Goal: Contribute content: Add original content to the website for others to see

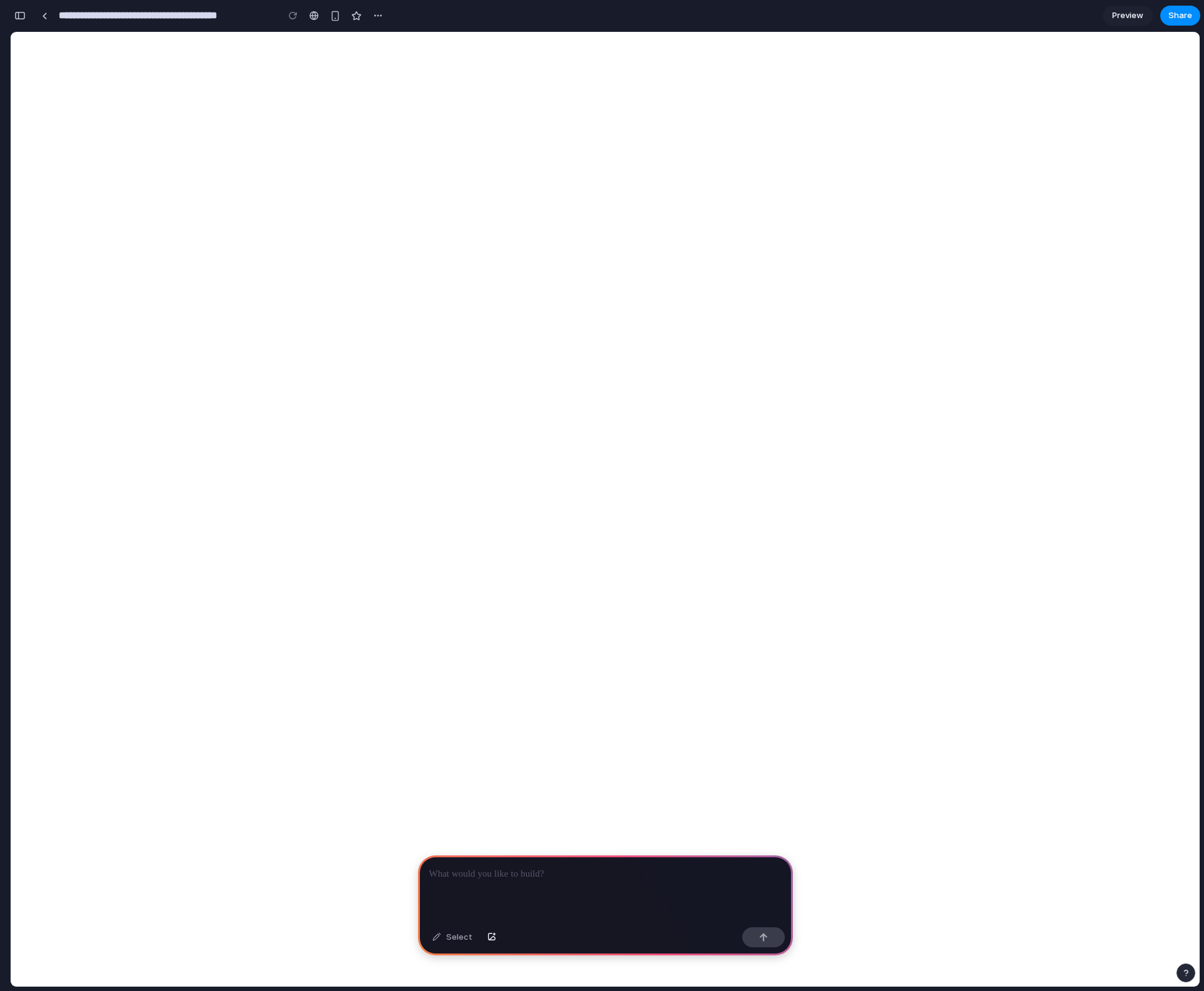
click at [573, 885] on div at bounding box center [606, 889] width 375 height 67
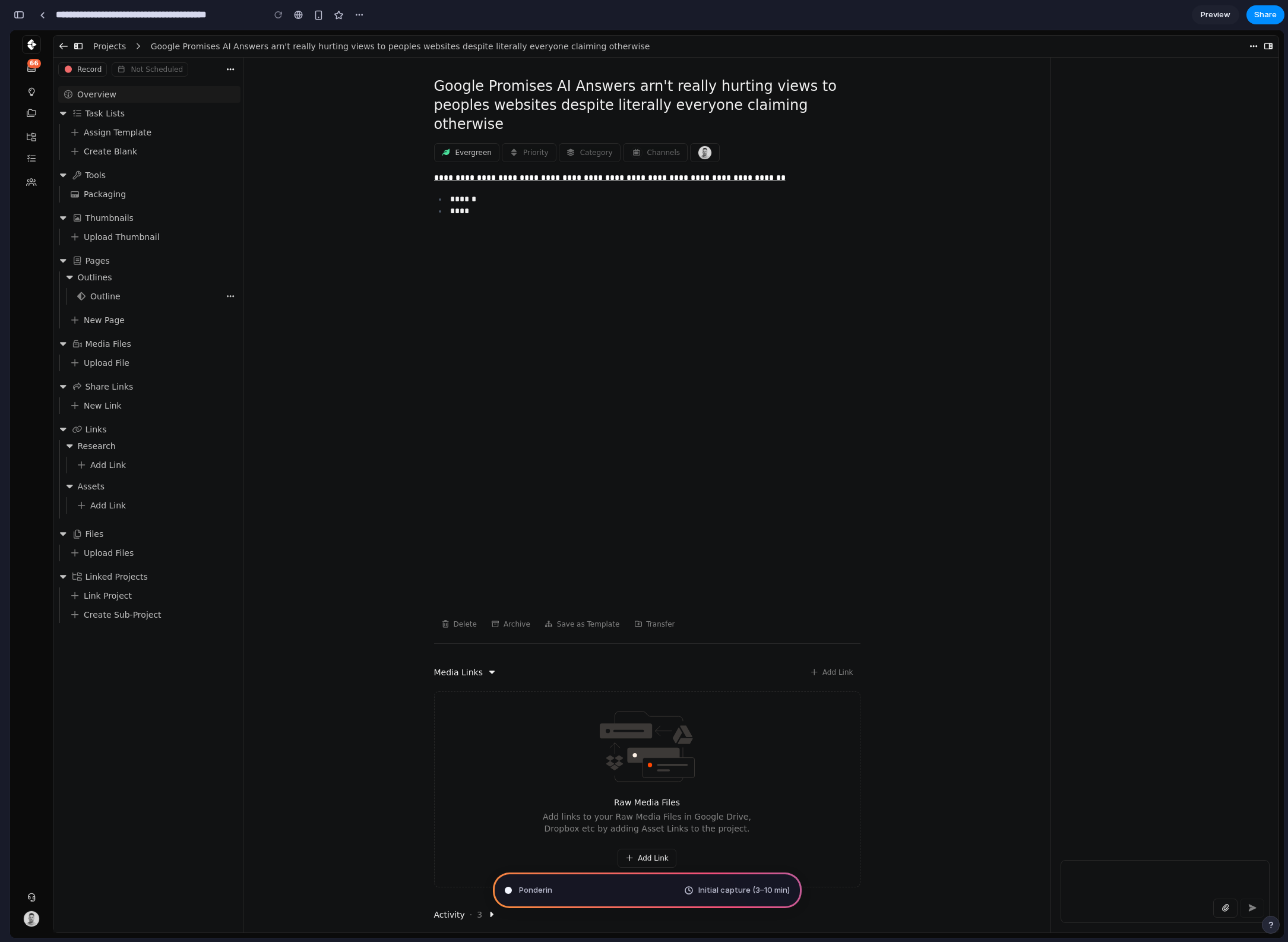
type input "**********"
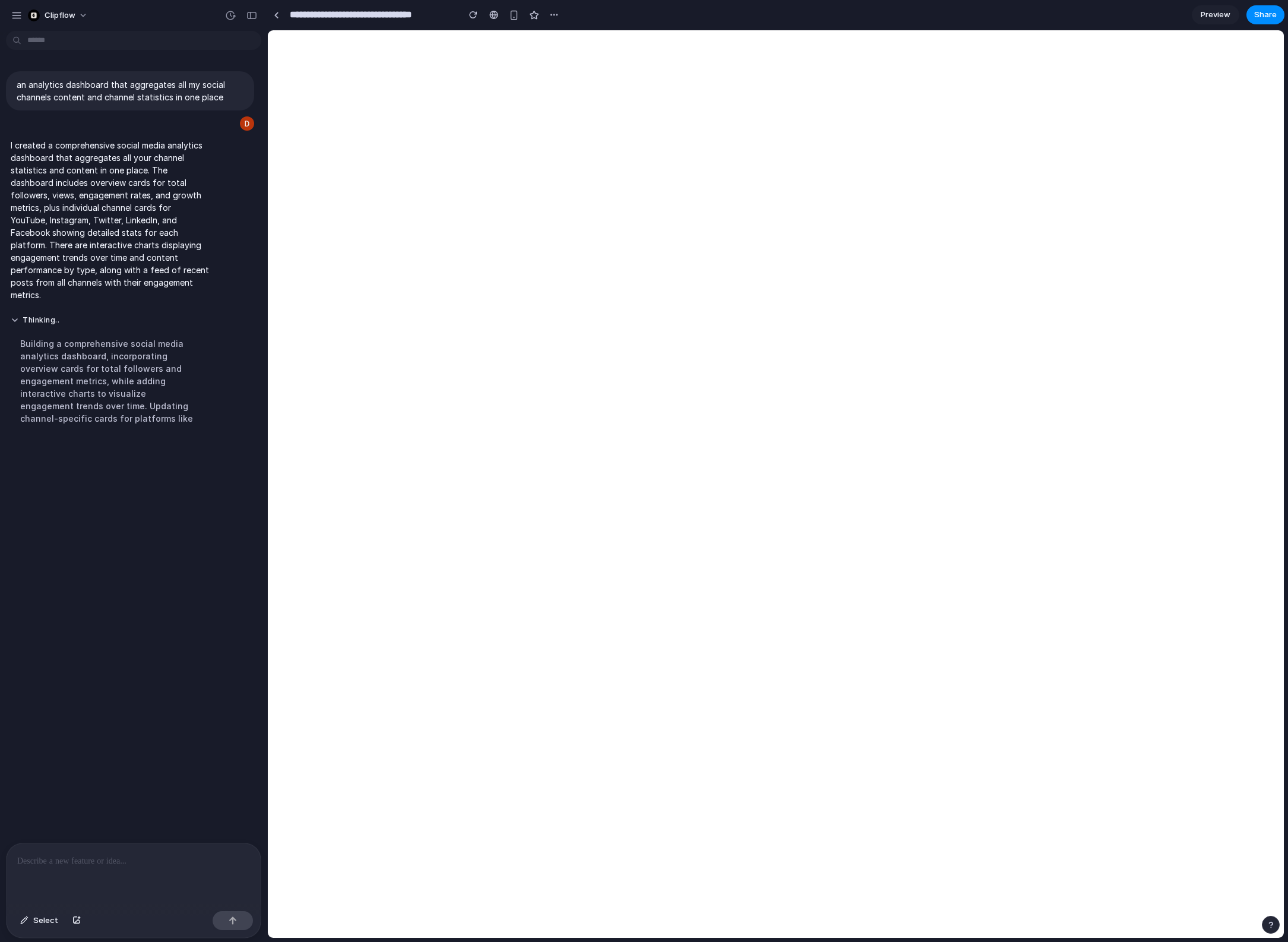
click at [72, 864] on p at bounding box center [133, 861] width 233 height 15
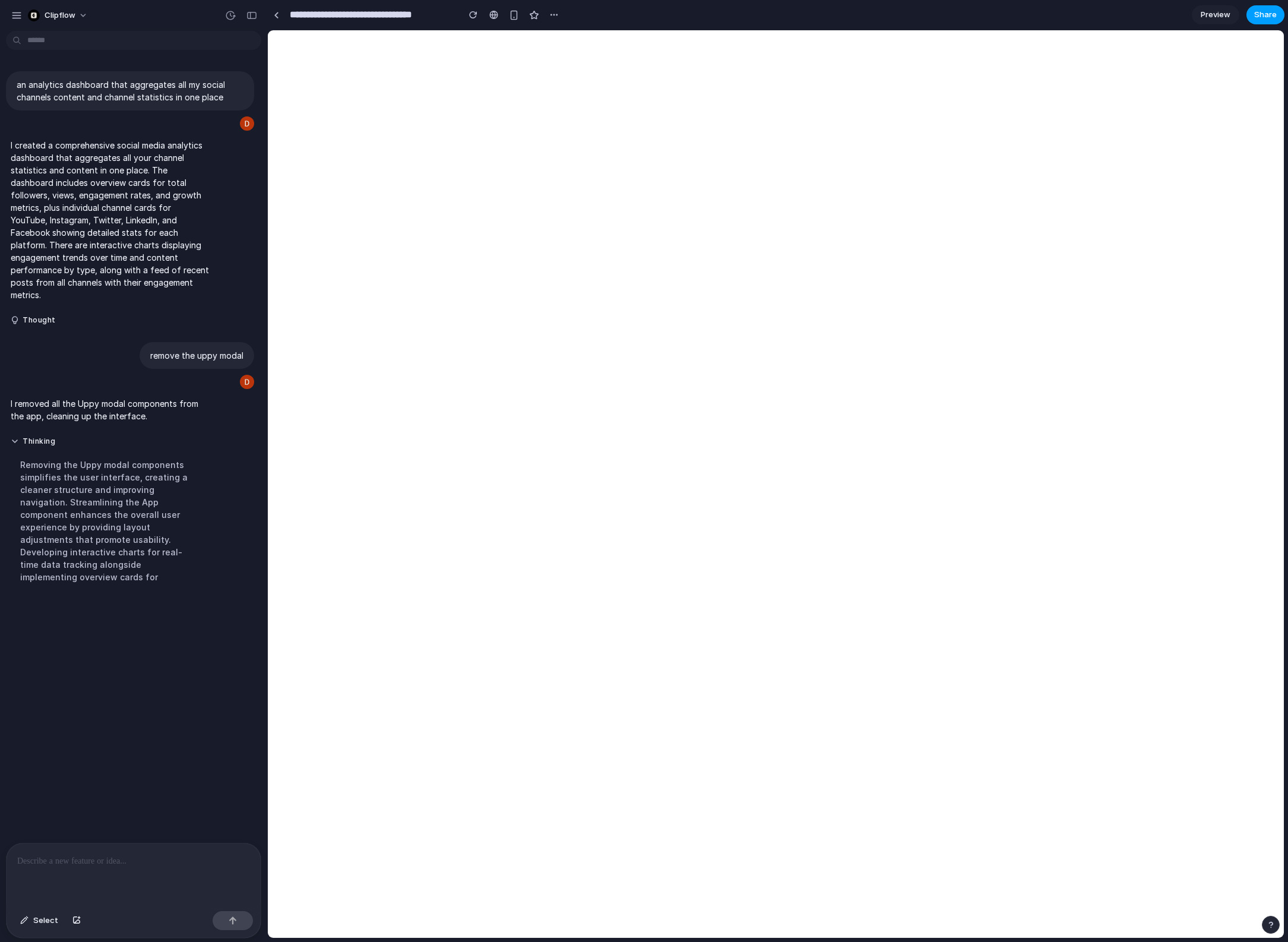
click at [1143, 15] on span "Share" at bounding box center [1266, 15] width 22 height 12
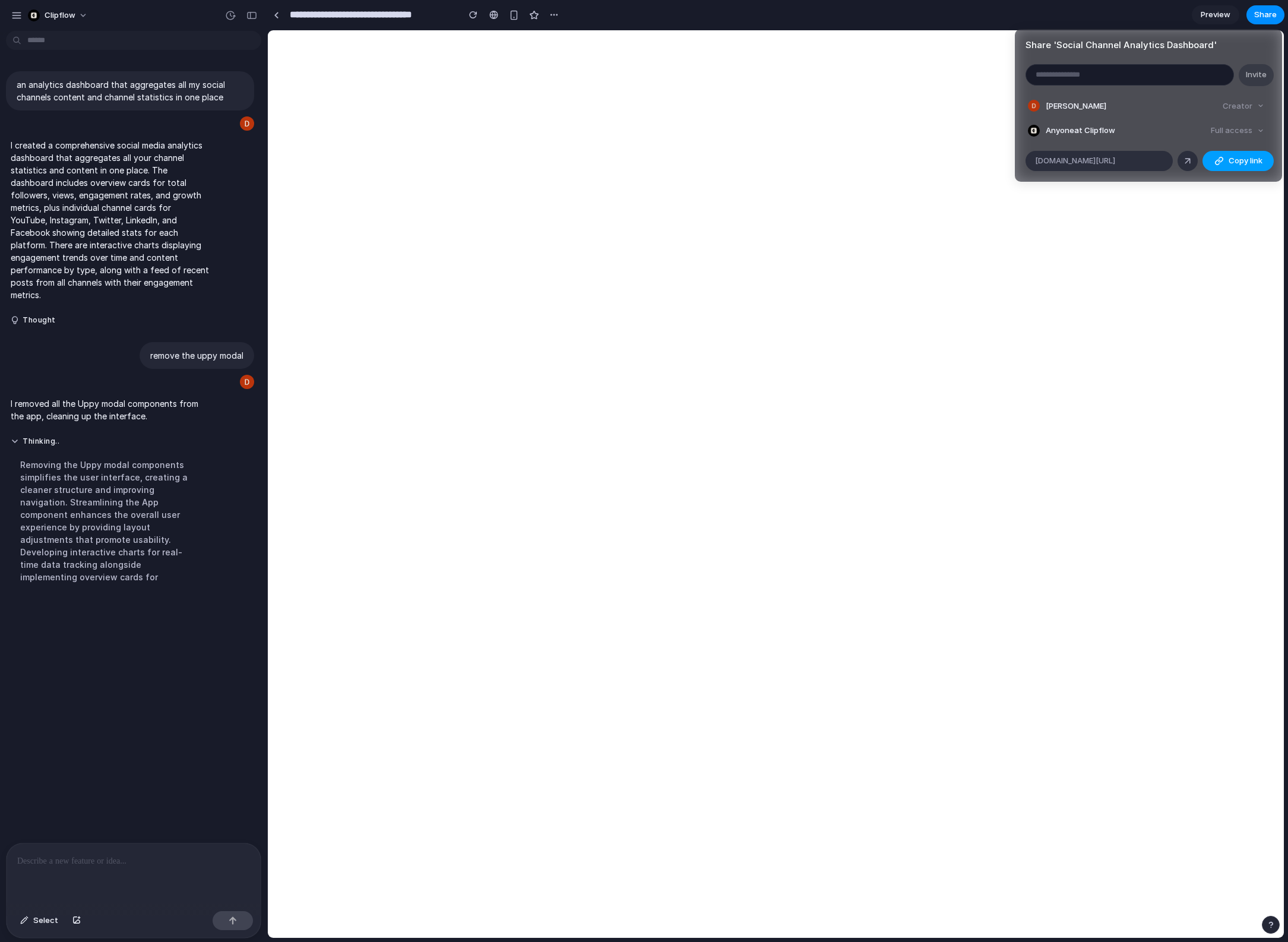
click at [1143, 161] on span "Copy link" at bounding box center [1245, 161] width 34 height 12
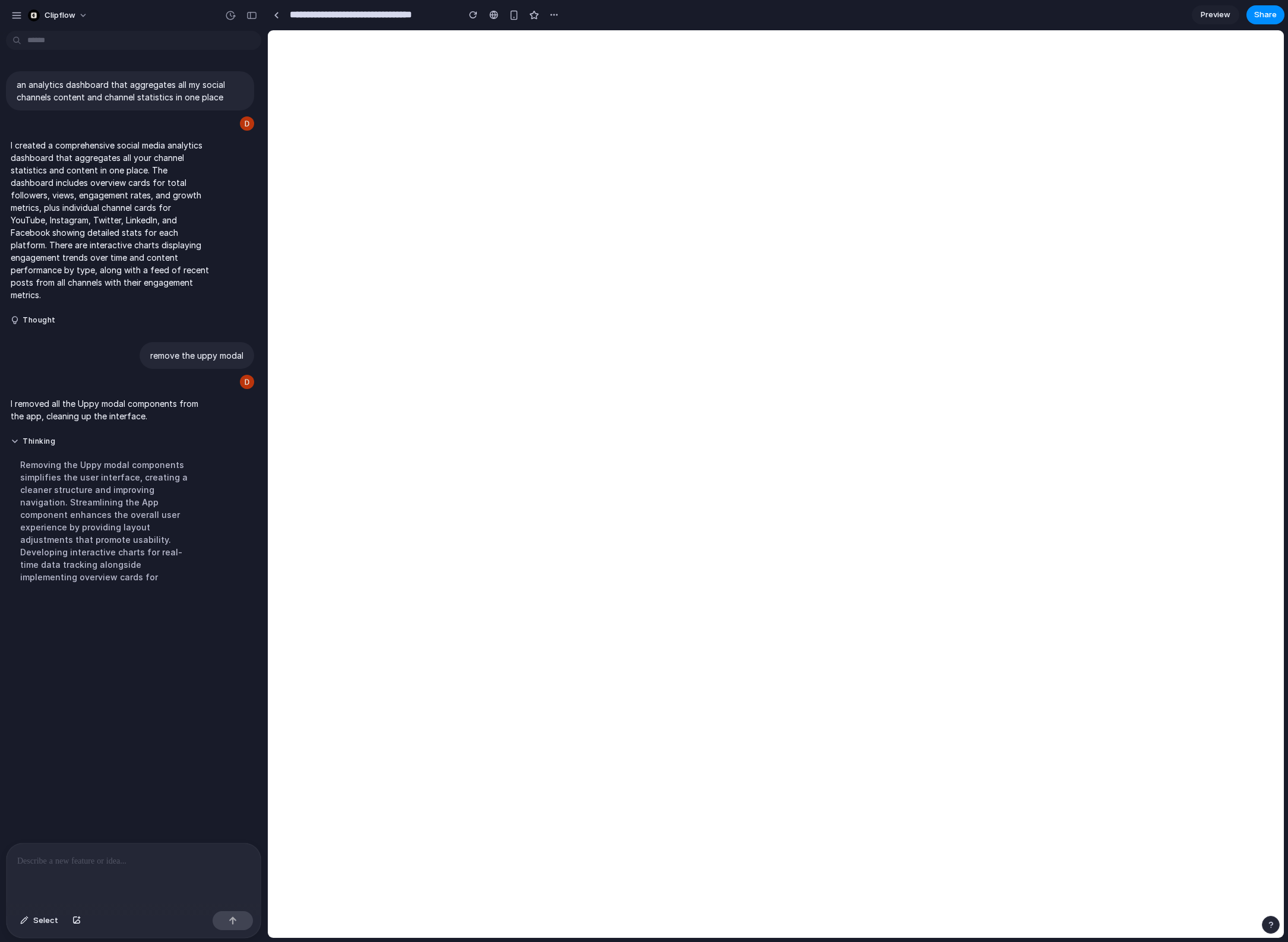
click at [152, 869] on div "Share ' Social Channel Analytics Dashboard ' Invite Darrell Gardiner Creator An…" at bounding box center [644, 471] width 1288 height 942
click at [163, 867] on div at bounding box center [133, 874] width 254 height 63
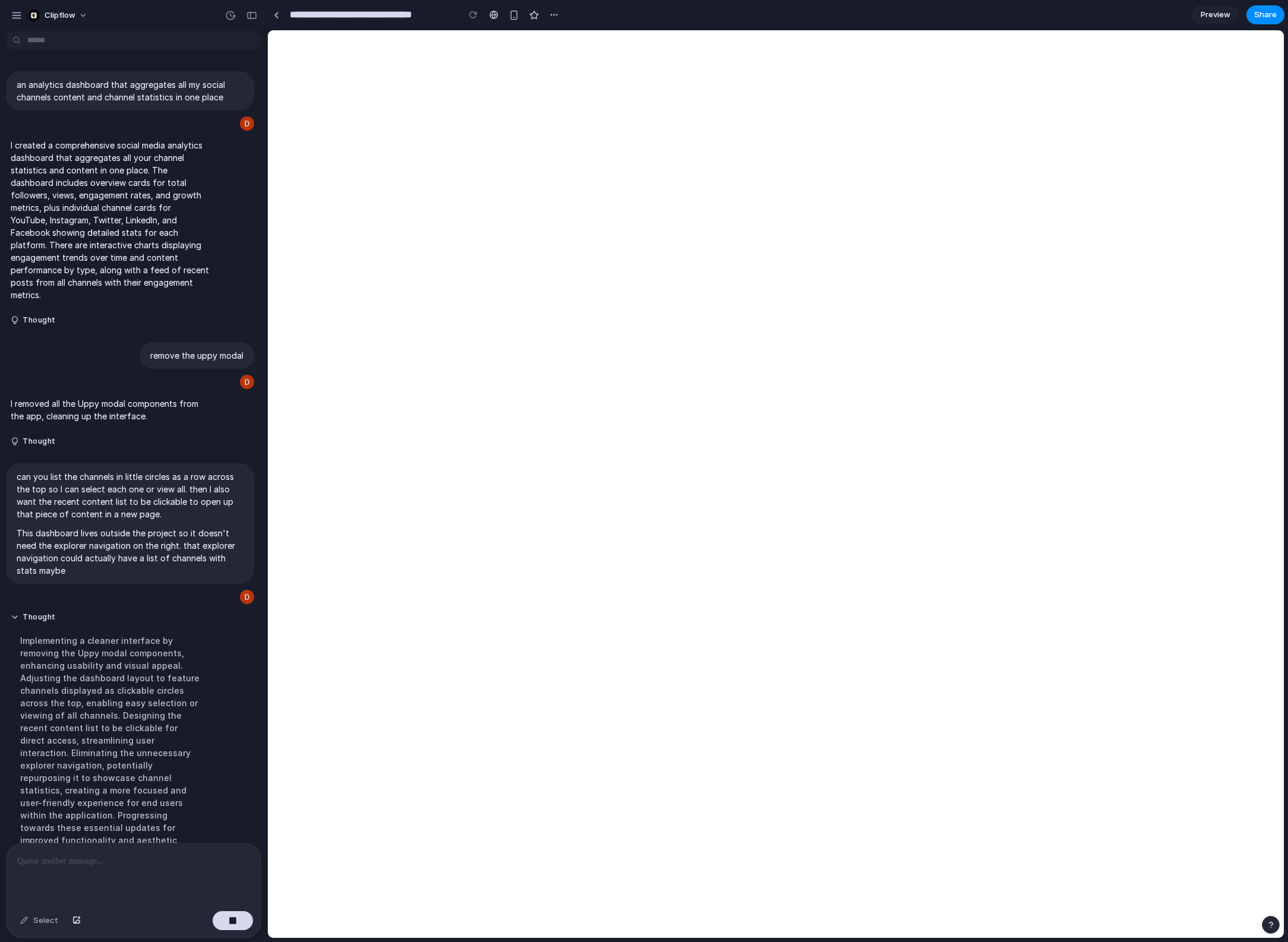
scroll to position [24, 0]
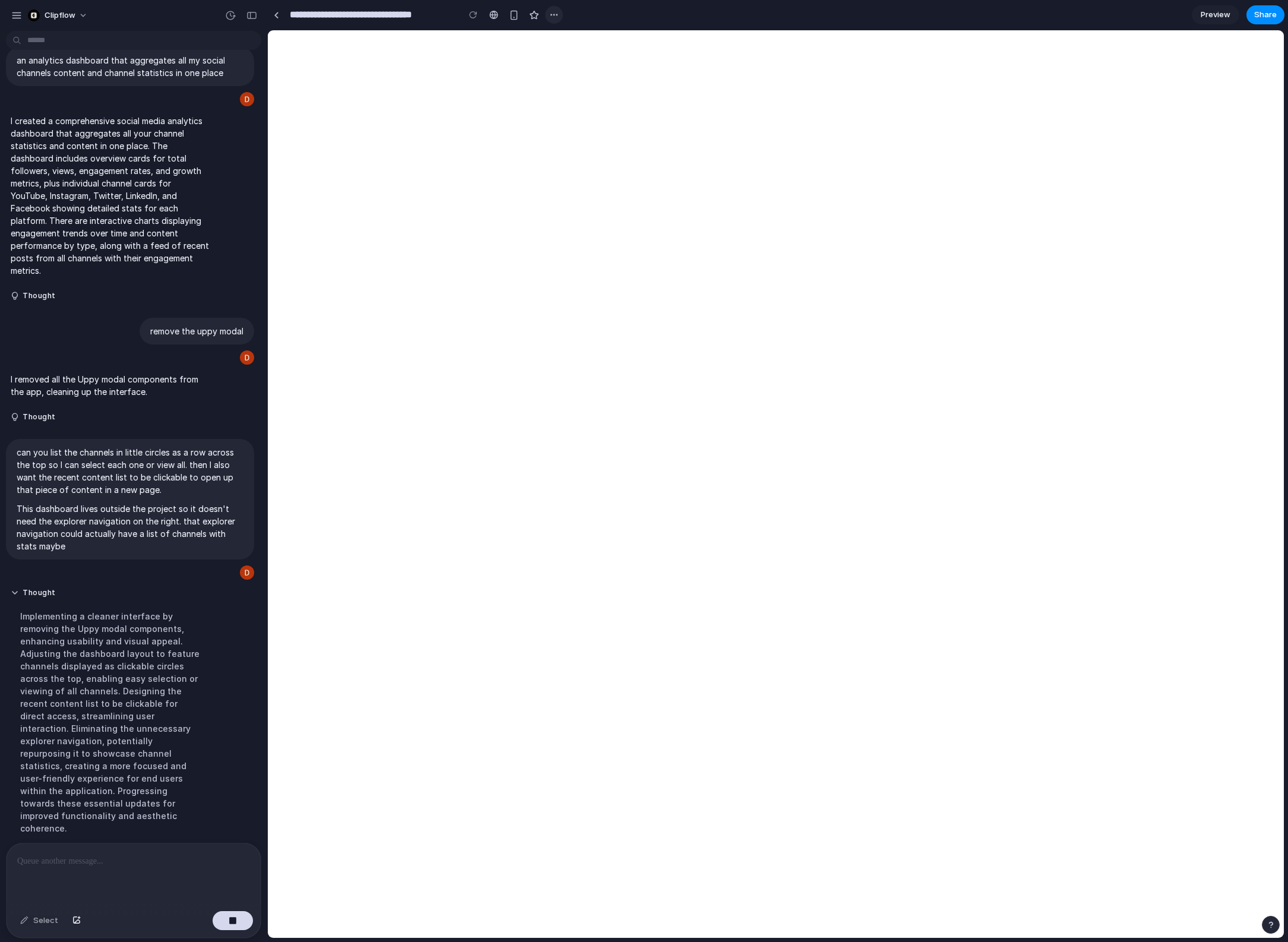
click at [556, 17] on div "button" at bounding box center [553, 15] width 9 height 9
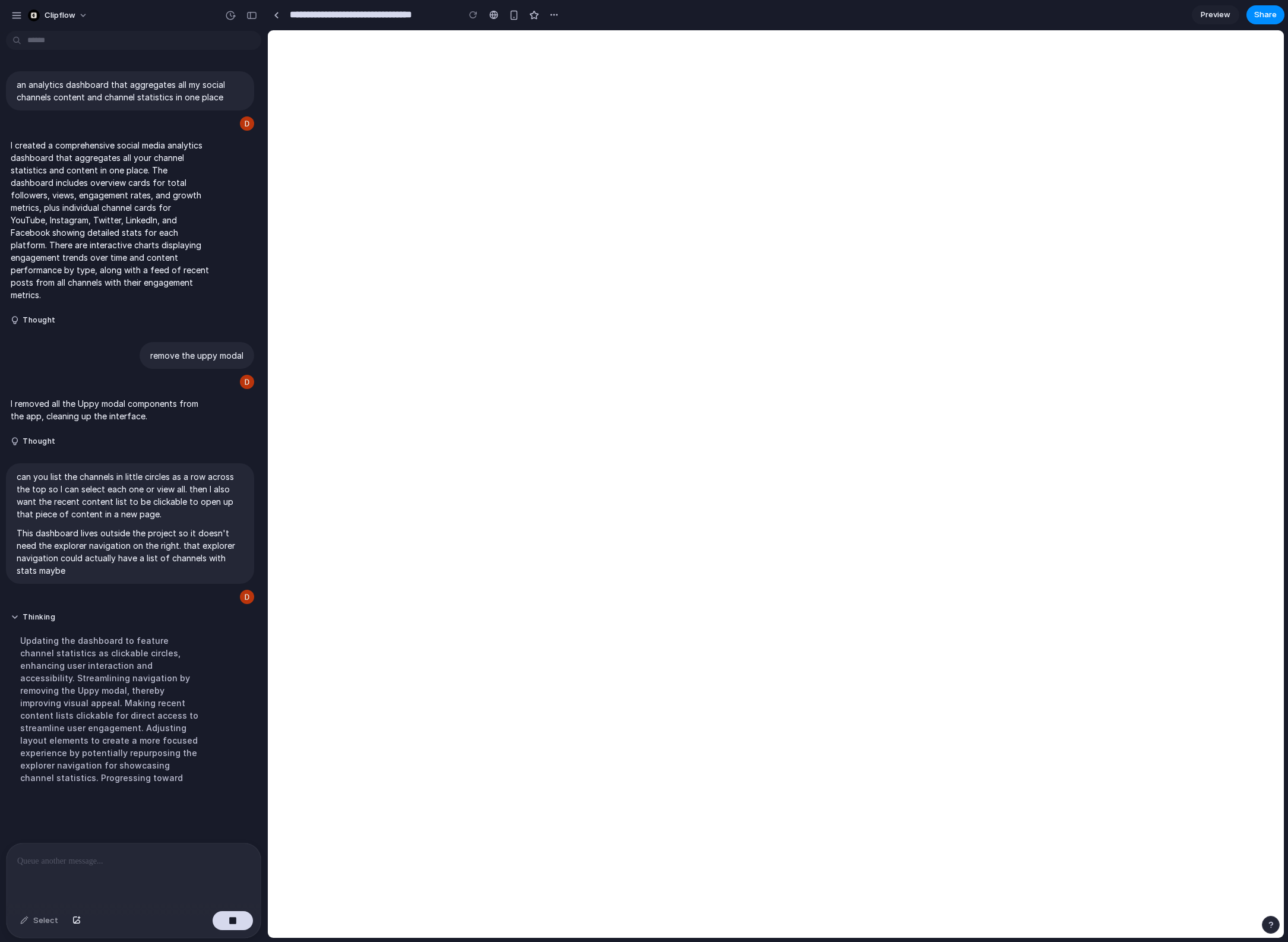
click at [1116, 428] on div "Duplicate Delete" at bounding box center [644, 471] width 1288 height 942
click at [513, 15] on div "button" at bounding box center [515, 15] width 10 height 10
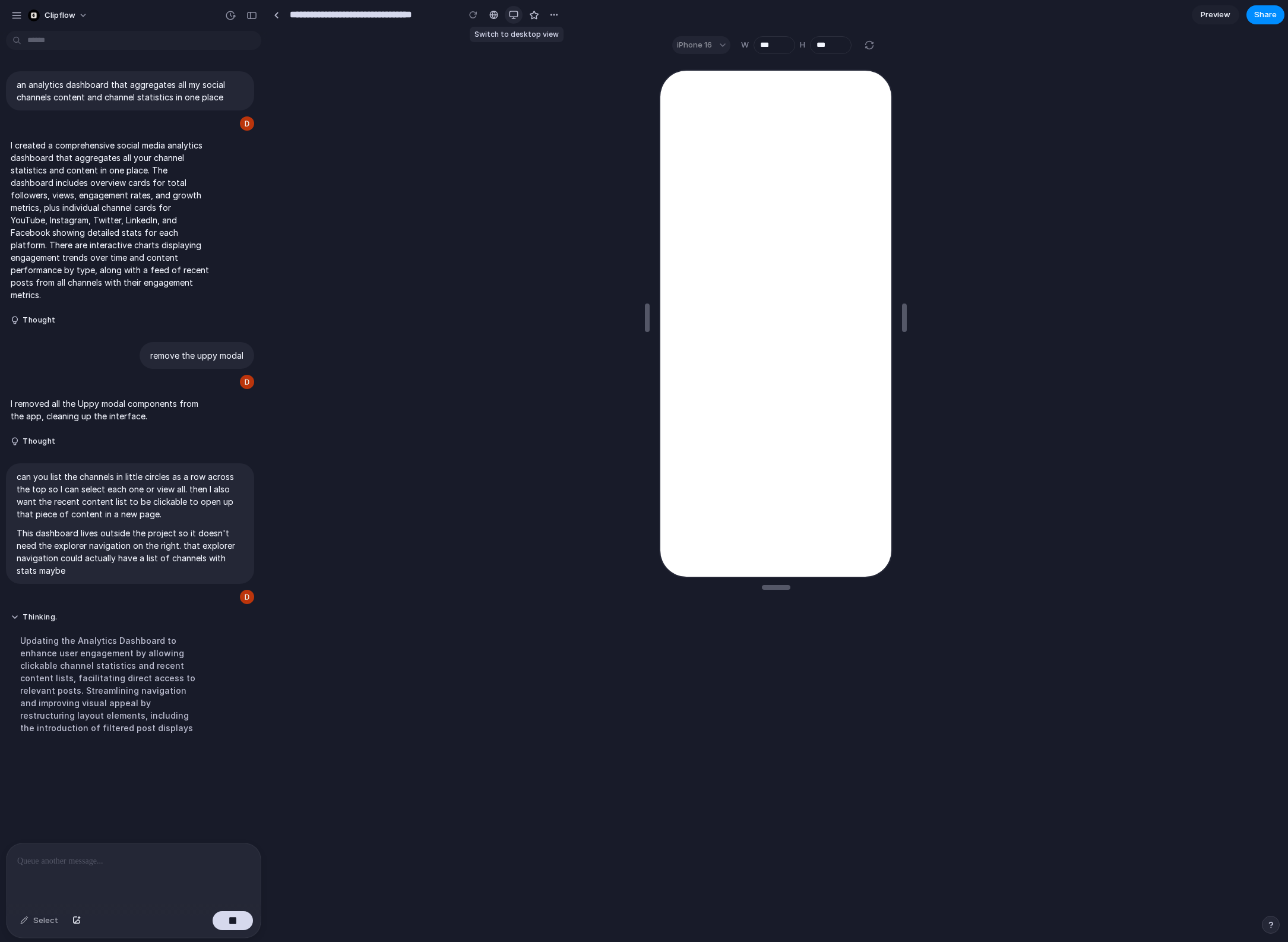
click at [515, 18] on div "button" at bounding box center [514, 15] width 9 height 9
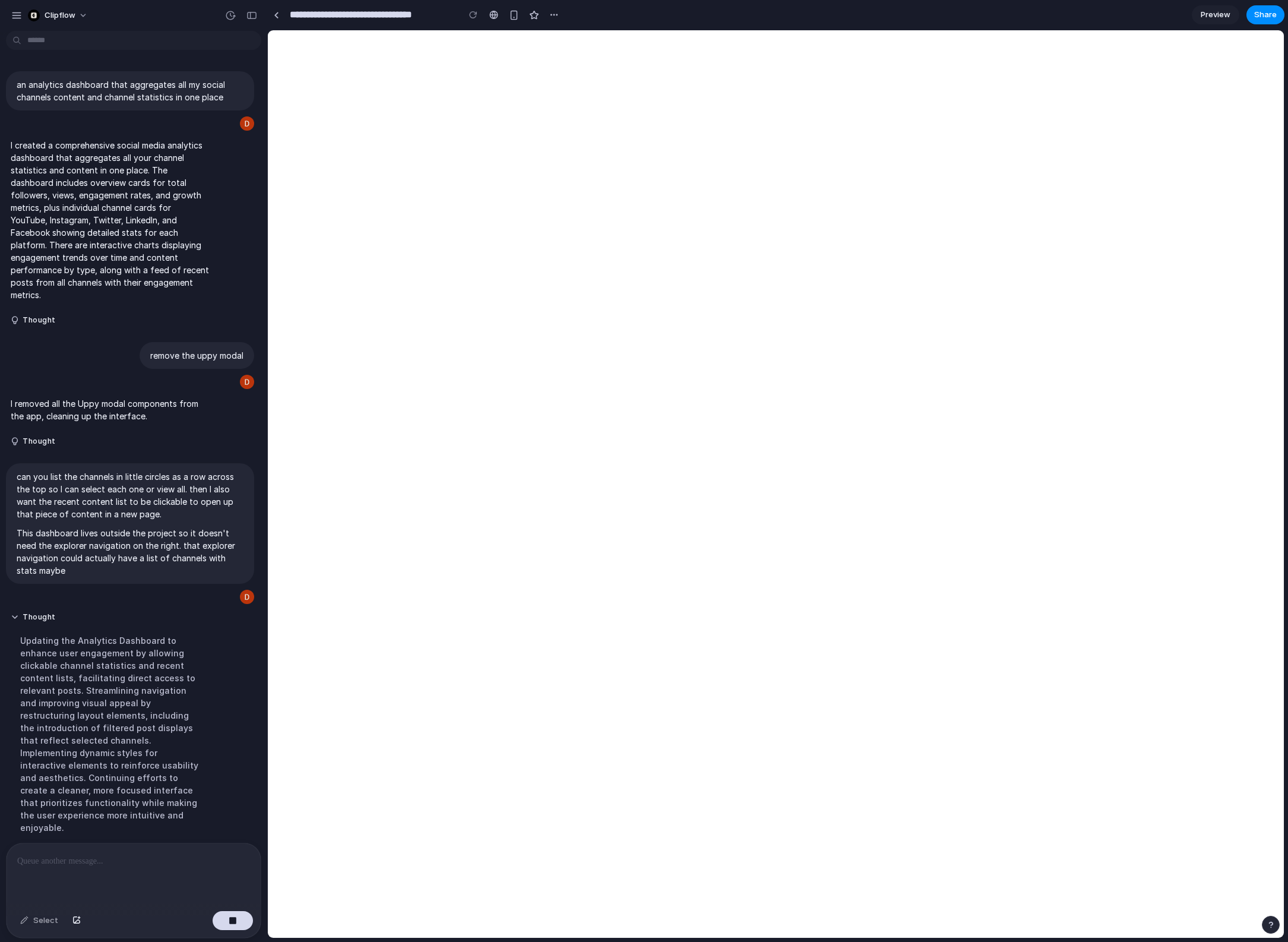
scroll to position [12, 0]
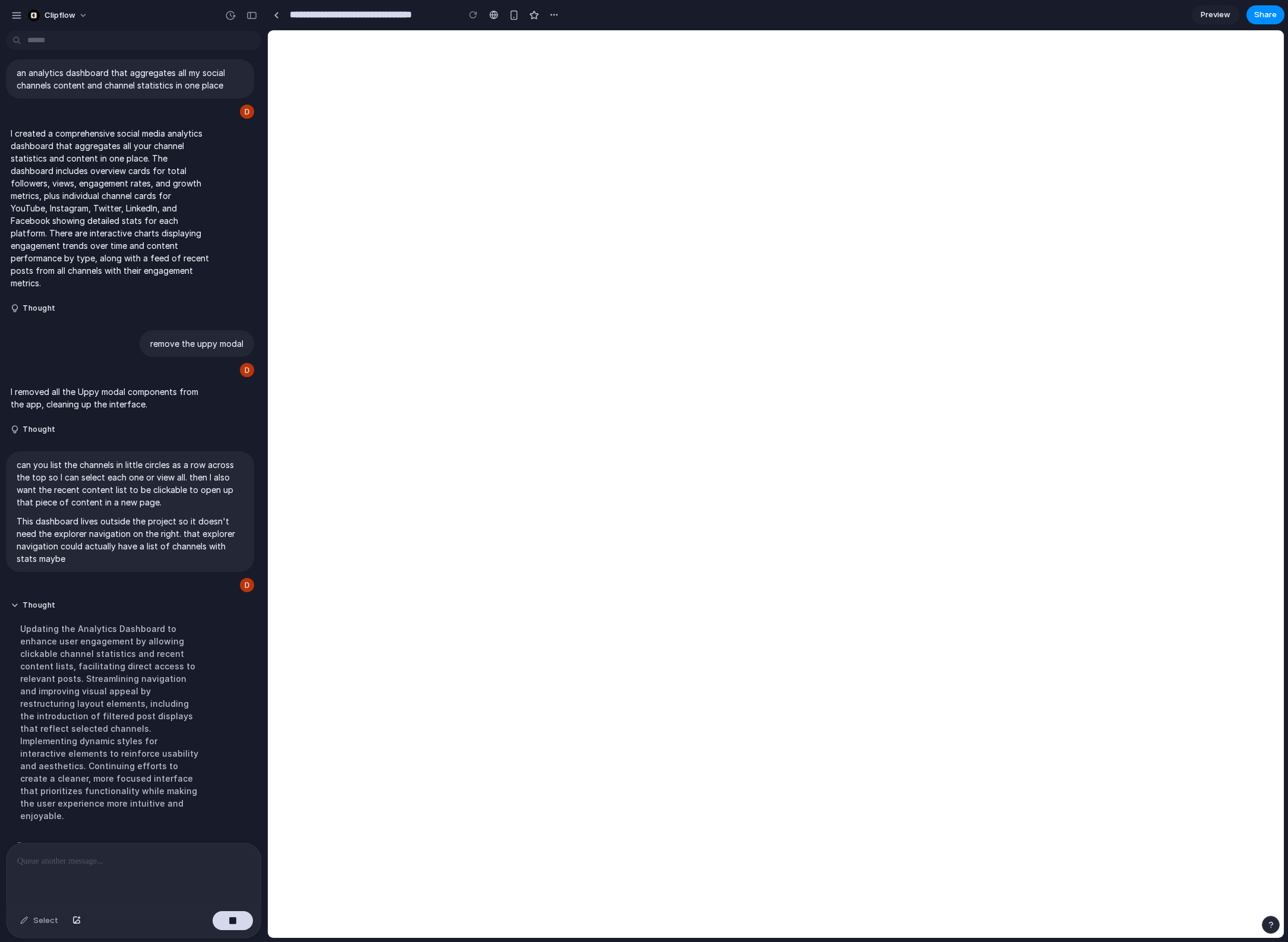
click at [122, 857] on p at bounding box center [133, 861] width 233 height 15
click at [555, 16] on div "button" at bounding box center [553, 15] width 9 height 9
click at [555, 16] on div "Duplicate Delete" at bounding box center [644, 471] width 1288 height 942
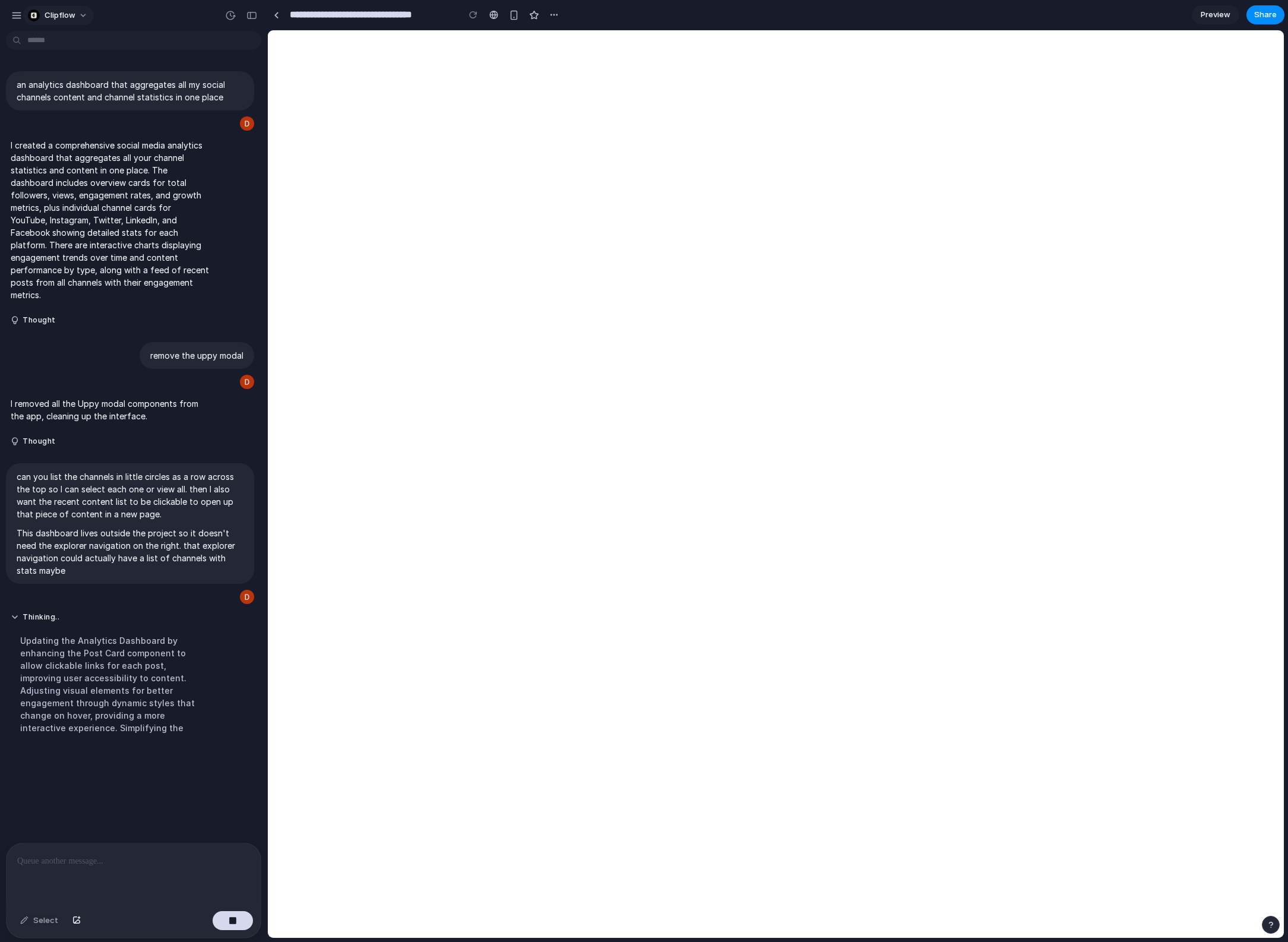
click at [83, 16] on button "Clipflow" at bounding box center [59, 15] width 71 height 19
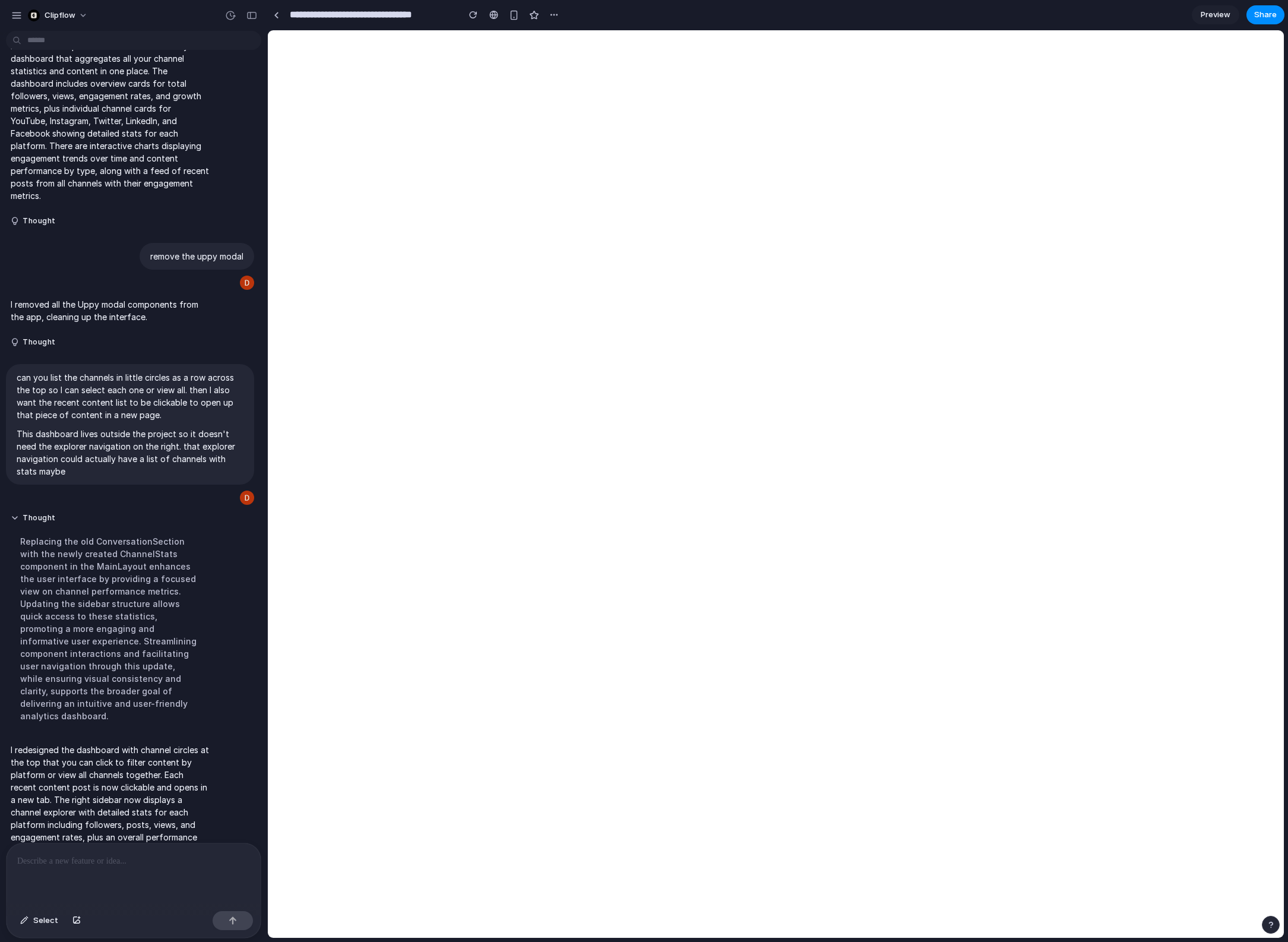
click at [78, 750] on p "I redesigned the dashboard with channel circles at the top that you can click t…" at bounding box center [109, 799] width 199 height 112
drag, startPoint x: 127, startPoint y: 869, endPoint x: 132, endPoint y: 864, distance: 7.1
click at [127, 867] on div at bounding box center [133, 874] width 254 height 63
drag, startPoint x: 162, startPoint y: 856, endPoint x: -9, endPoint y: 839, distance: 171.8
click at [0, 839] on html "**********" at bounding box center [644, 471] width 1288 height 942
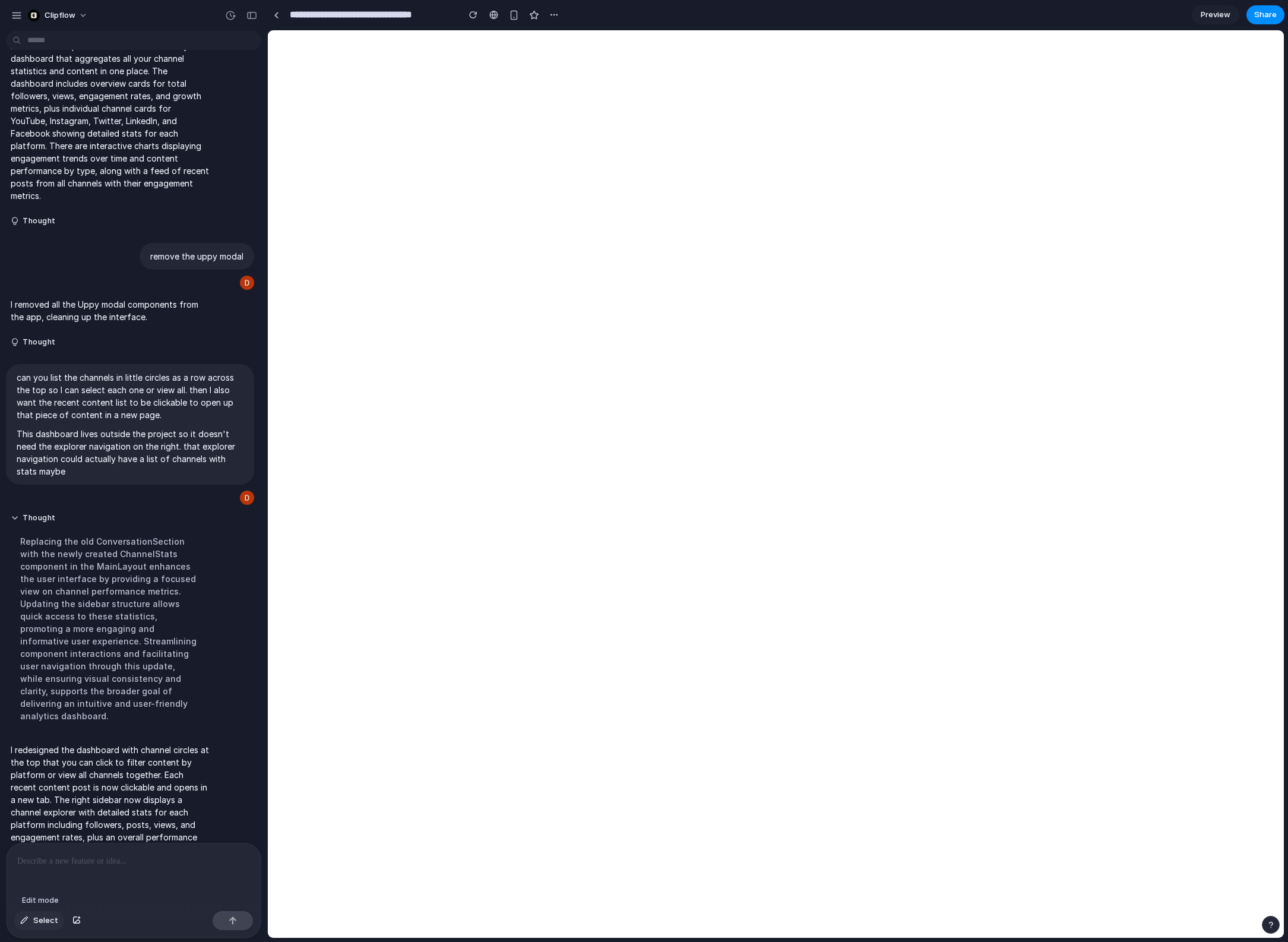
click at [26, 921] on div "button" at bounding box center [24, 920] width 9 height 7
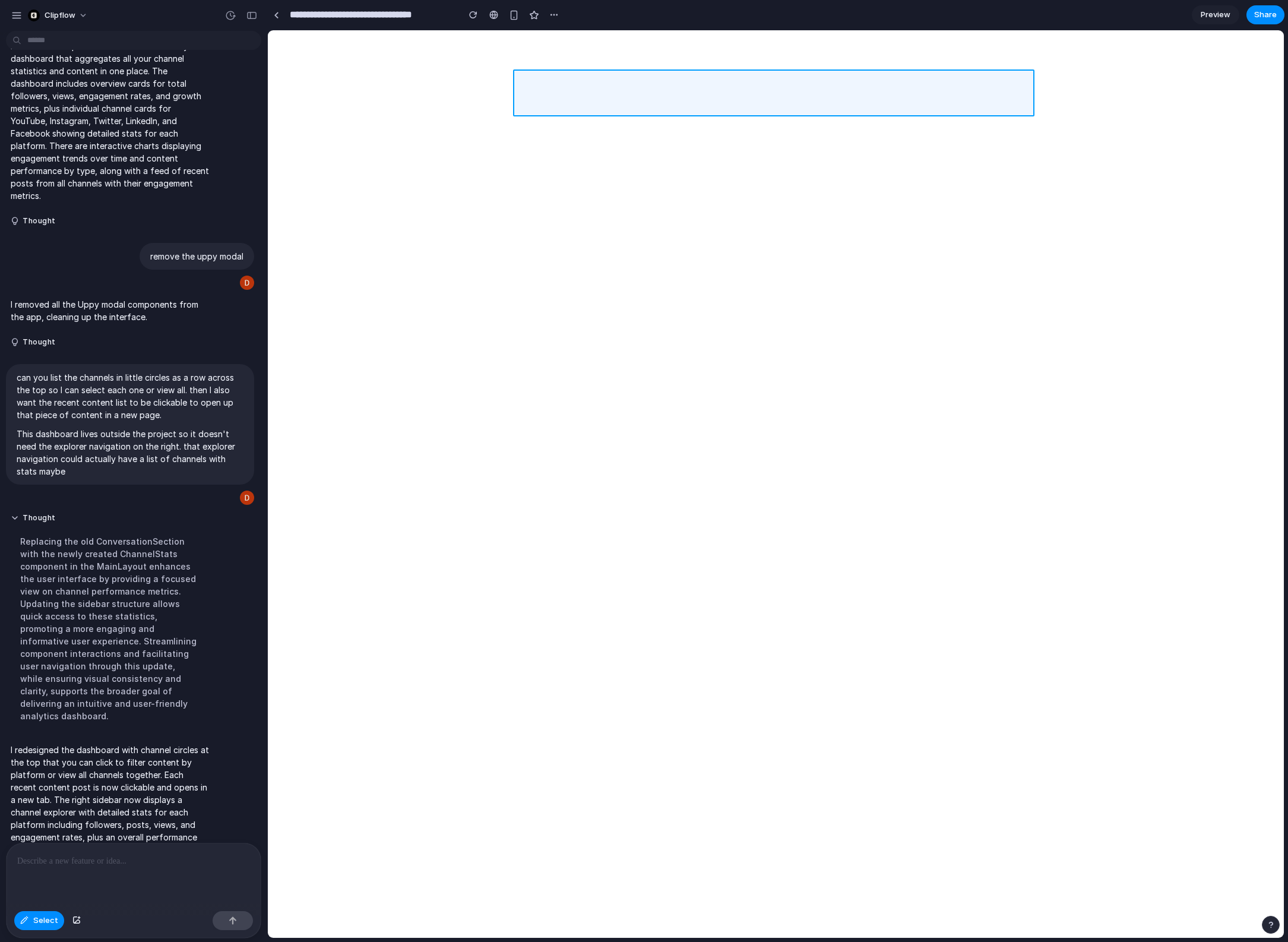
click at [726, 97] on div at bounding box center [776, 484] width 1015 height 907
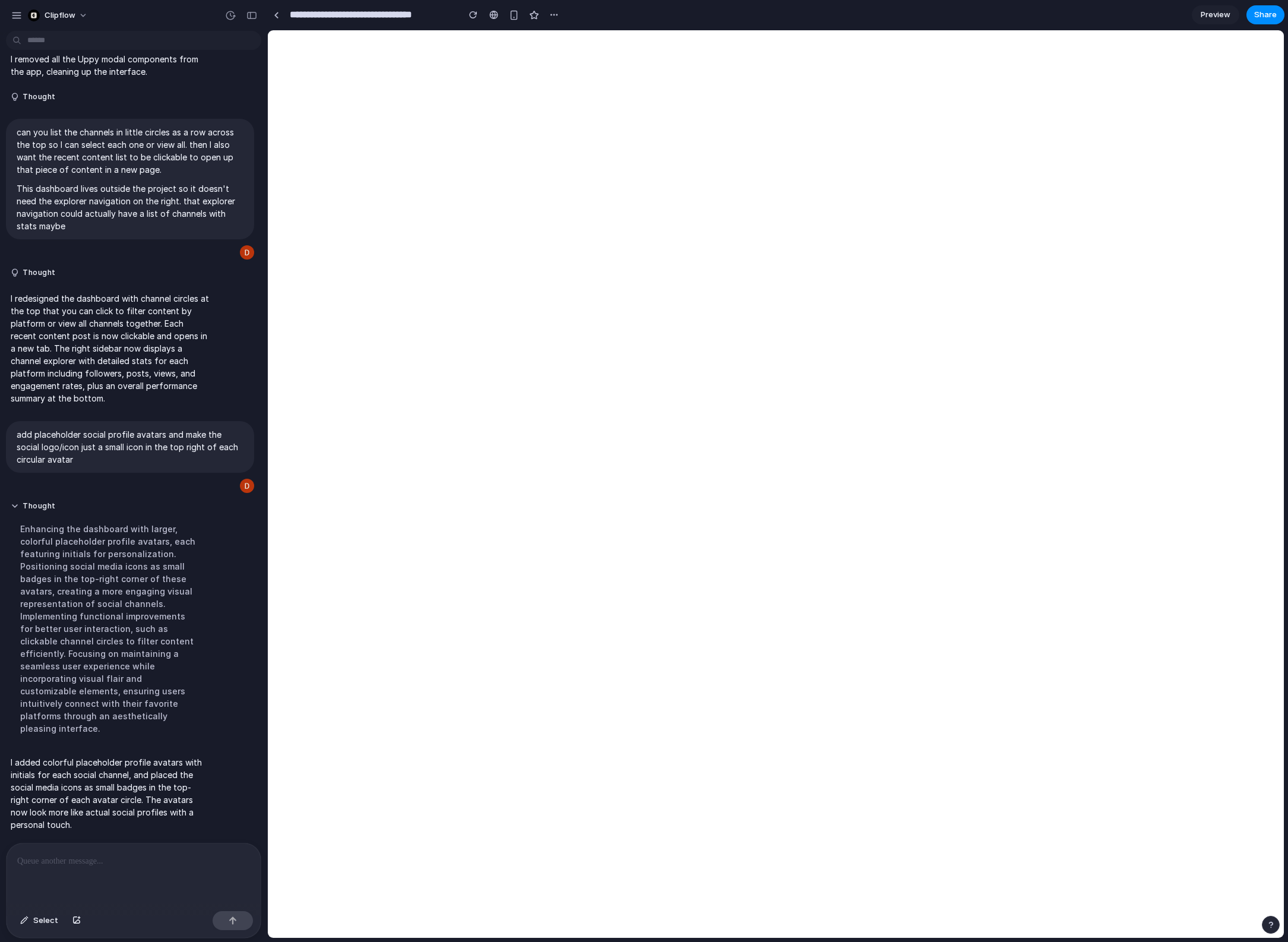
scroll to position [320, 0]
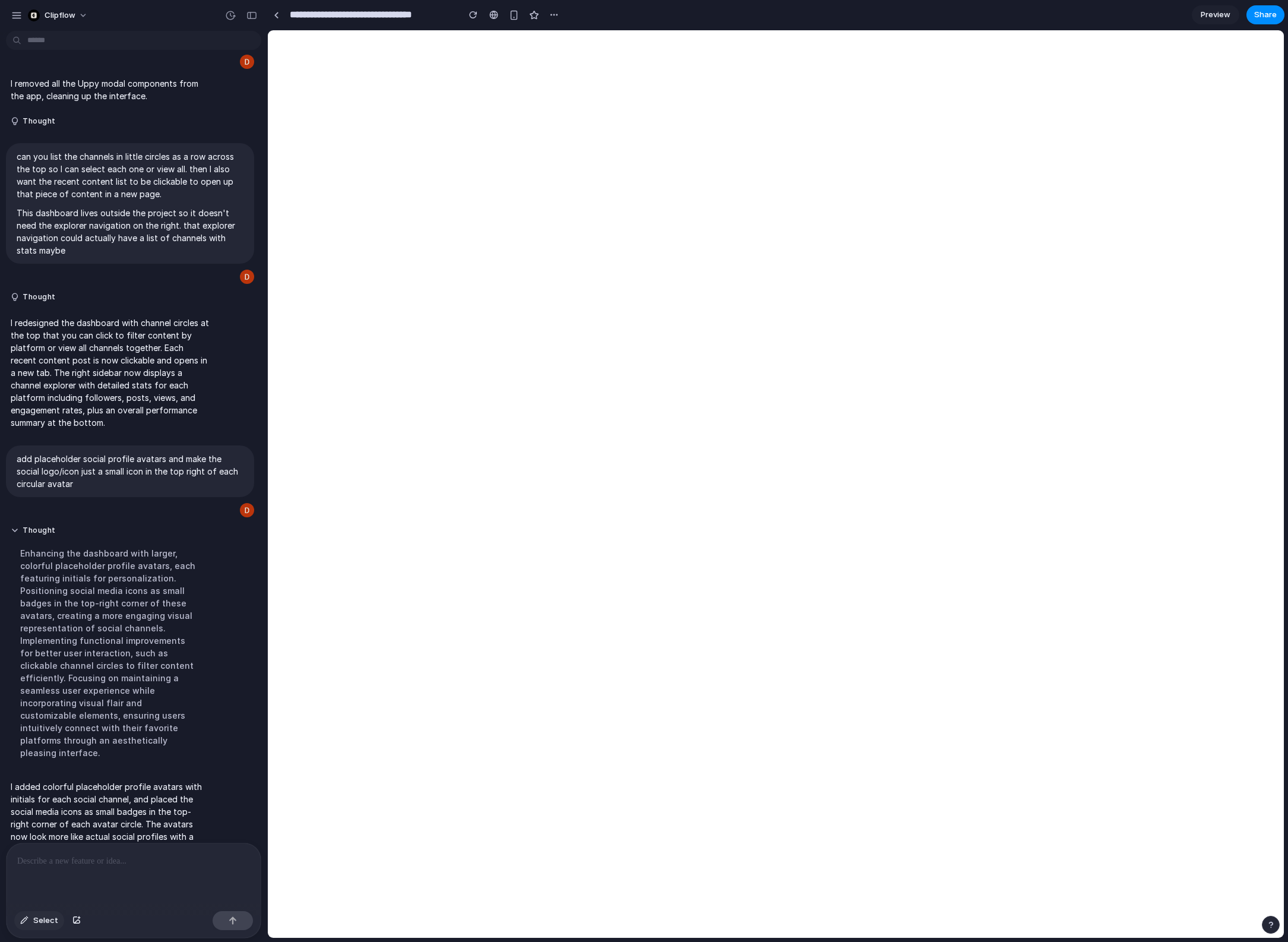
click at [41, 927] on button "Select" at bounding box center [40, 920] width 50 height 19
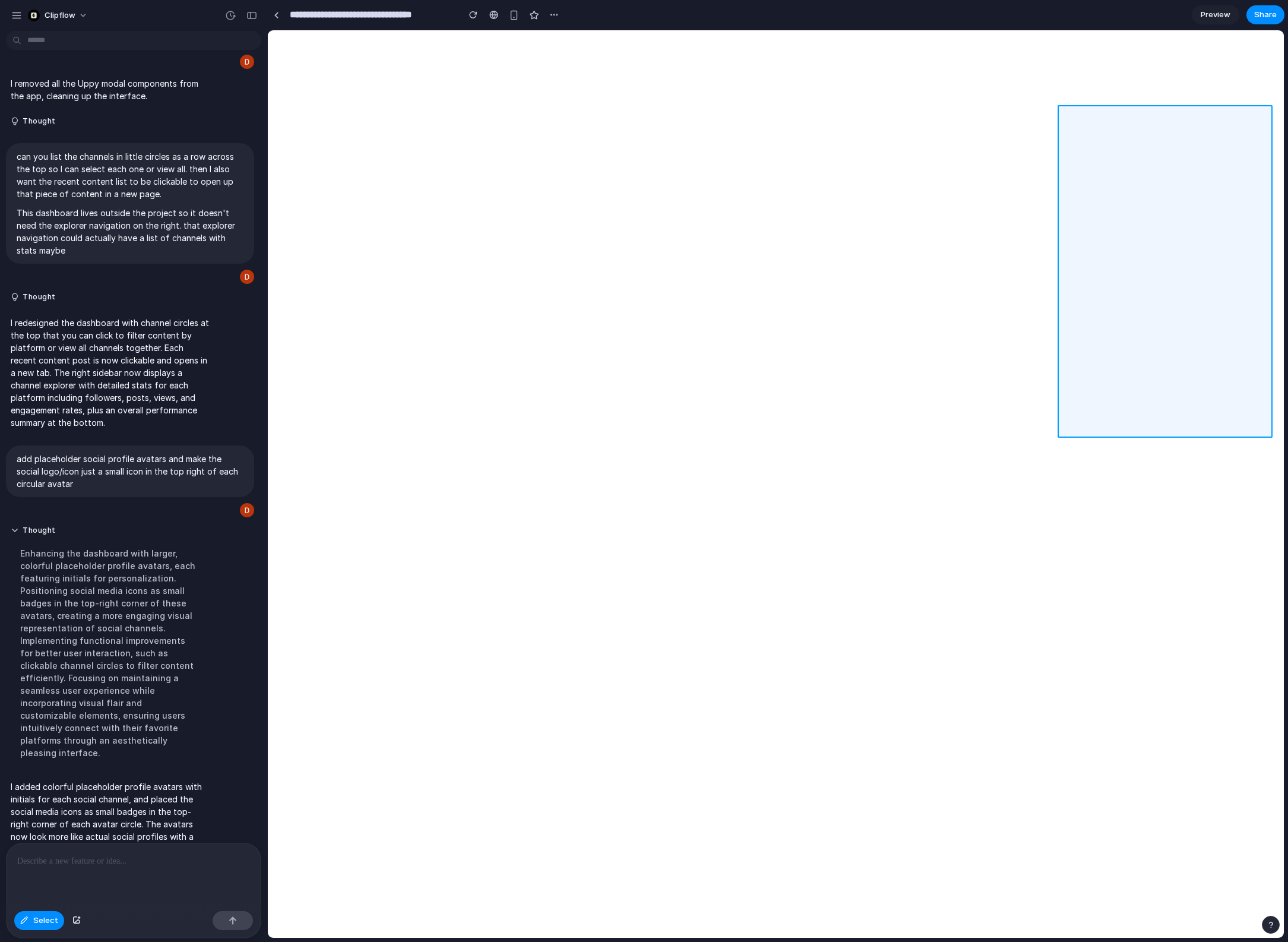
click at [1143, 174] on div at bounding box center [776, 484] width 1015 height 907
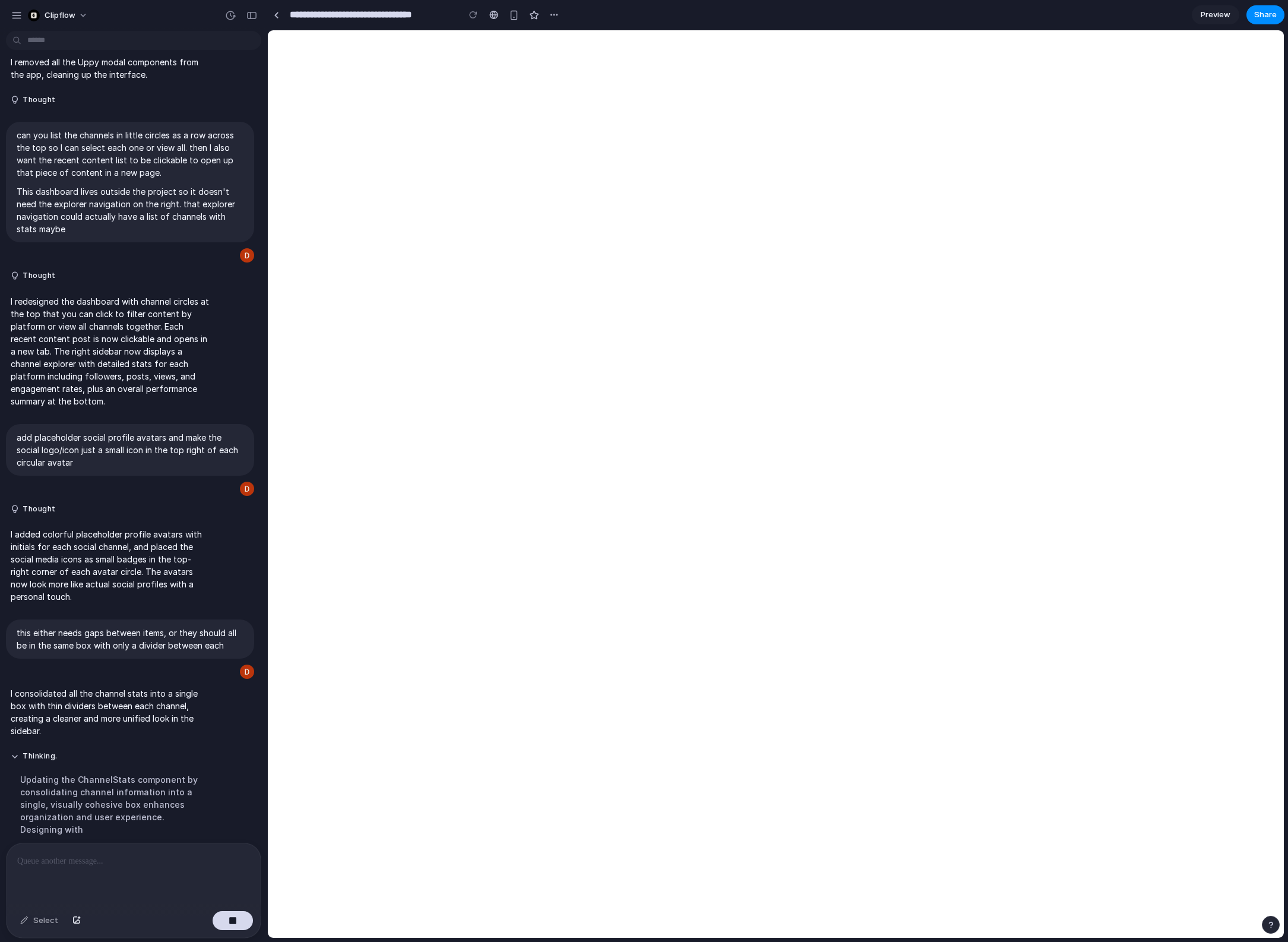
scroll to position [342, 0]
click at [24, 922] on div "button" at bounding box center [24, 920] width 9 height 7
drag, startPoint x: 1180, startPoint y: 98, endPoint x: 576, endPoint y: -3, distance: 612.4
click at [576, 0] on html "Clipflow an analytics dashboard that aggregates all my social channels content …" at bounding box center [644, 471] width 1288 height 942
click at [83, 869] on div at bounding box center [133, 874] width 254 height 63
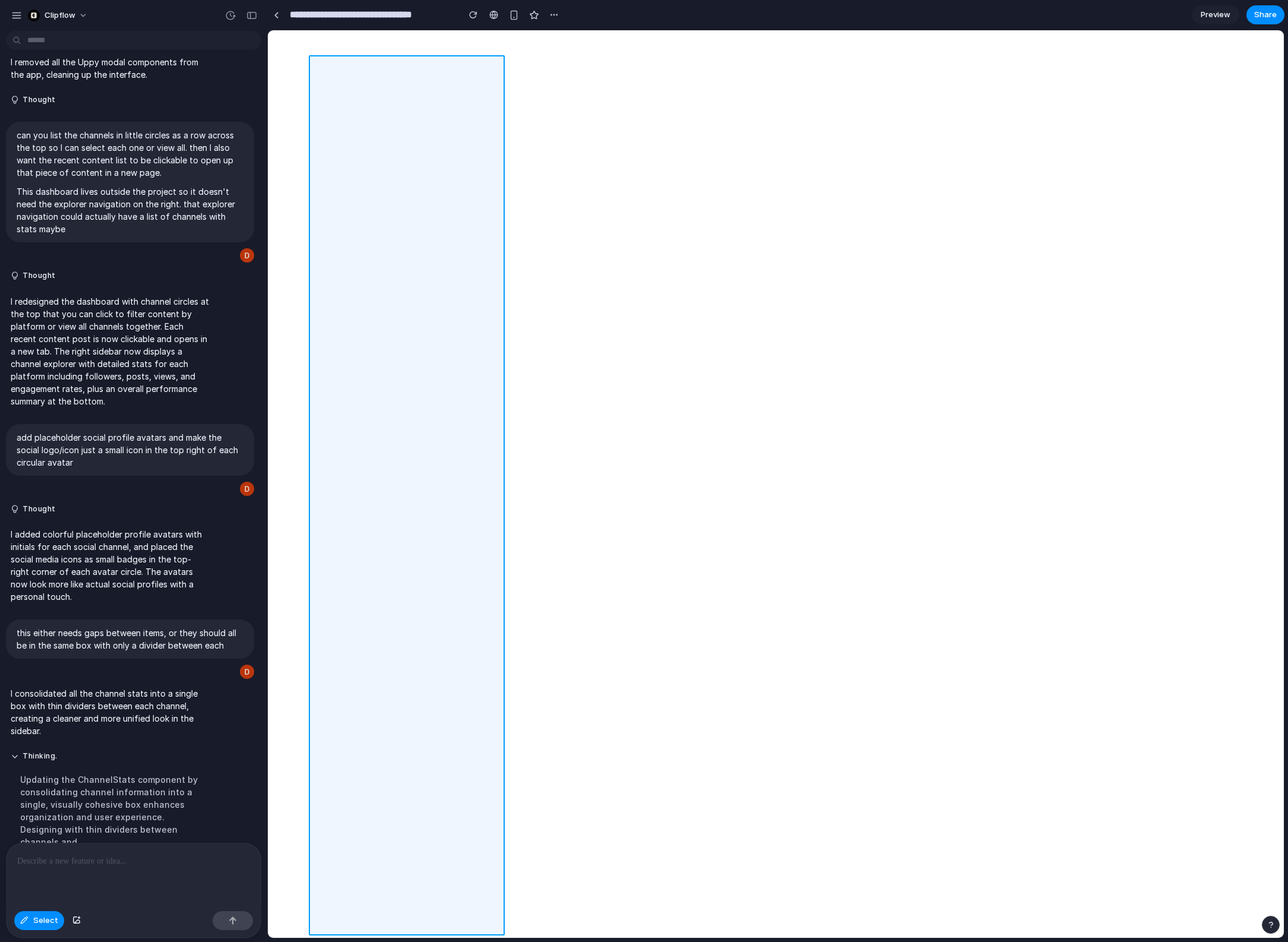
click at [500, 683] on div at bounding box center [776, 484] width 1015 height 907
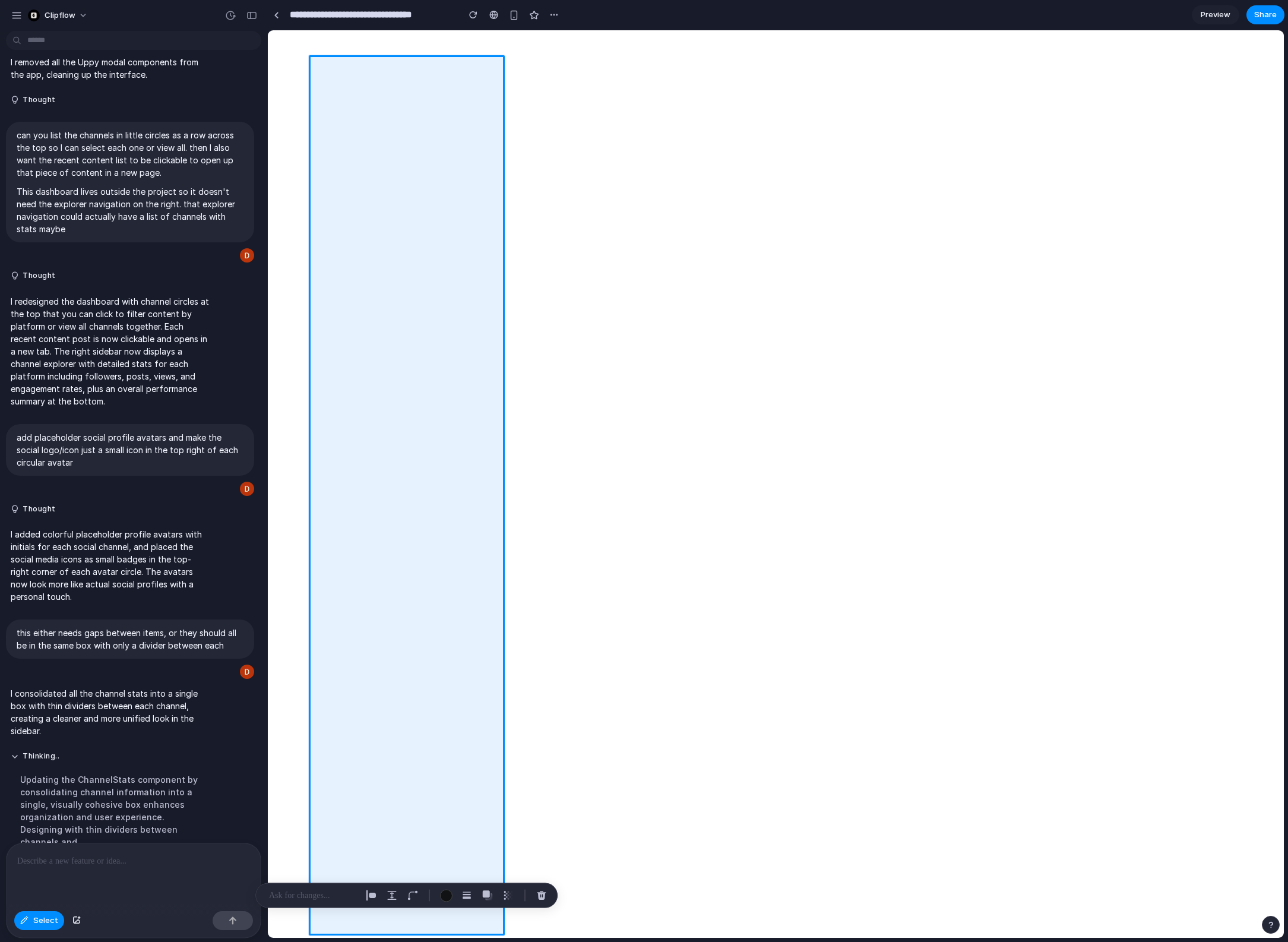
click at [55, 859] on p at bounding box center [133, 861] width 233 height 15
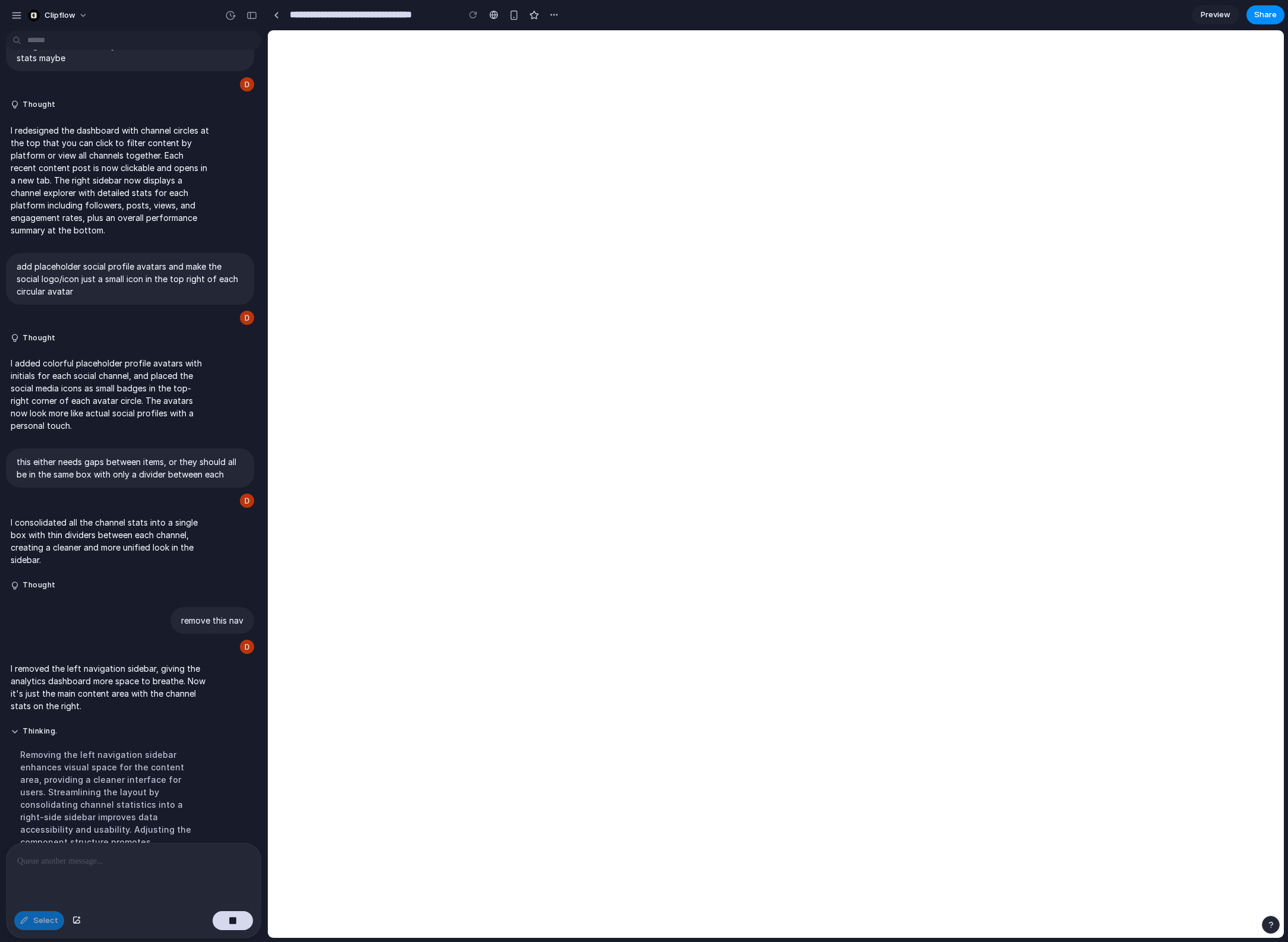
scroll to position [525, 0]
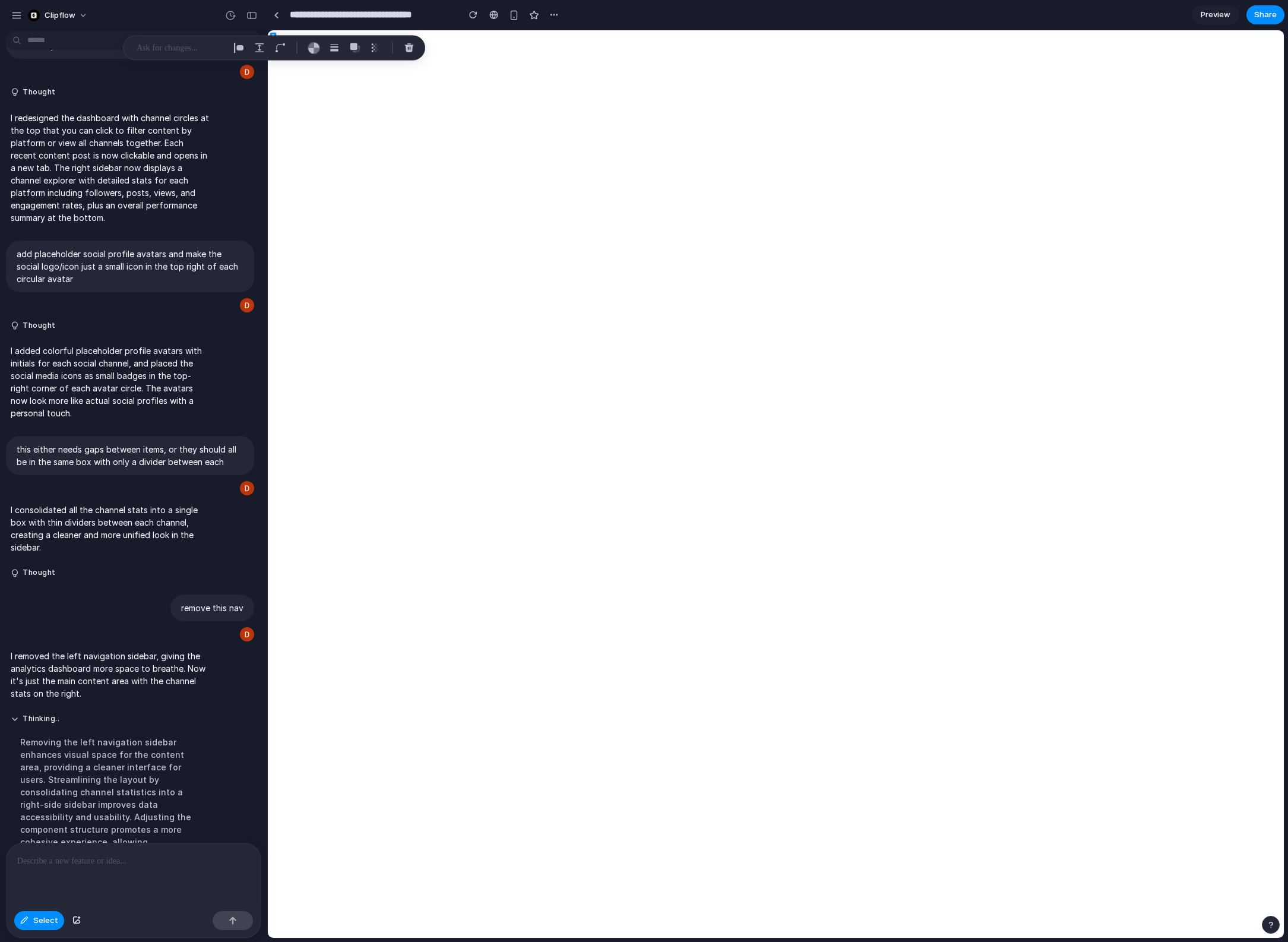
click at [570, 22] on section "**********" at bounding box center [776, 15] width 1017 height 30
click at [410, 46] on div "button" at bounding box center [409, 48] width 10 height 10
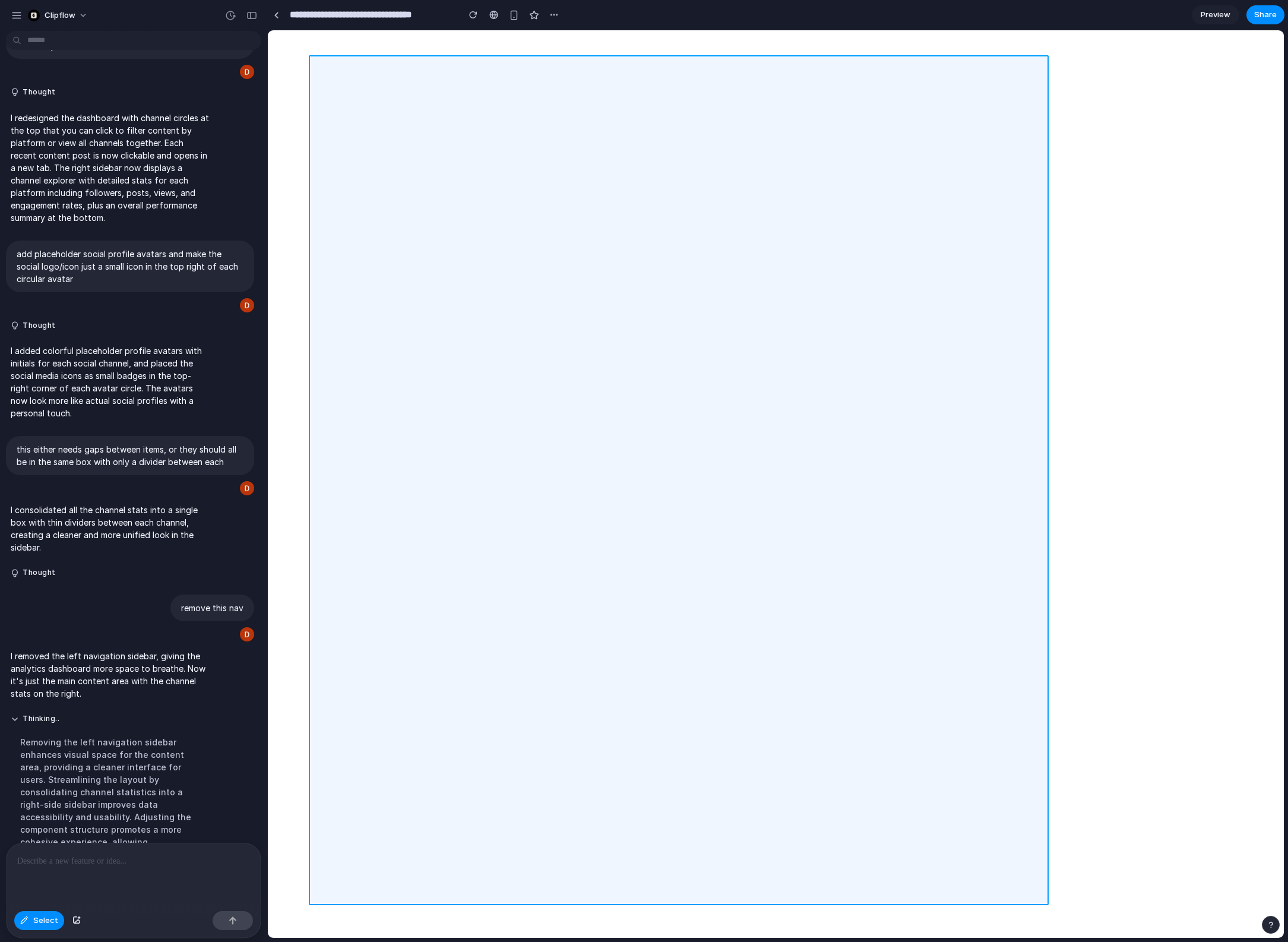
click at [323, 269] on div at bounding box center [776, 484] width 1015 height 907
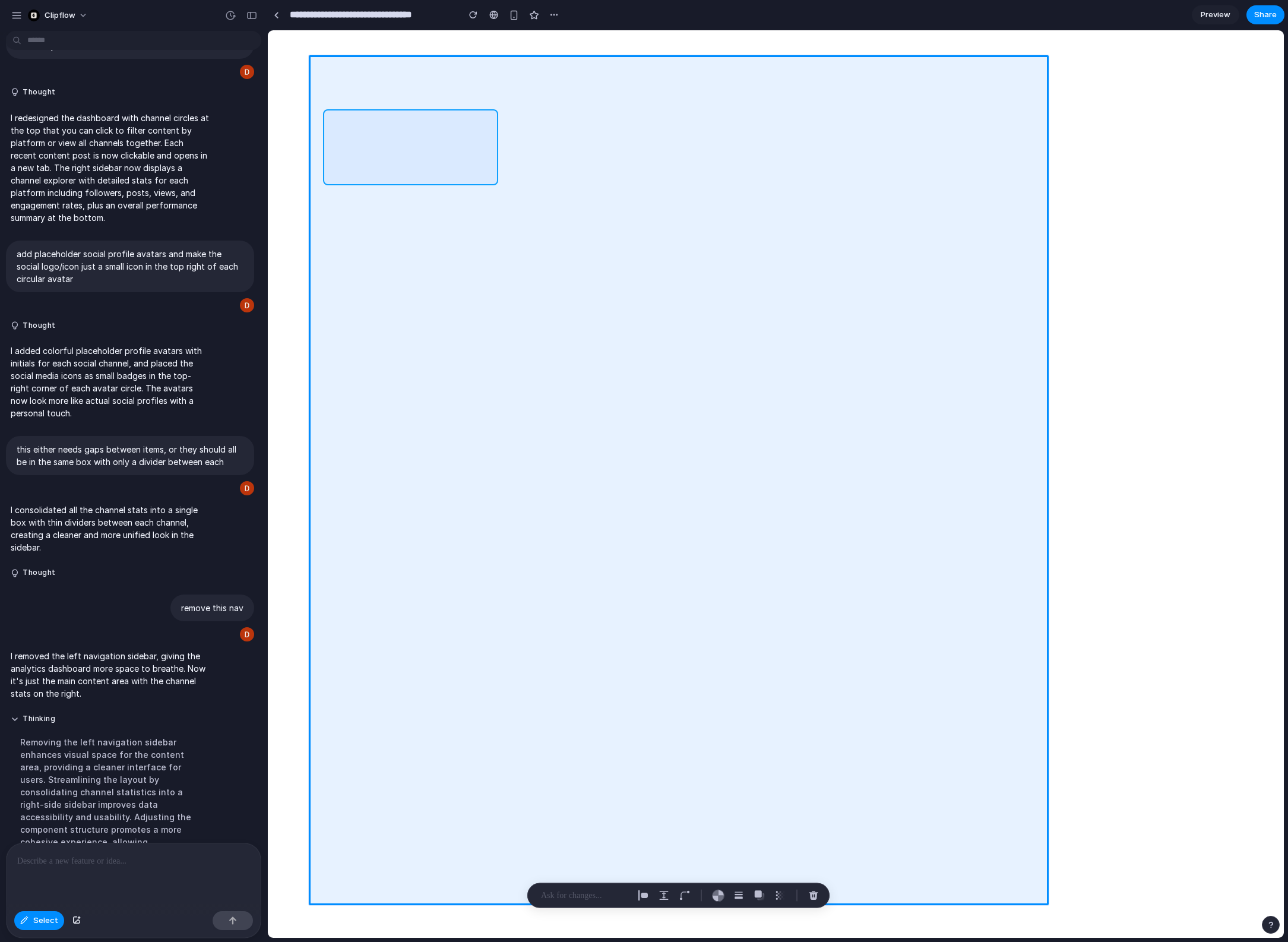
click at [365, 180] on div at bounding box center [776, 484] width 1015 height 907
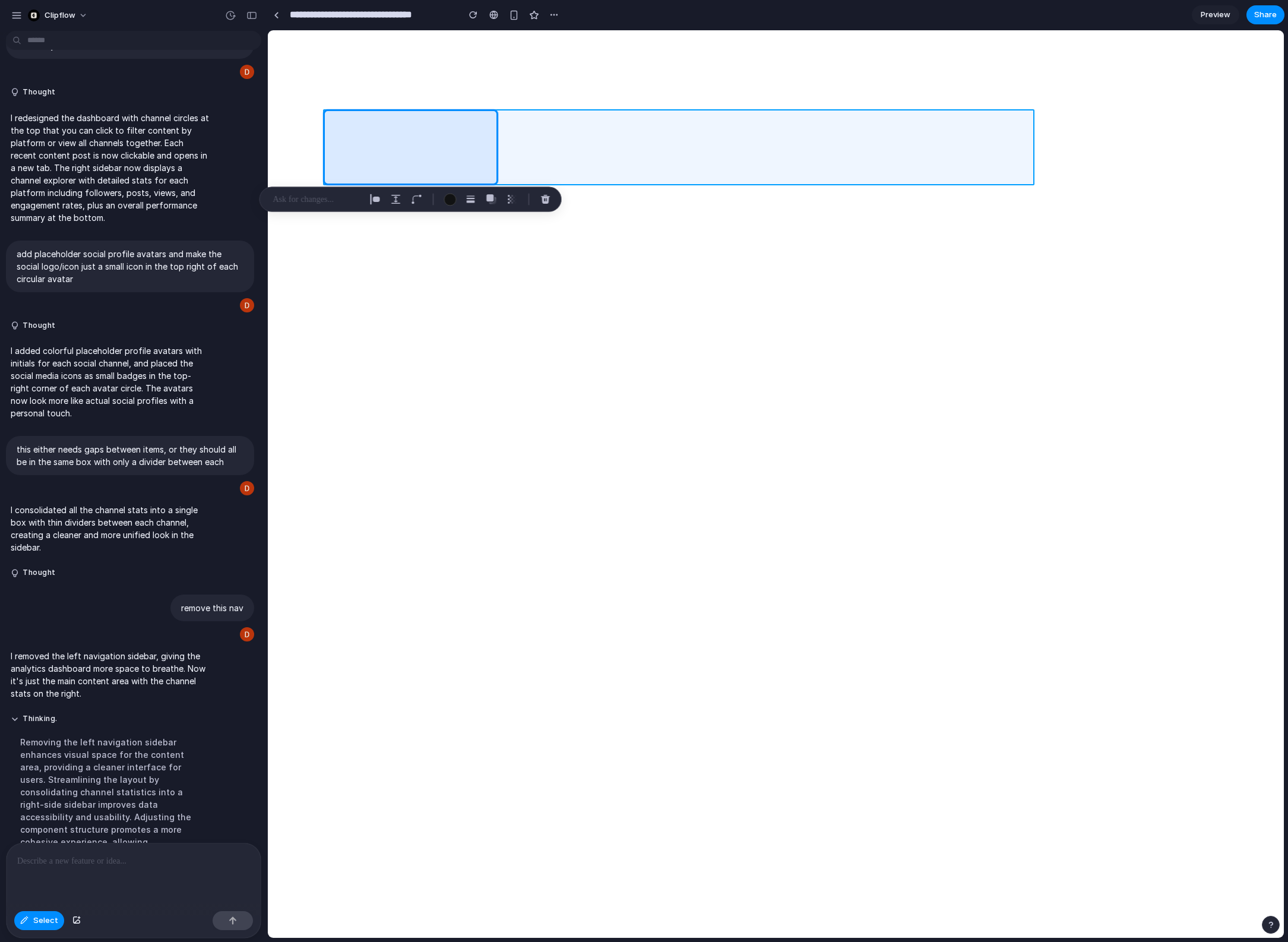
click at [502, 113] on div at bounding box center [776, 484] width 1015 height 907
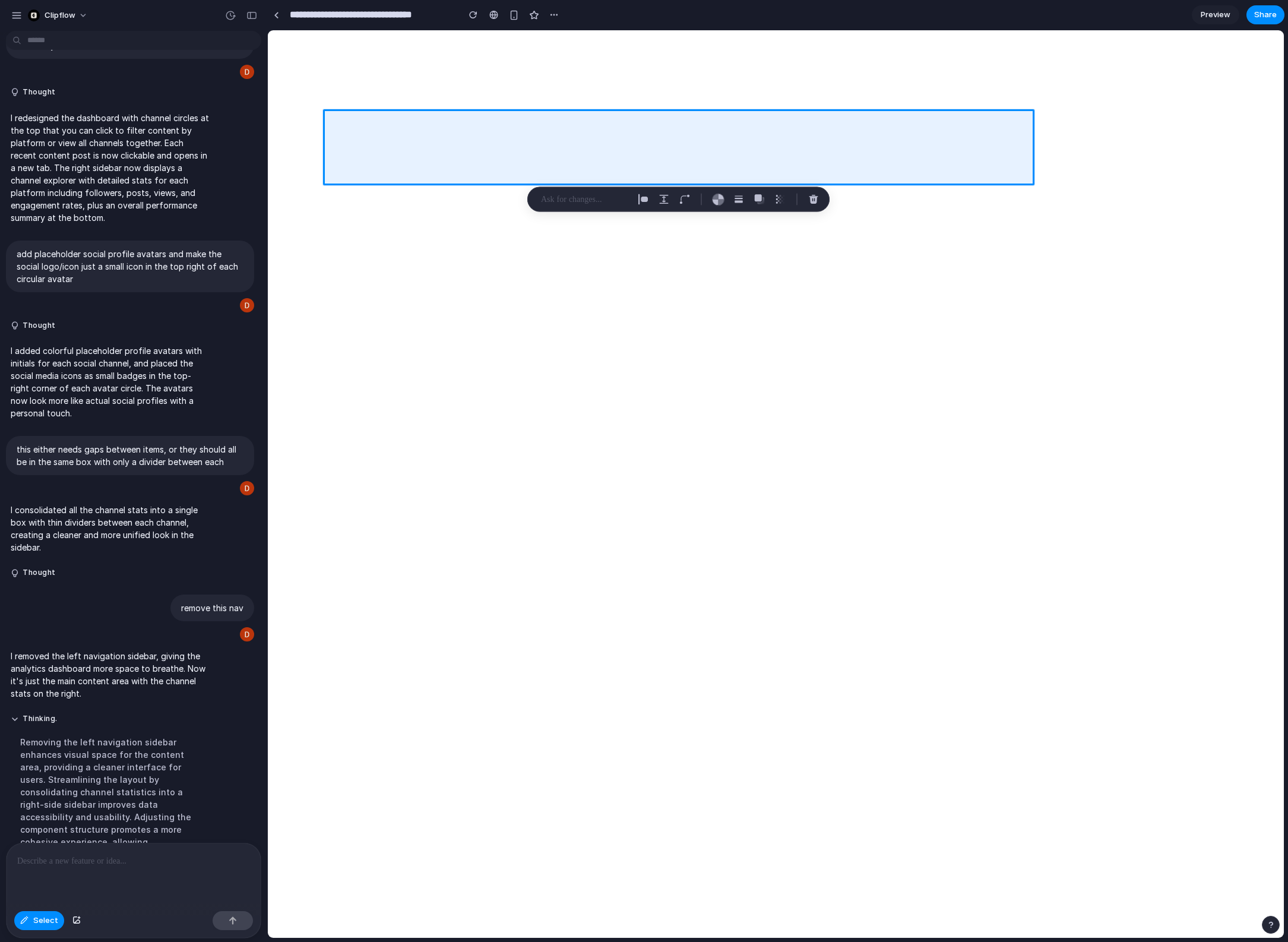
click at [570, 199] on p at bounding box center [585, 200] width 88 height 15
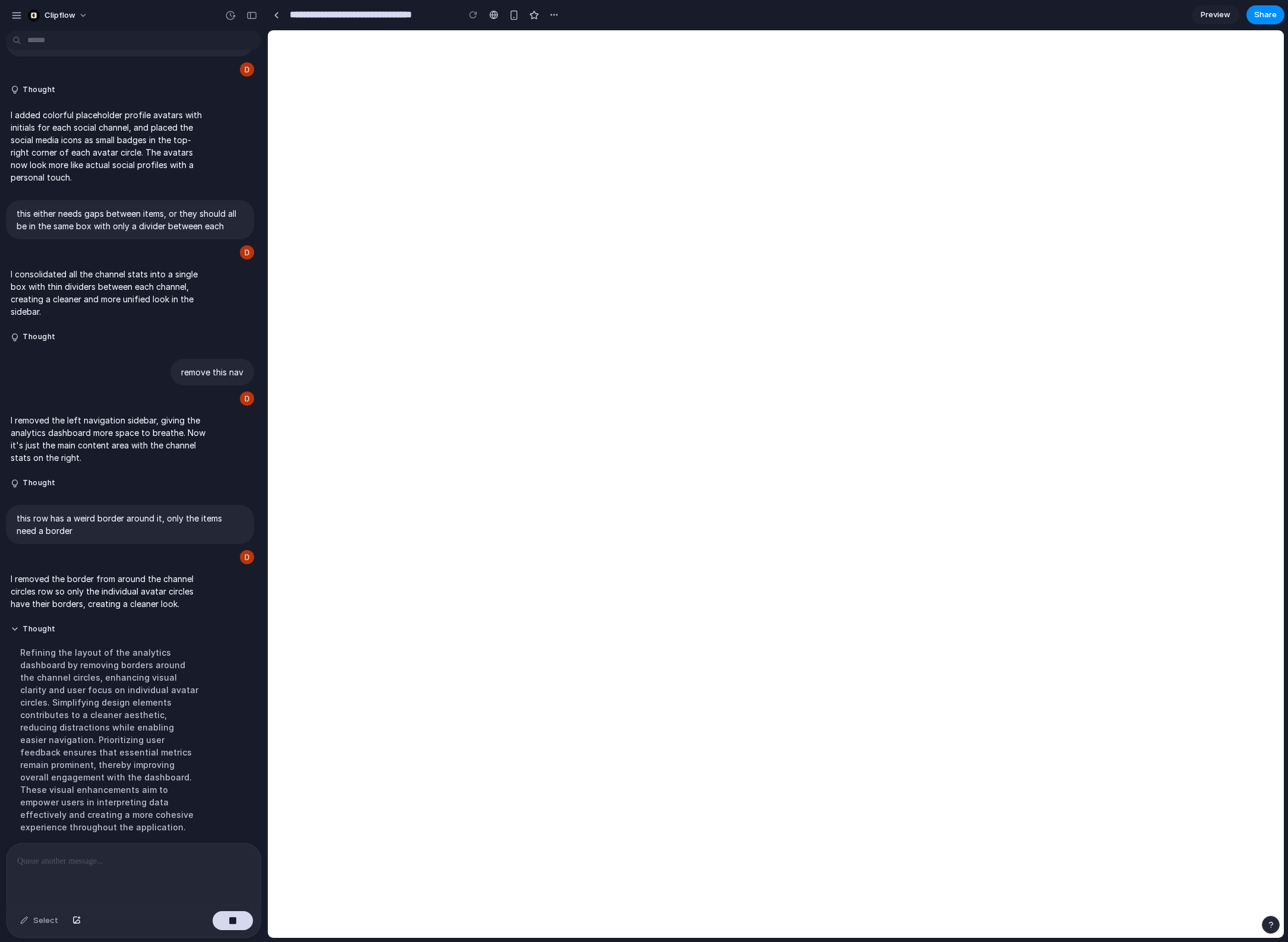
scroll to position [773, 0]
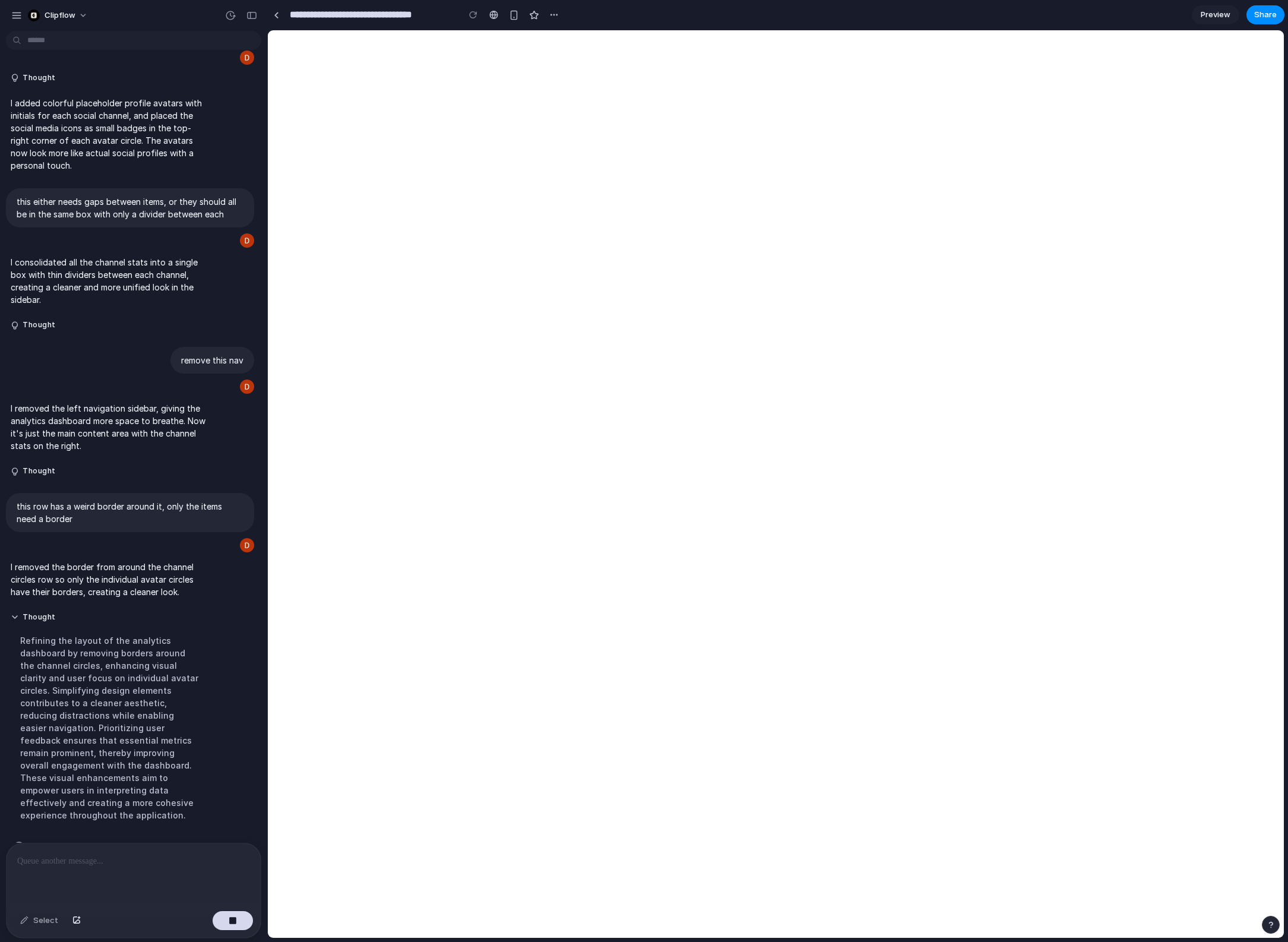
click at [173, 756] on div "Refining the layout of the analytics dashboard by removing borders around the c…" at bounding box center [109, 728] width 199 height 201
click at [141, 876] on div at bounding box center [133, 874] width 254 height 63
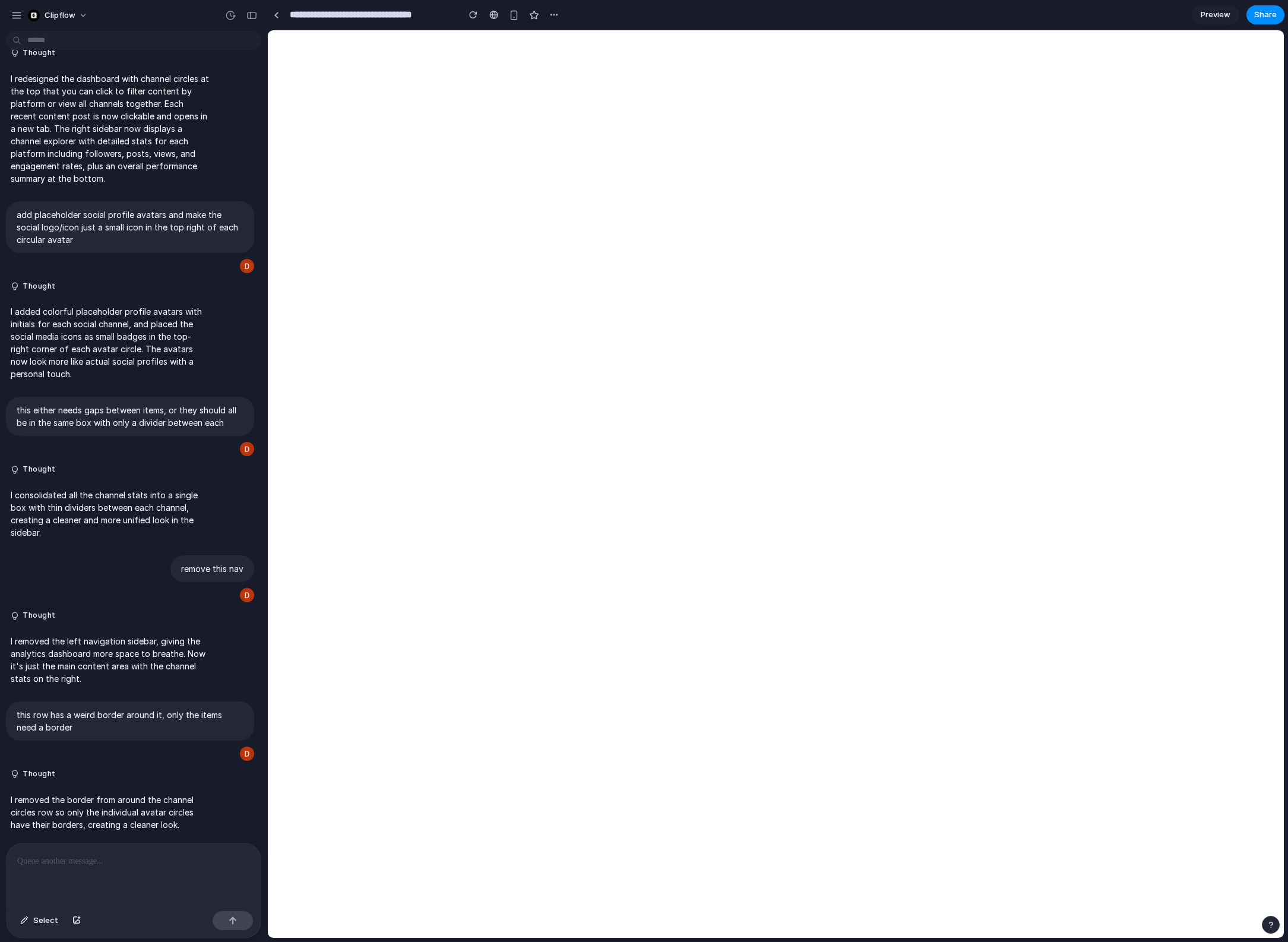
scroll to position [552, 0]
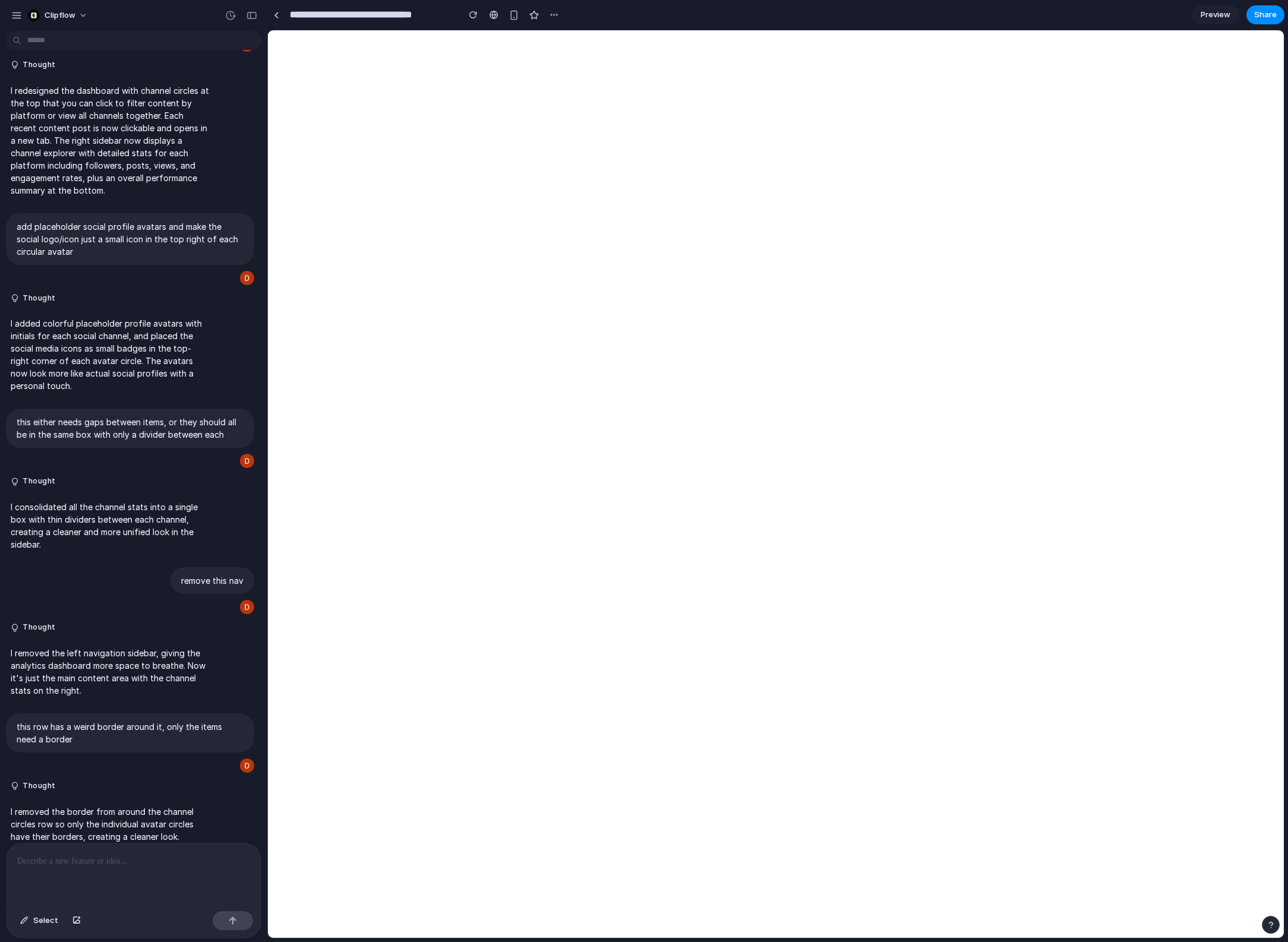
click at [166, 870] on div at bounding box center [133, 874] width 254 height 63
click at [150, 865] on p at bounding box center [133, 861] width 233 height 15
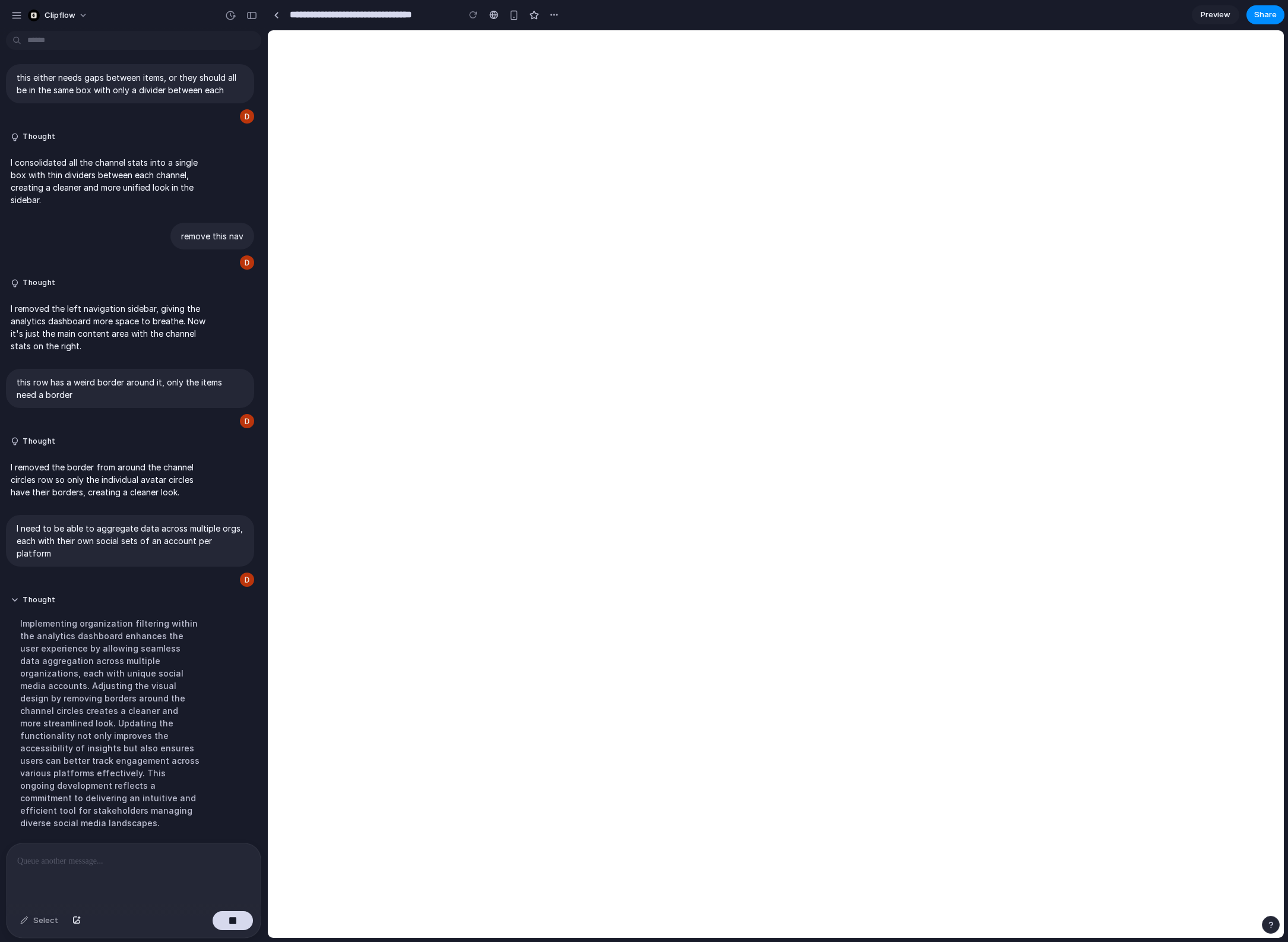
scroll to position [904, 0]
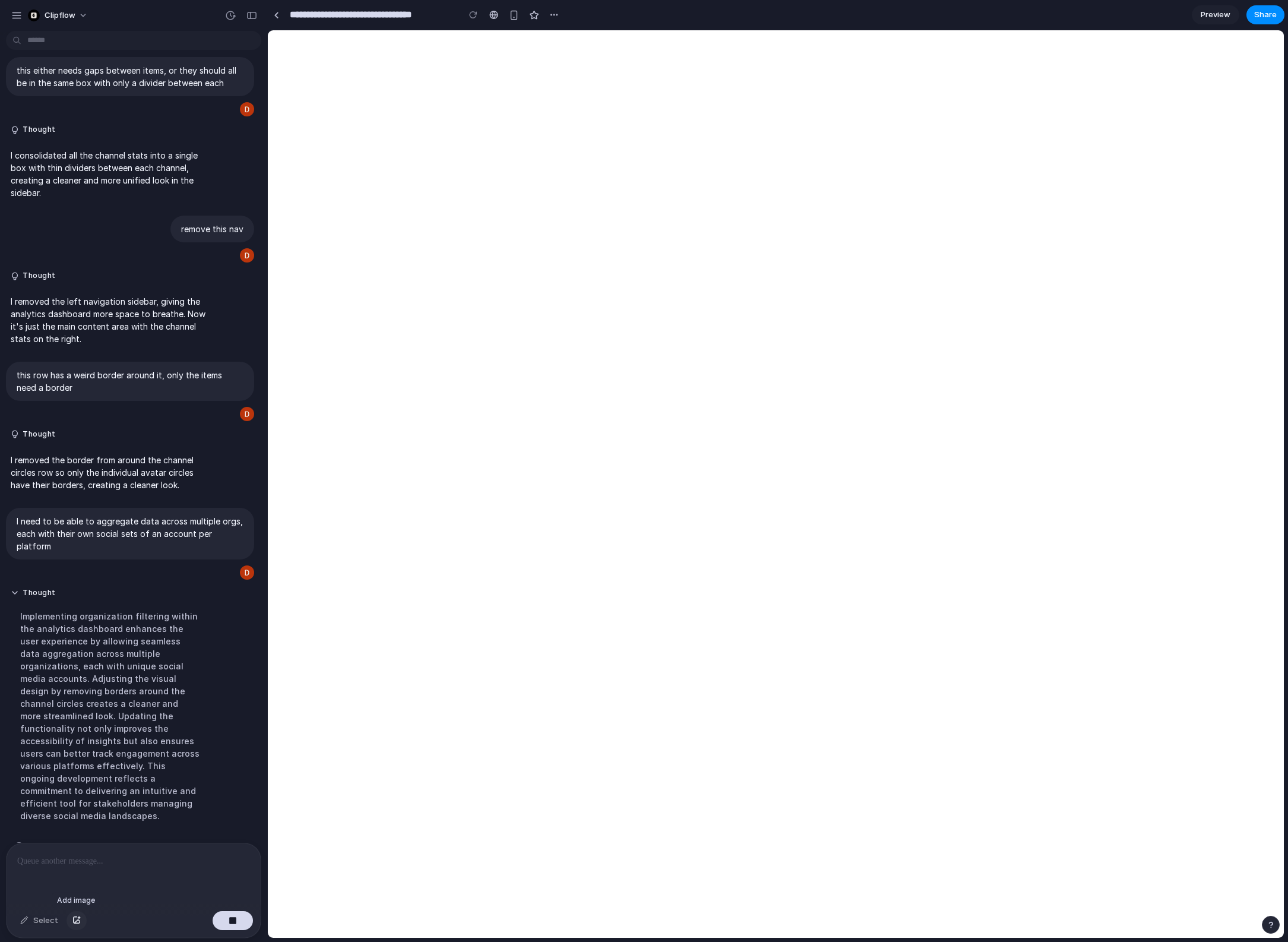
click at [76, 920] on div "button" at bounding box center [77, 920] width 9 height 7
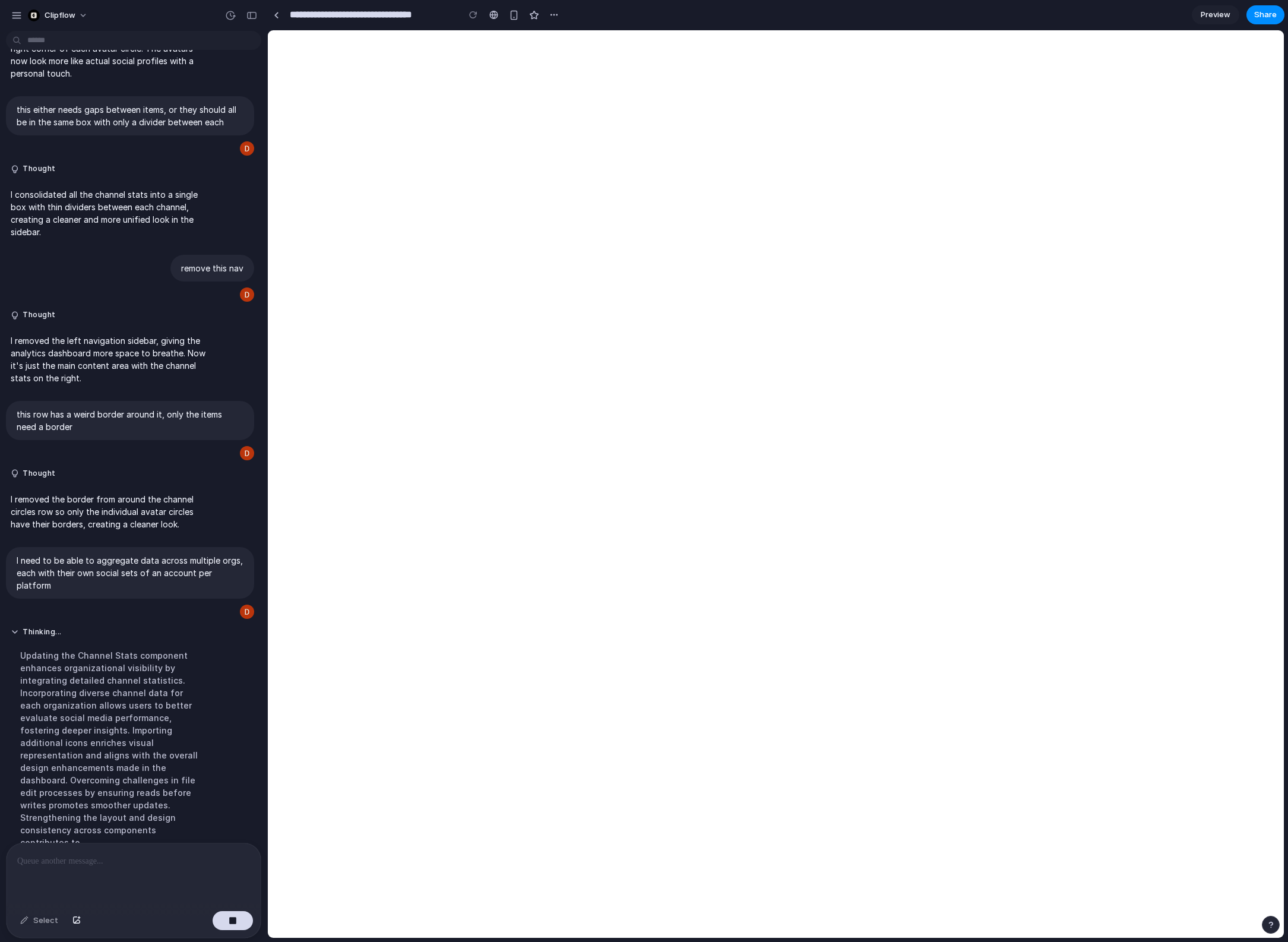
scroll to position [916, 0]
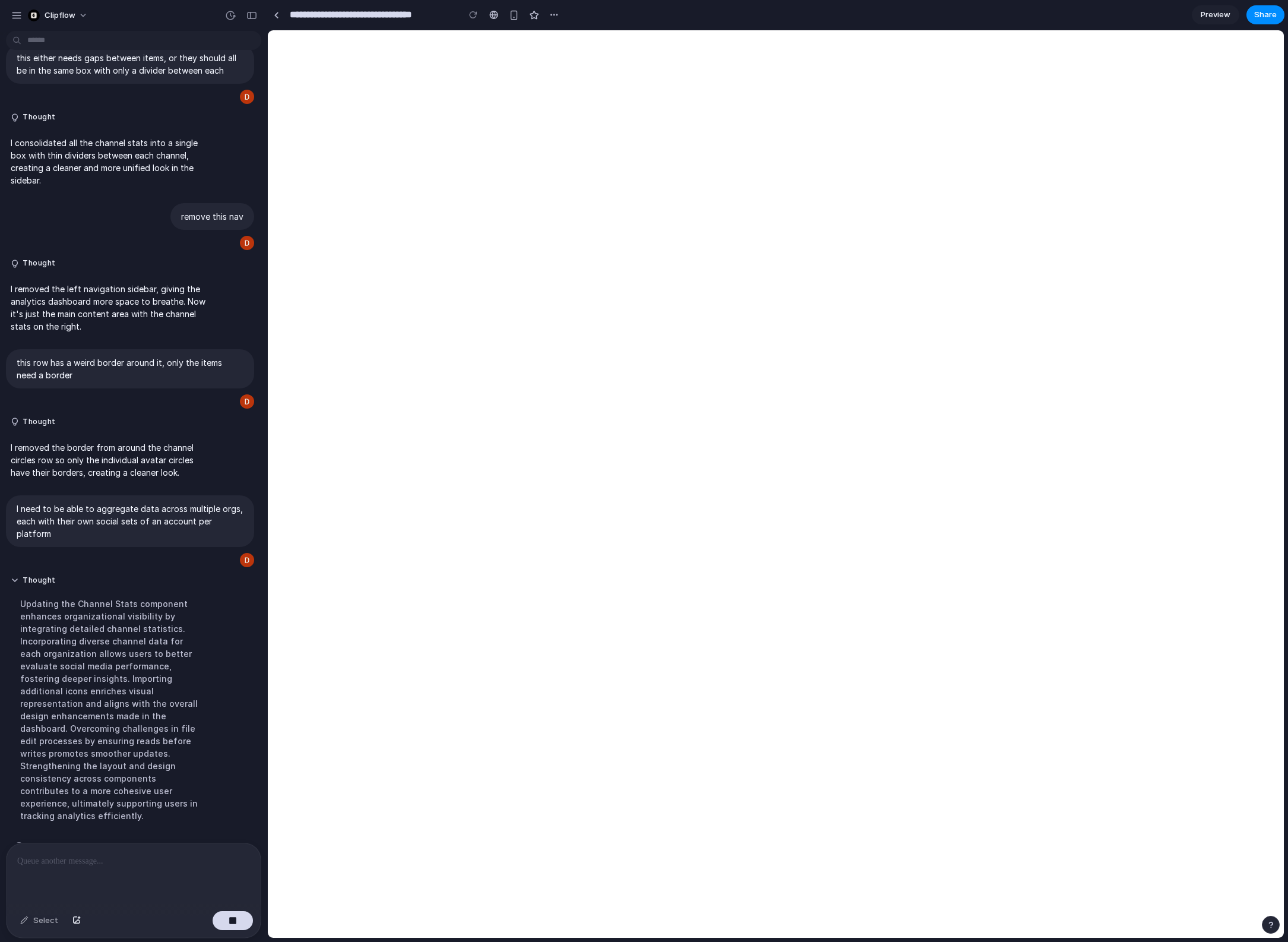
click at [96, 861] on p at bounding box center [133, 861] width 233 height 15
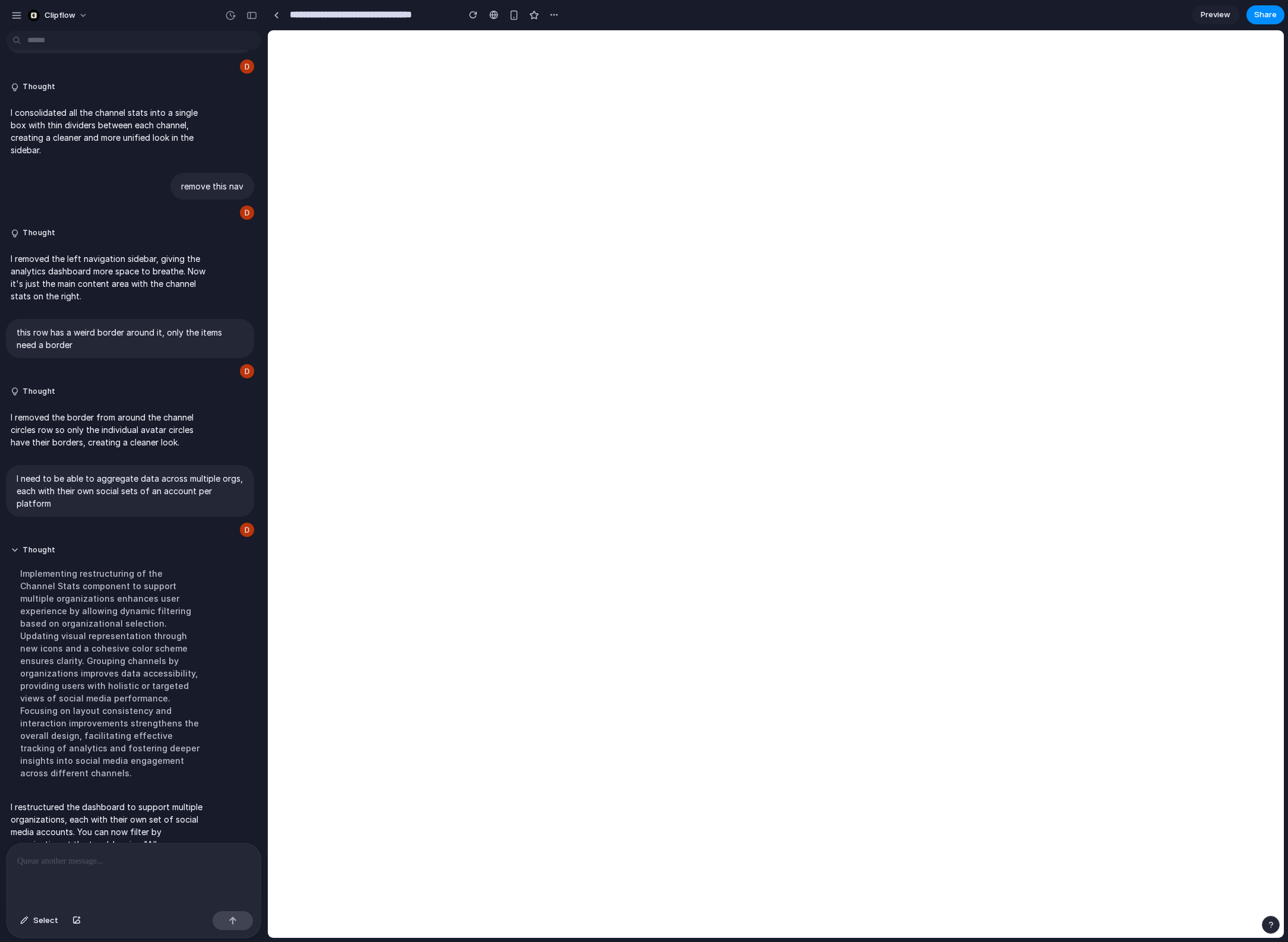
scroll to position [1041, 0]
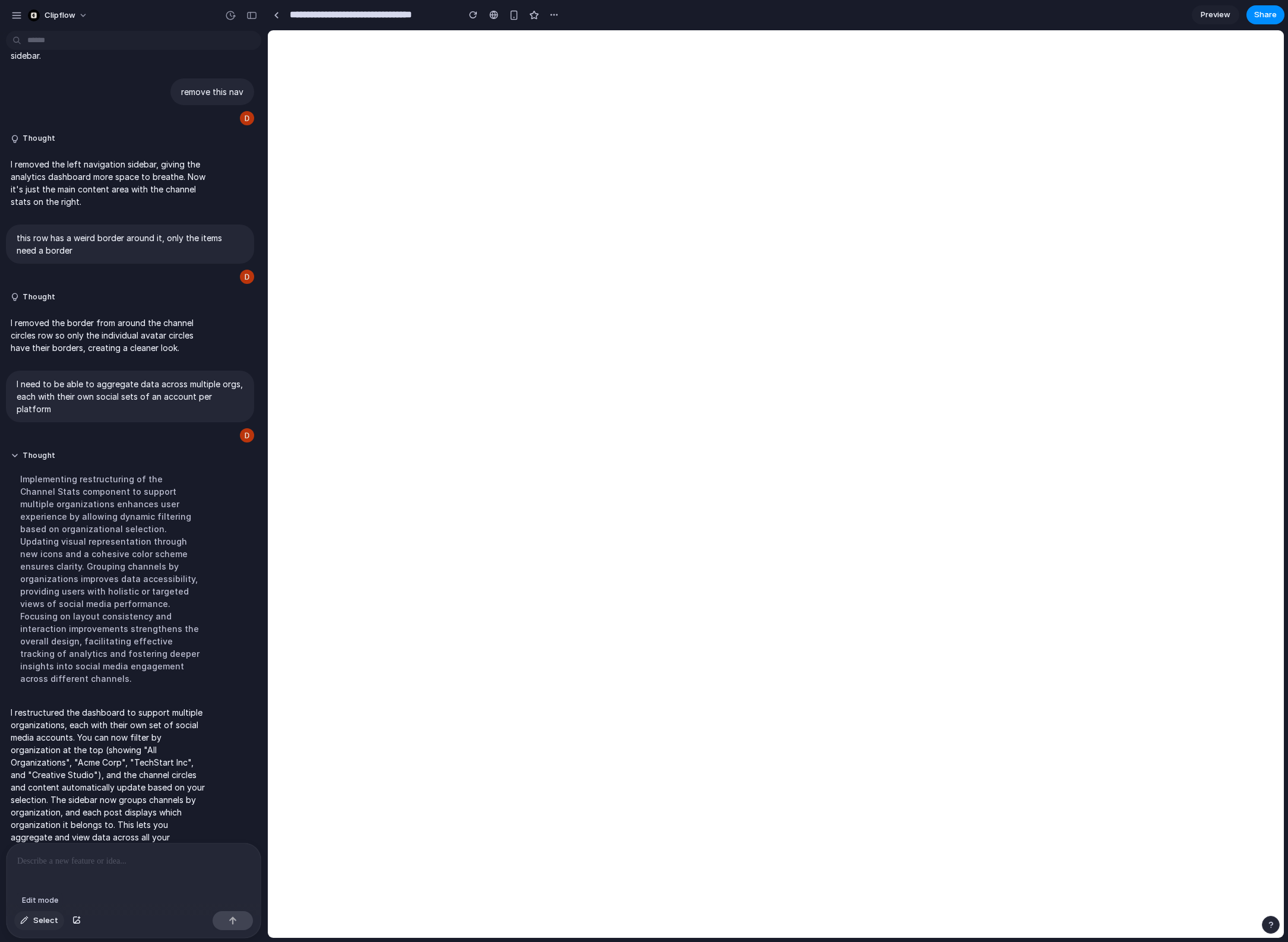
click at [37, 920] on span "Select" at bounding box center [46, 920] width 25 height 12
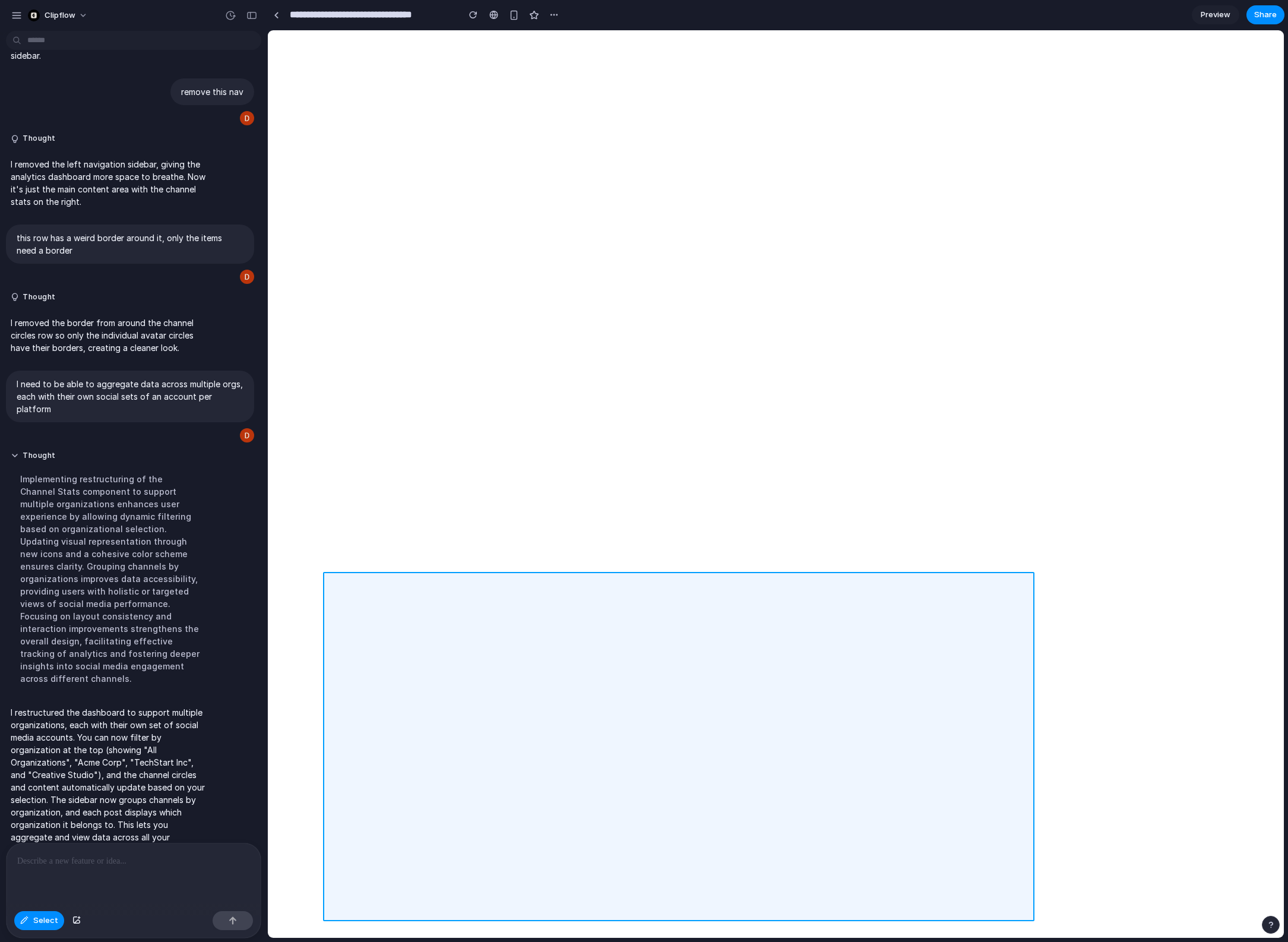
click at [326, 716] on div at bounding box center [776, 484] width 1015 height 907
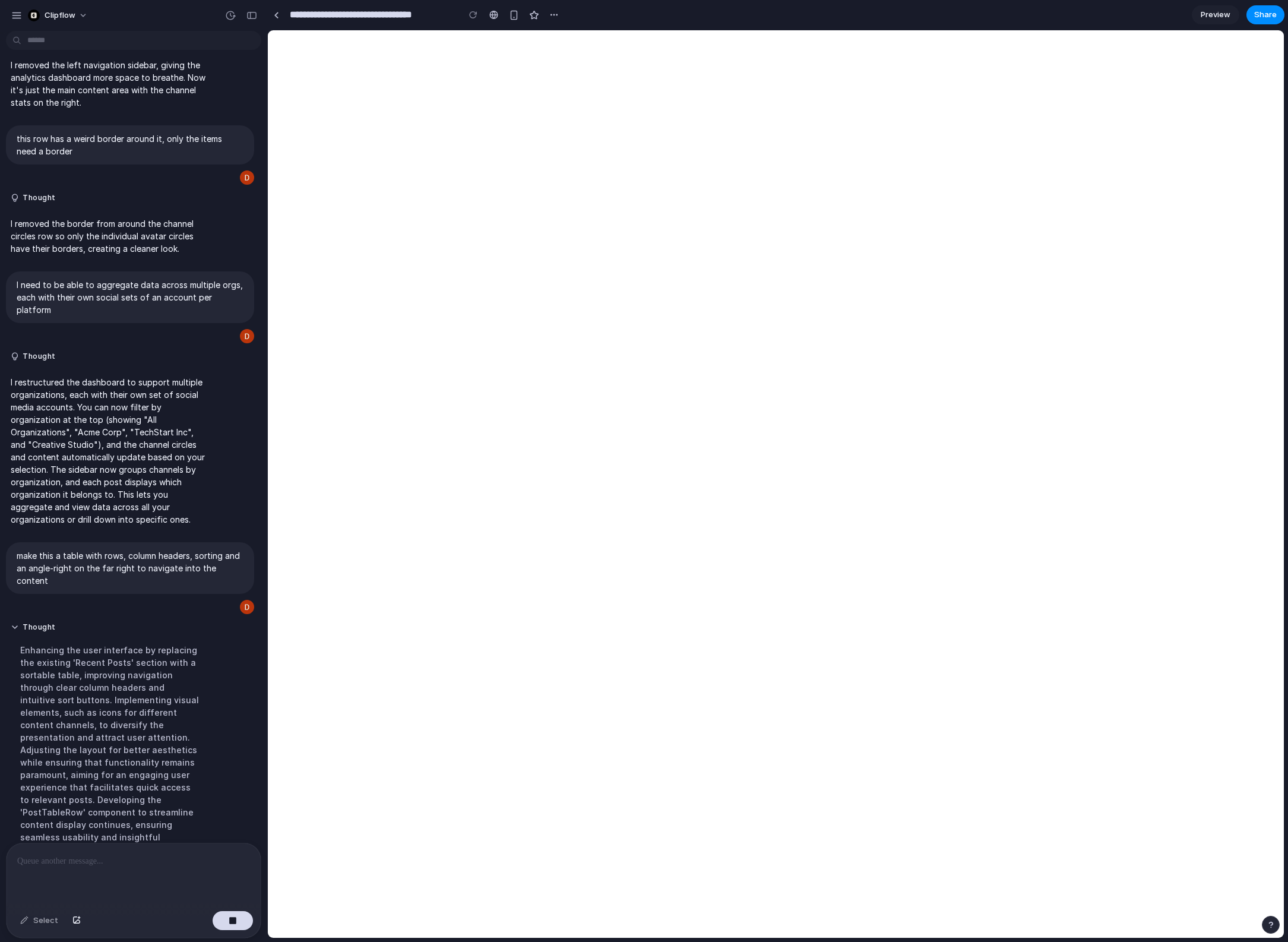
scroll to position [1149, 0]
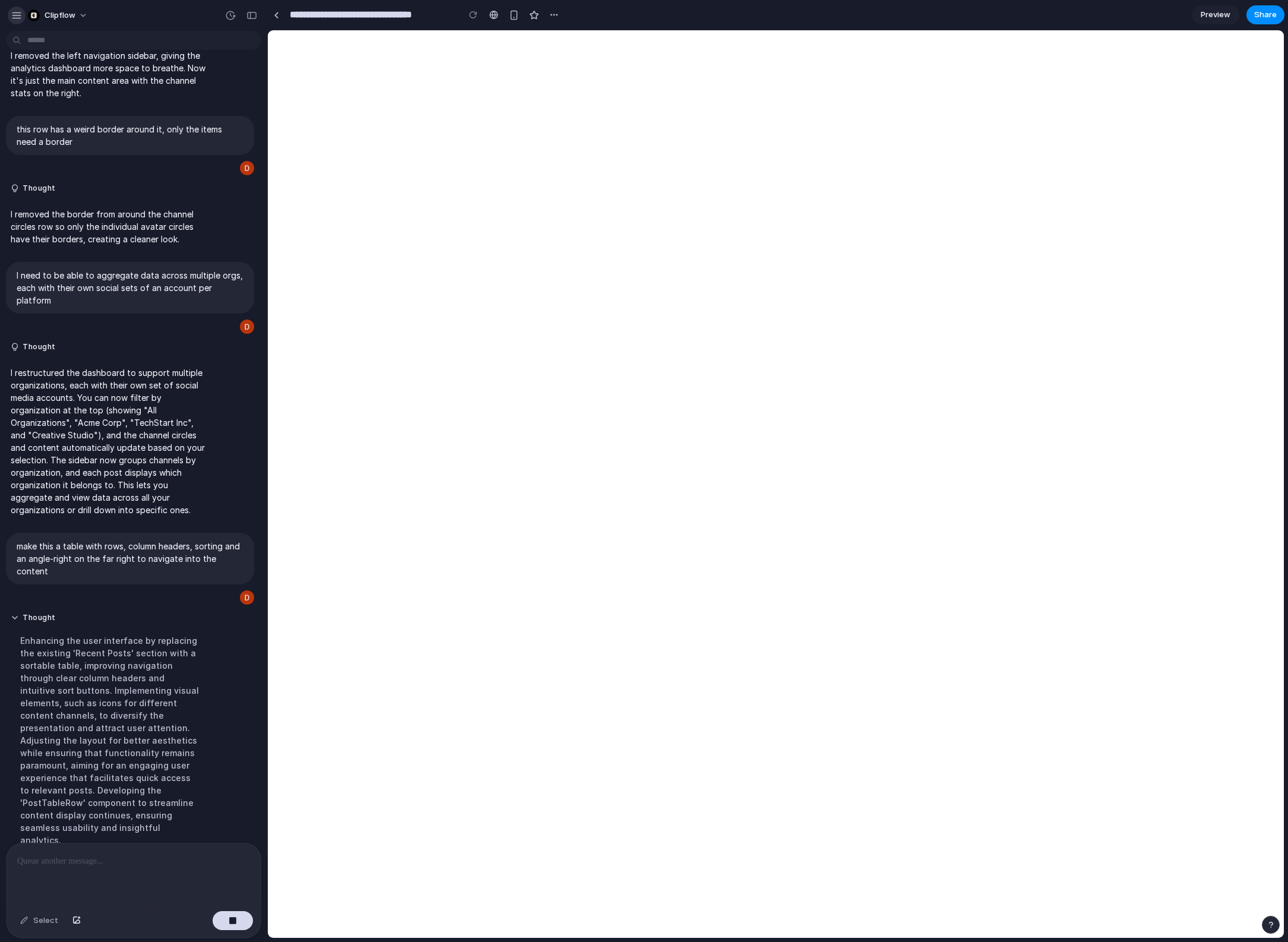
click at [17, 12] on div "button" at bounding box center [16, 15] width 10 height 10
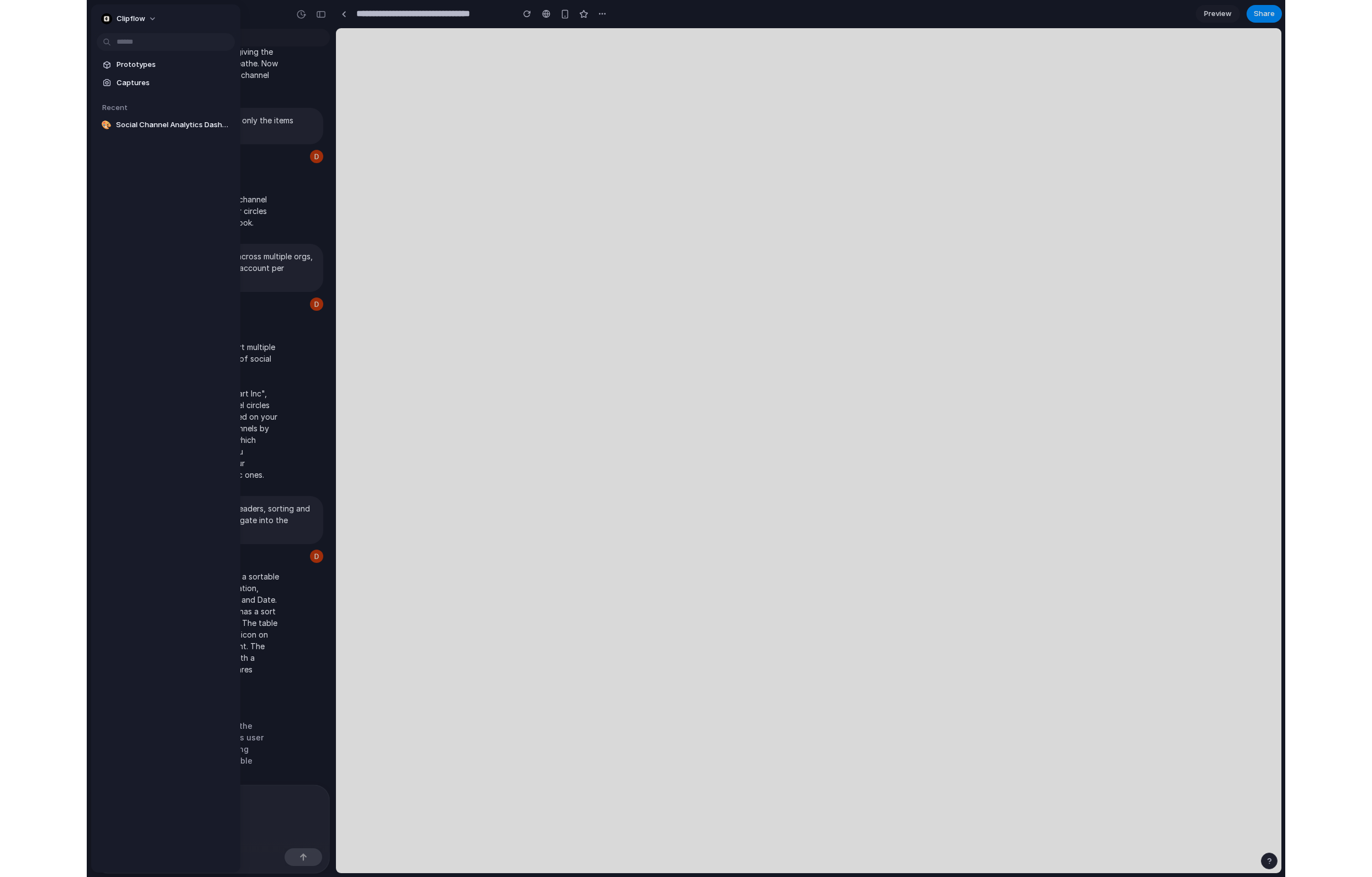
scroll to position [1059, 0]
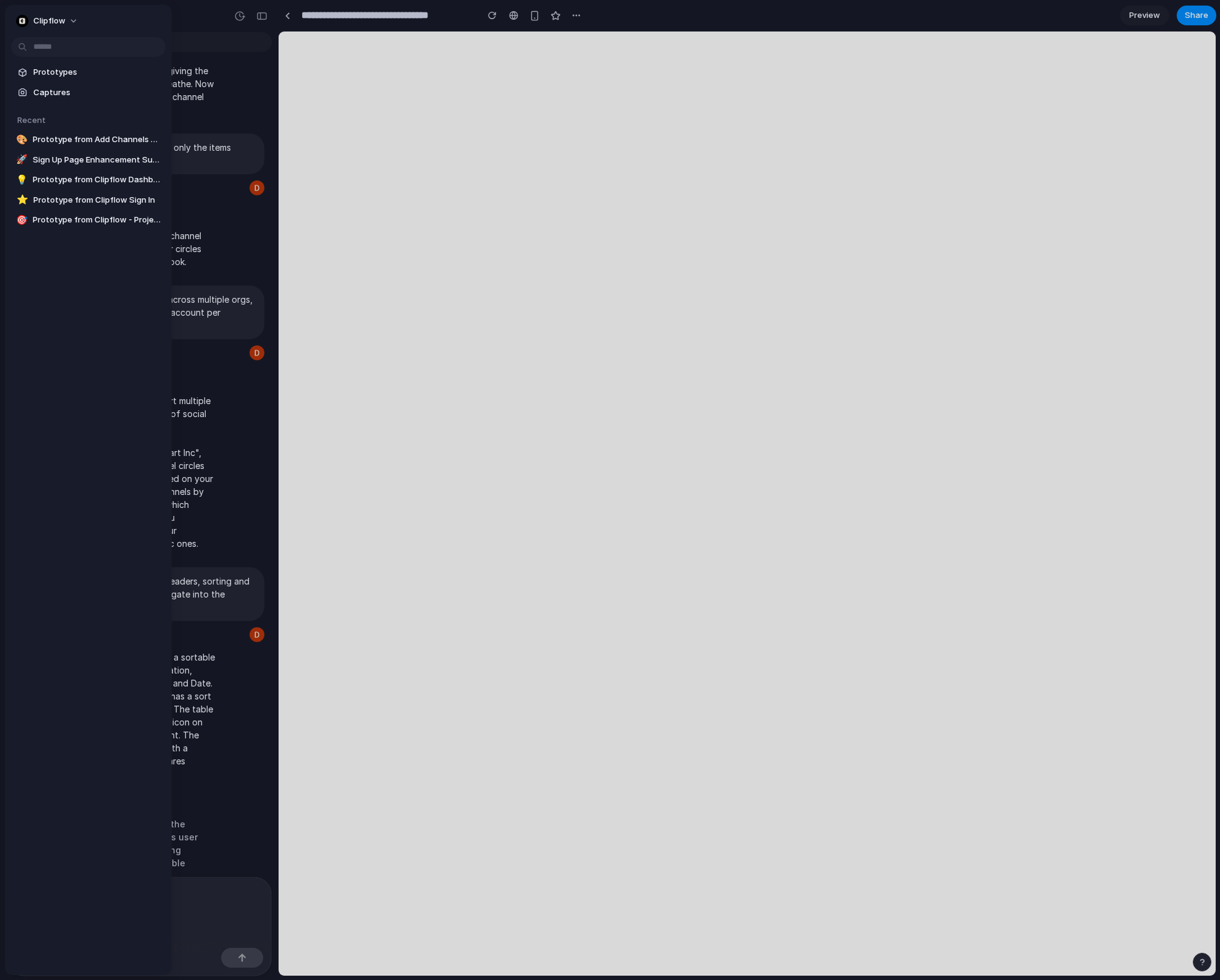
click at [863, 97] on div at bounding box center [610, 490] width 1220 height 980
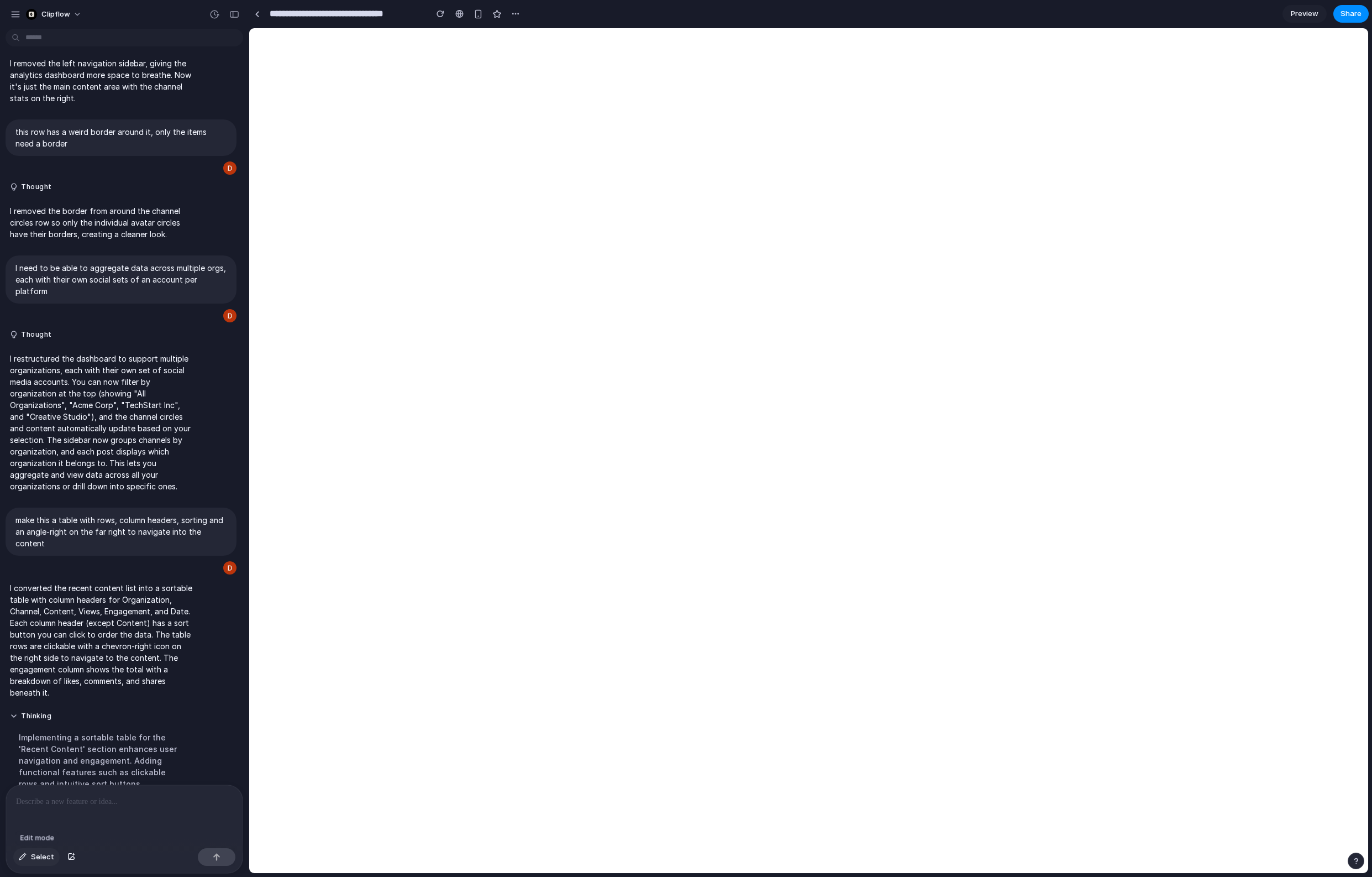
click at [35, 856] on span "Select" at bounding box center [42, 857] width 23 height 11
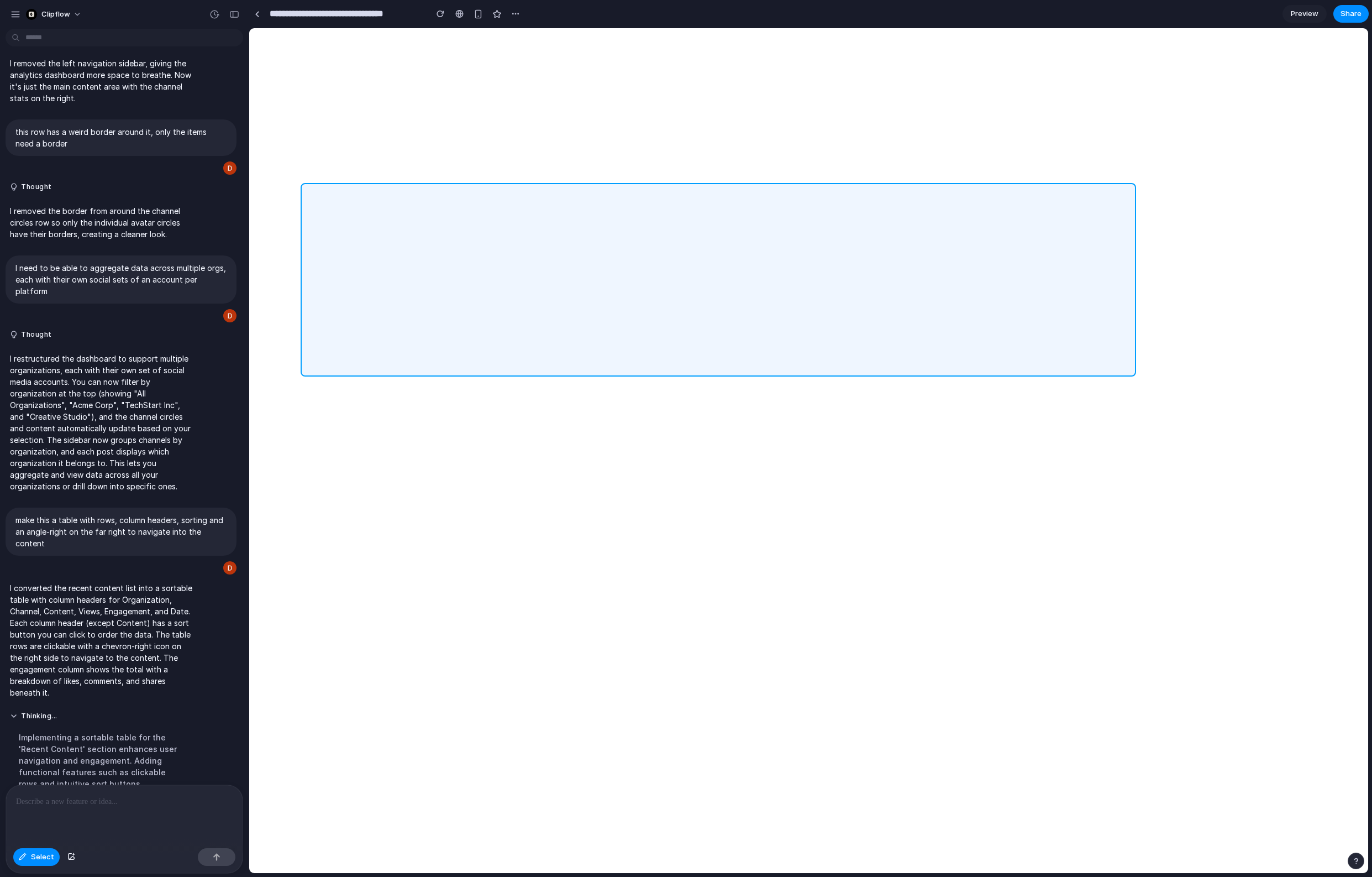
click at [501, 187] on div at bounding box center [808, 451] width 1118 height 844
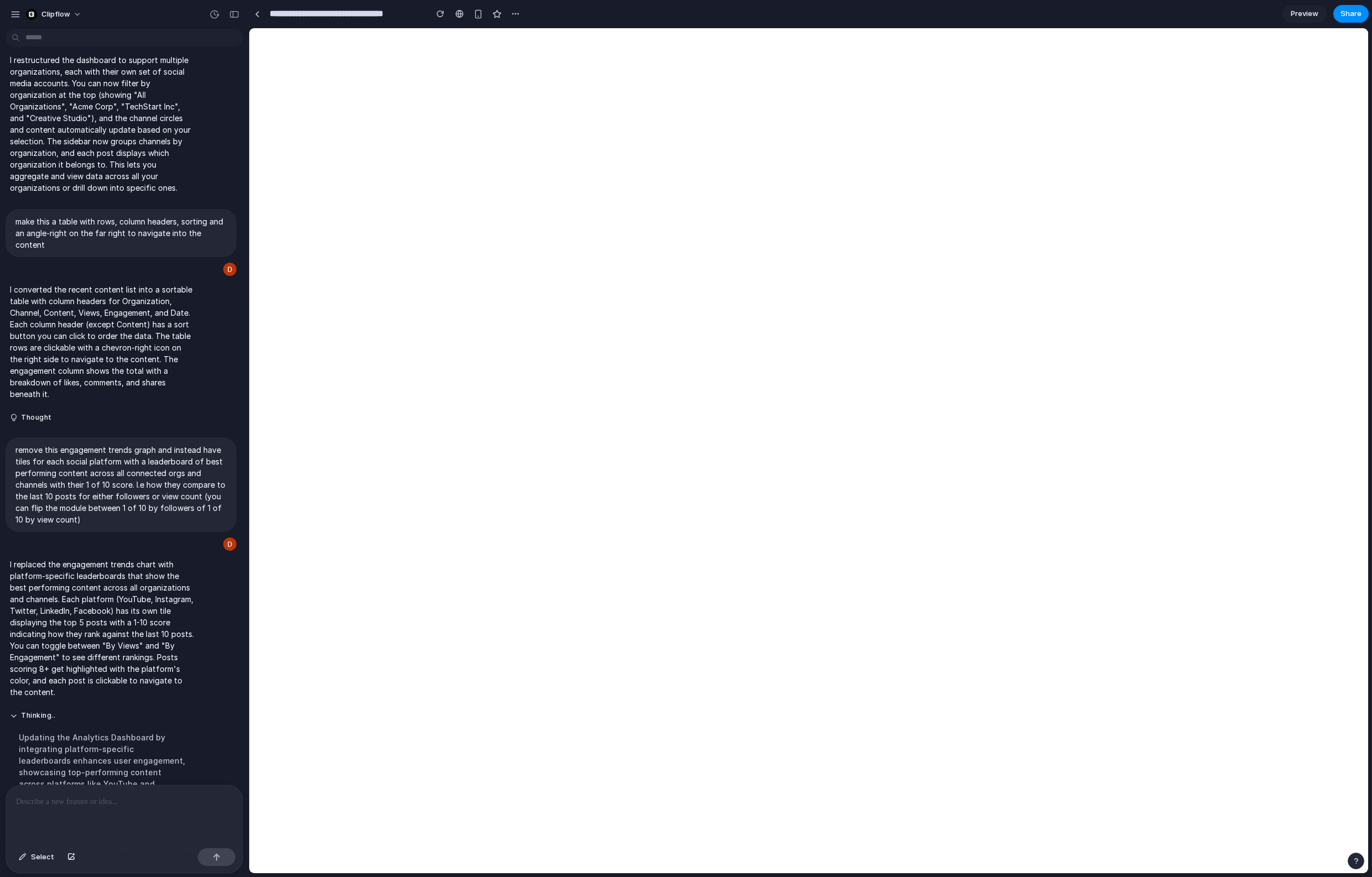
scroll to position [1392, 0]
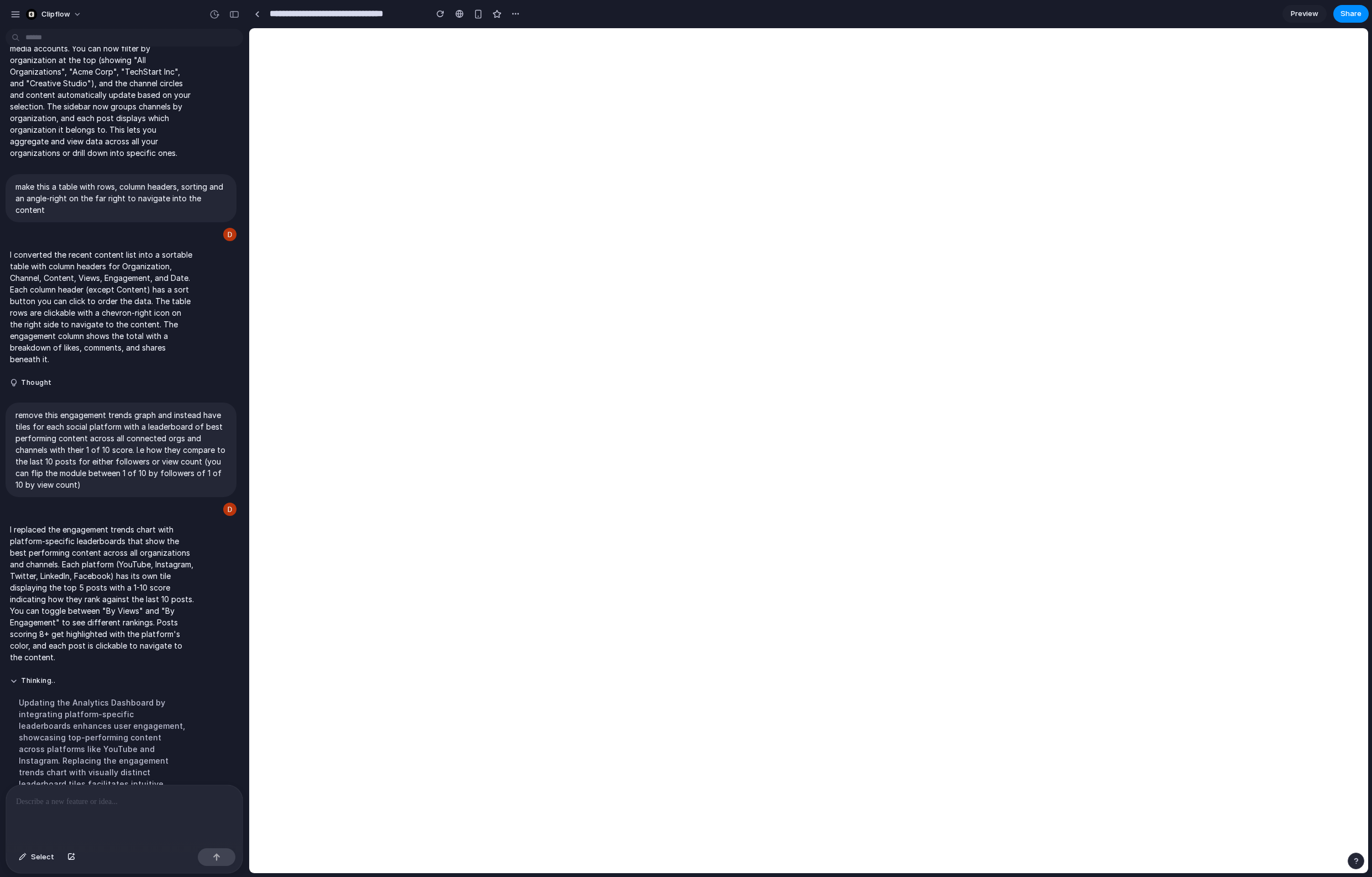
click at [81, 811] on div at bounding box center [124, 814] width 236 height 58
click at [30, 856] on button "Select" at bounding box center [37, 857] width 46 height 18
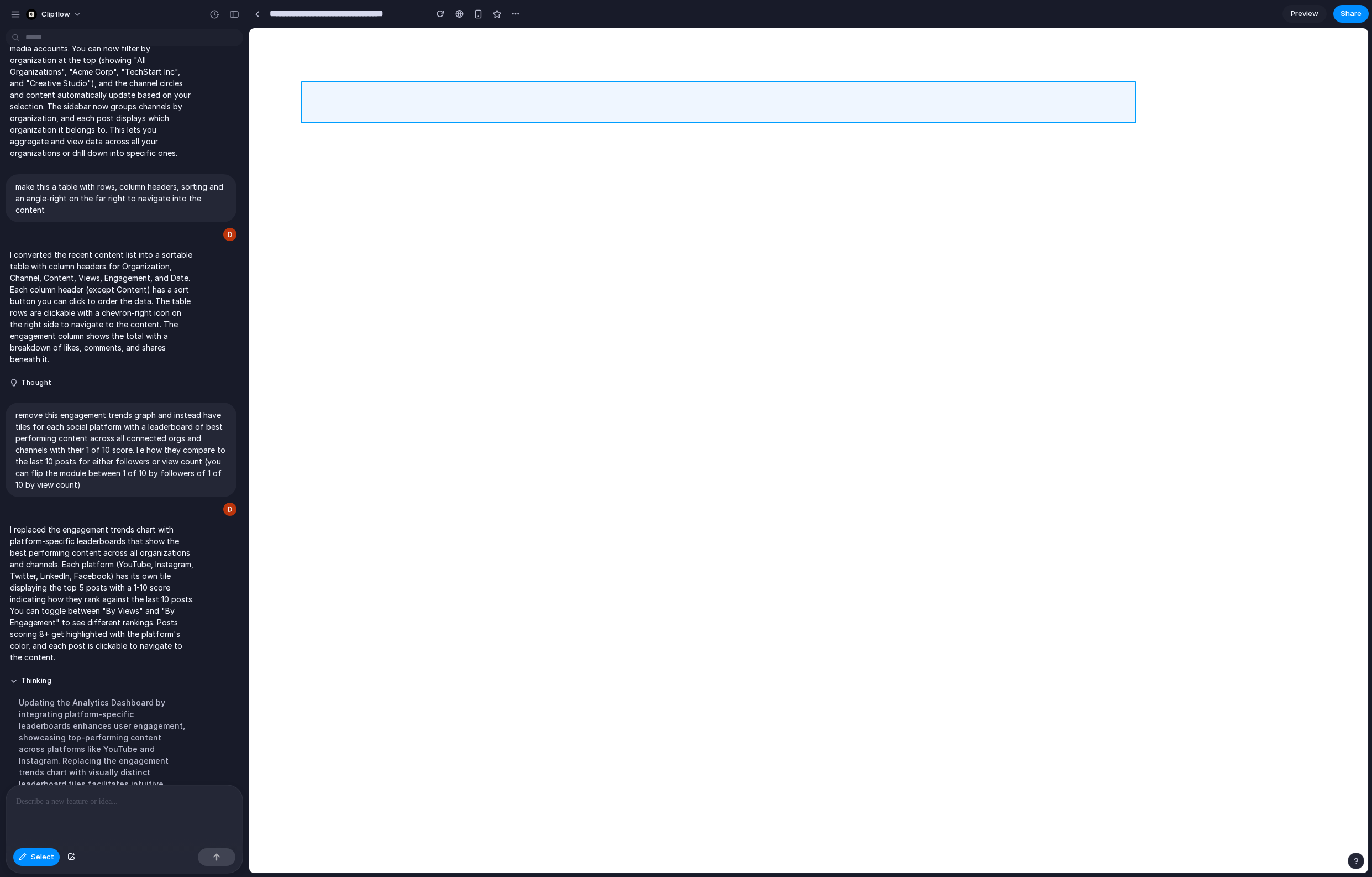
click at [382, 103] on div at bounding box center [808, 451] width 1118 height 844
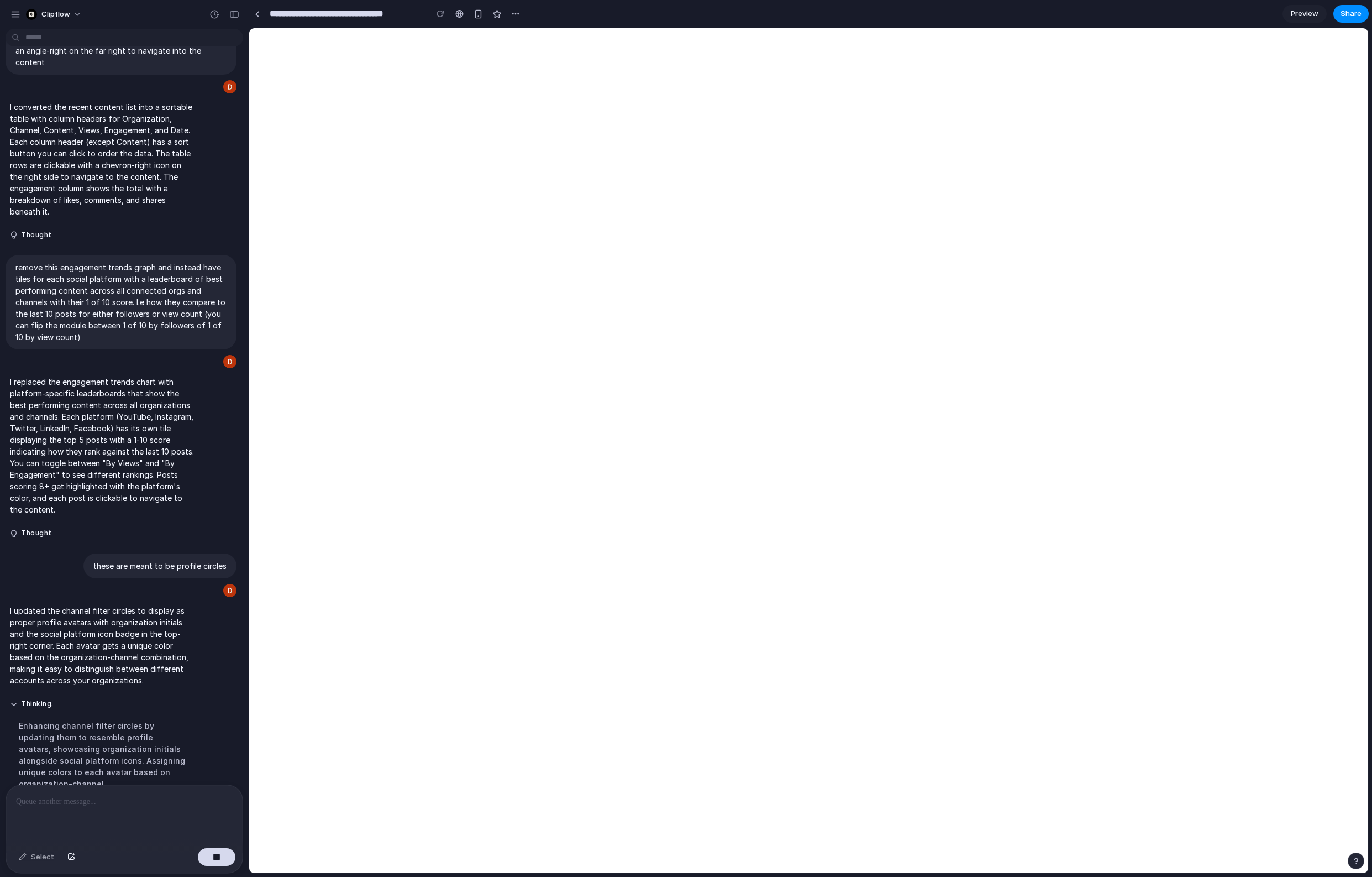
scroll to position [1551, 0]
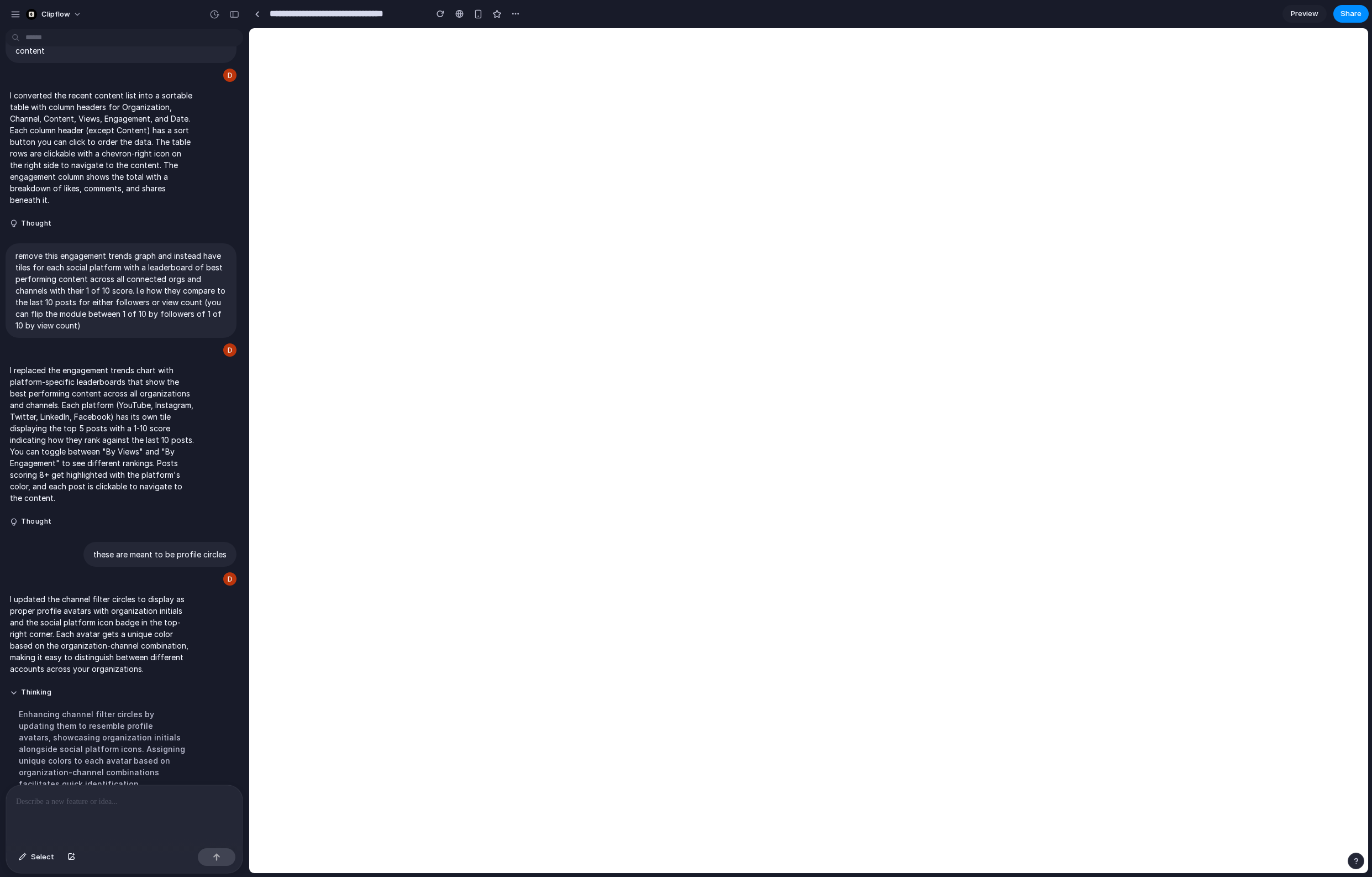
click at [122, 613] on p "I updated the channel filter circles to display as proper profile avatars with …" at bounding box center [102, 634] width 185 height 81
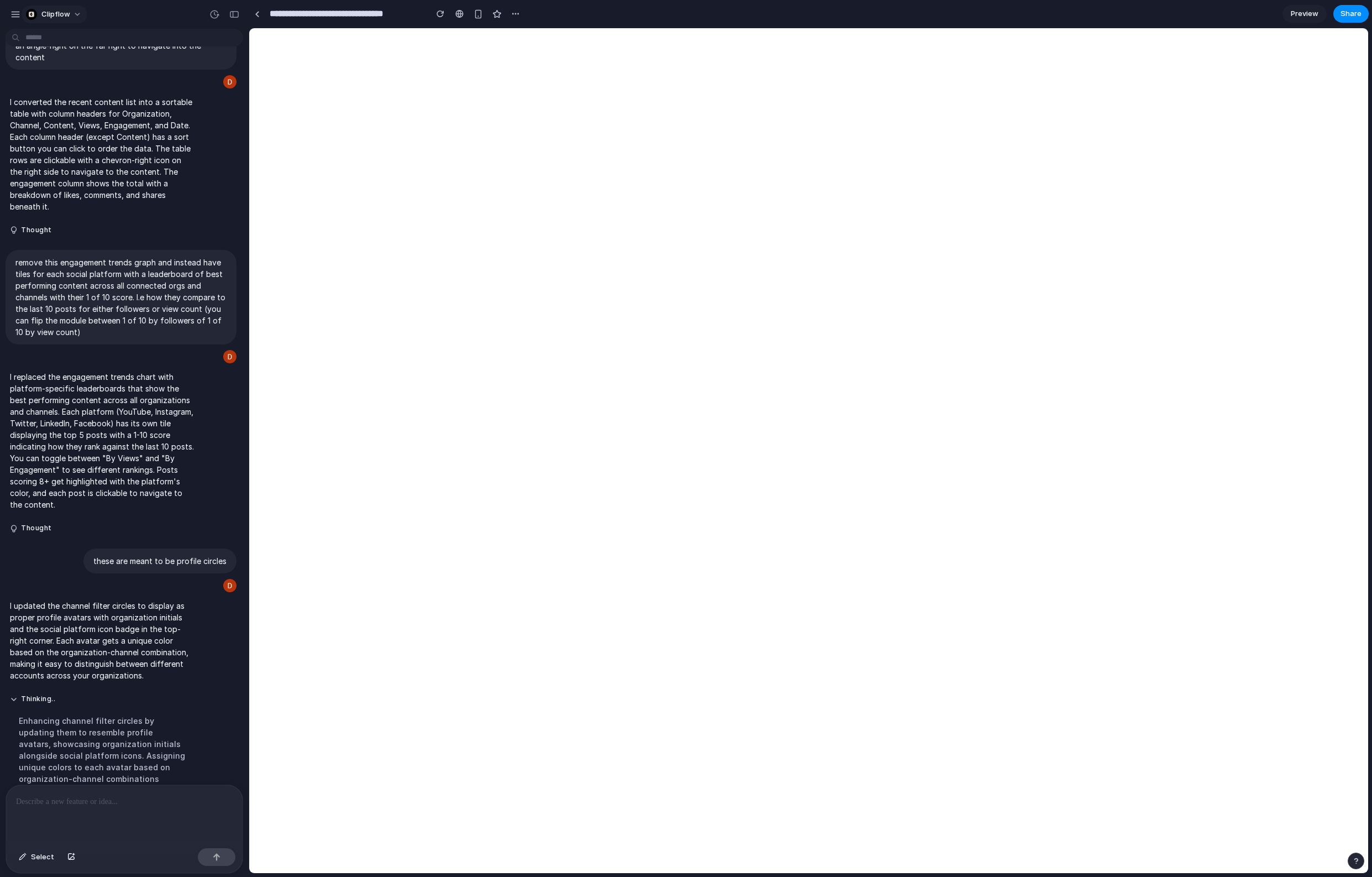
click at [72, 14] on button "Clipflow" at bounding box center [54, 14] width 66 height 18
click at [142, 95] on li "Light" at bounding box center [150, 92] width 65 height 18
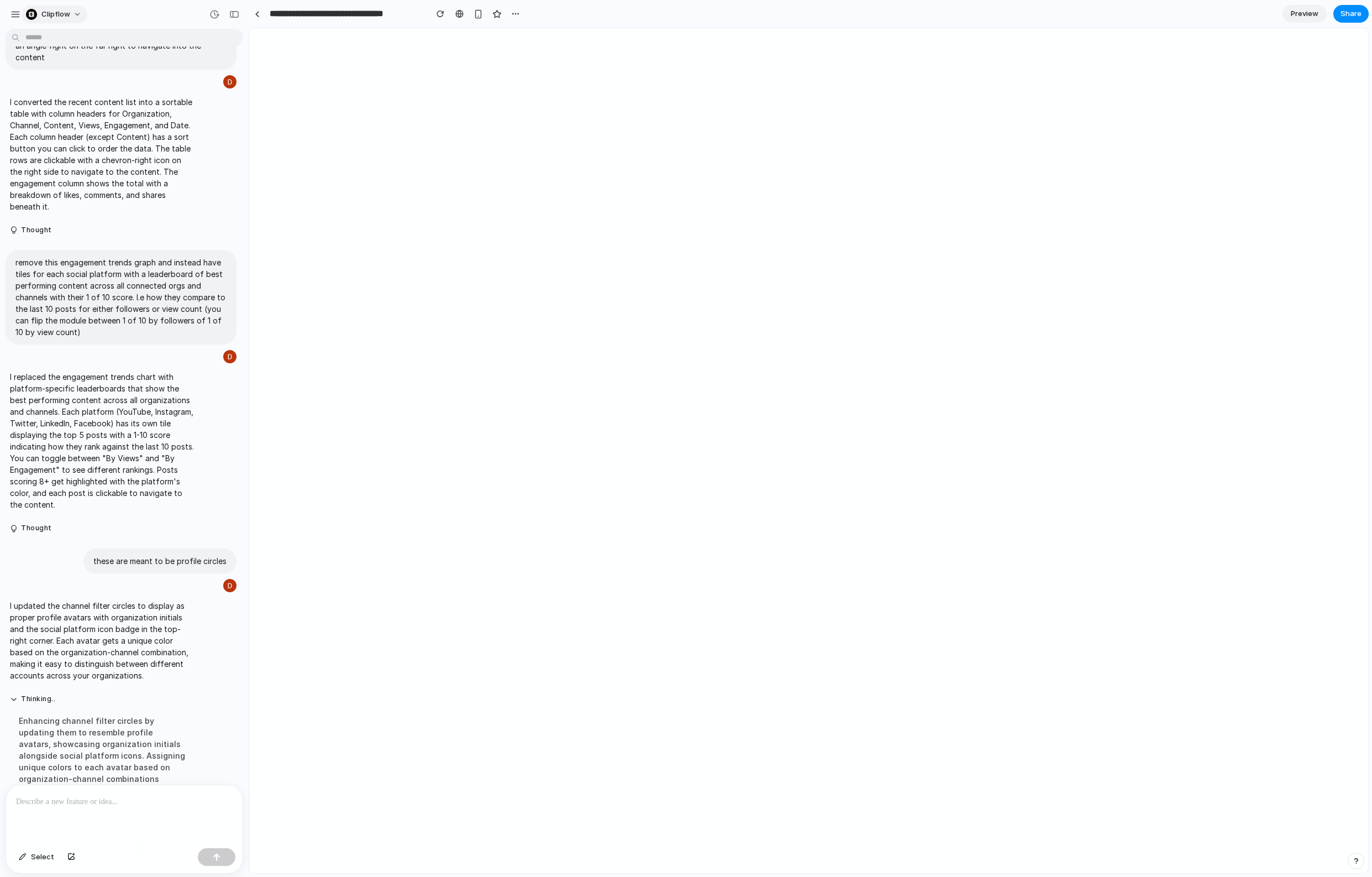
click at [63, 13] on span "Clipflow" at bounding box center [56, 14] width 29 height 11
click at [133, 107] on span "Dark" at bounding box center [130, 110] width 16 height 11
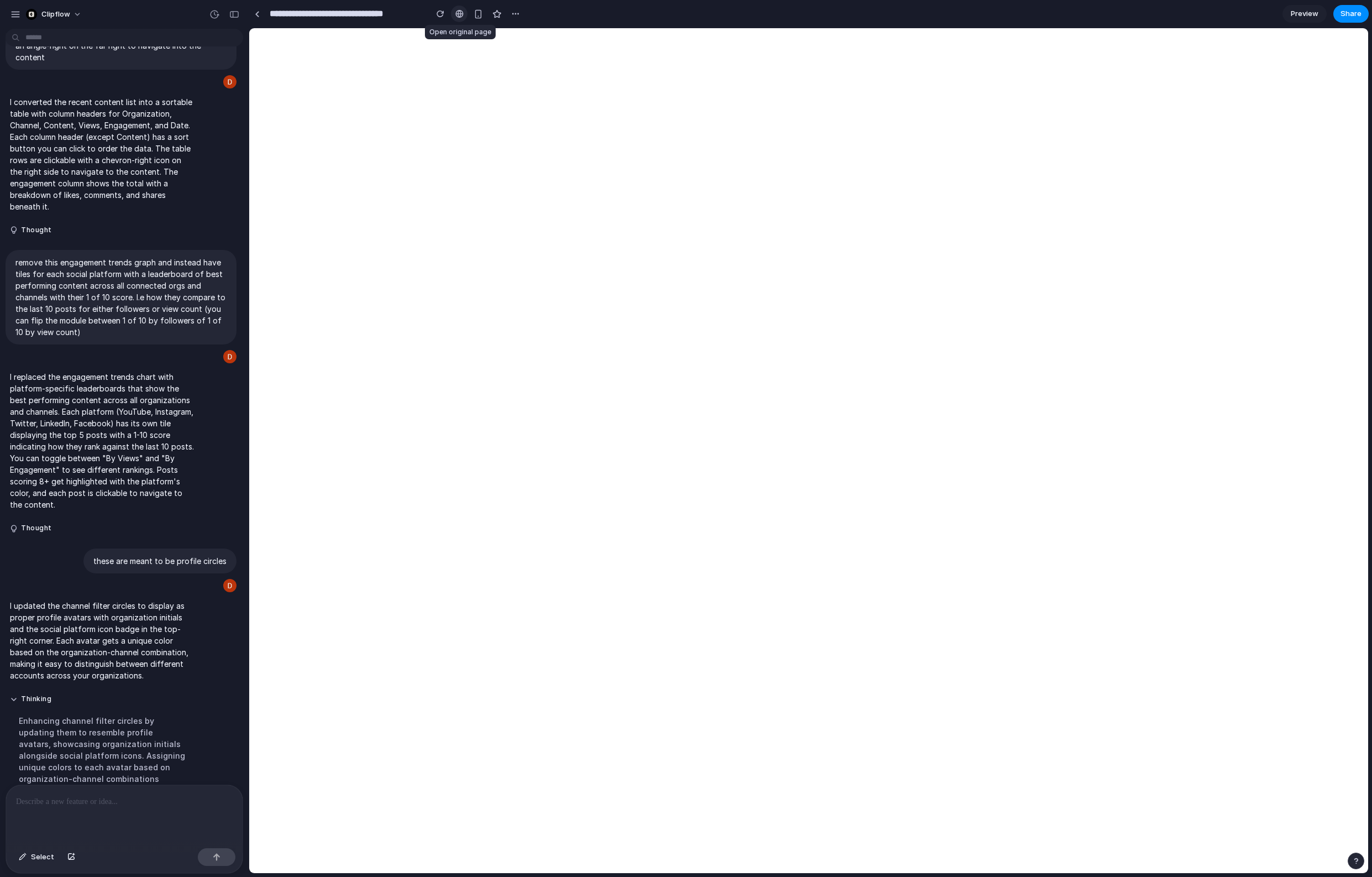
click at [459, 15] on div at bounding box center [459, 14] width 8 height 9
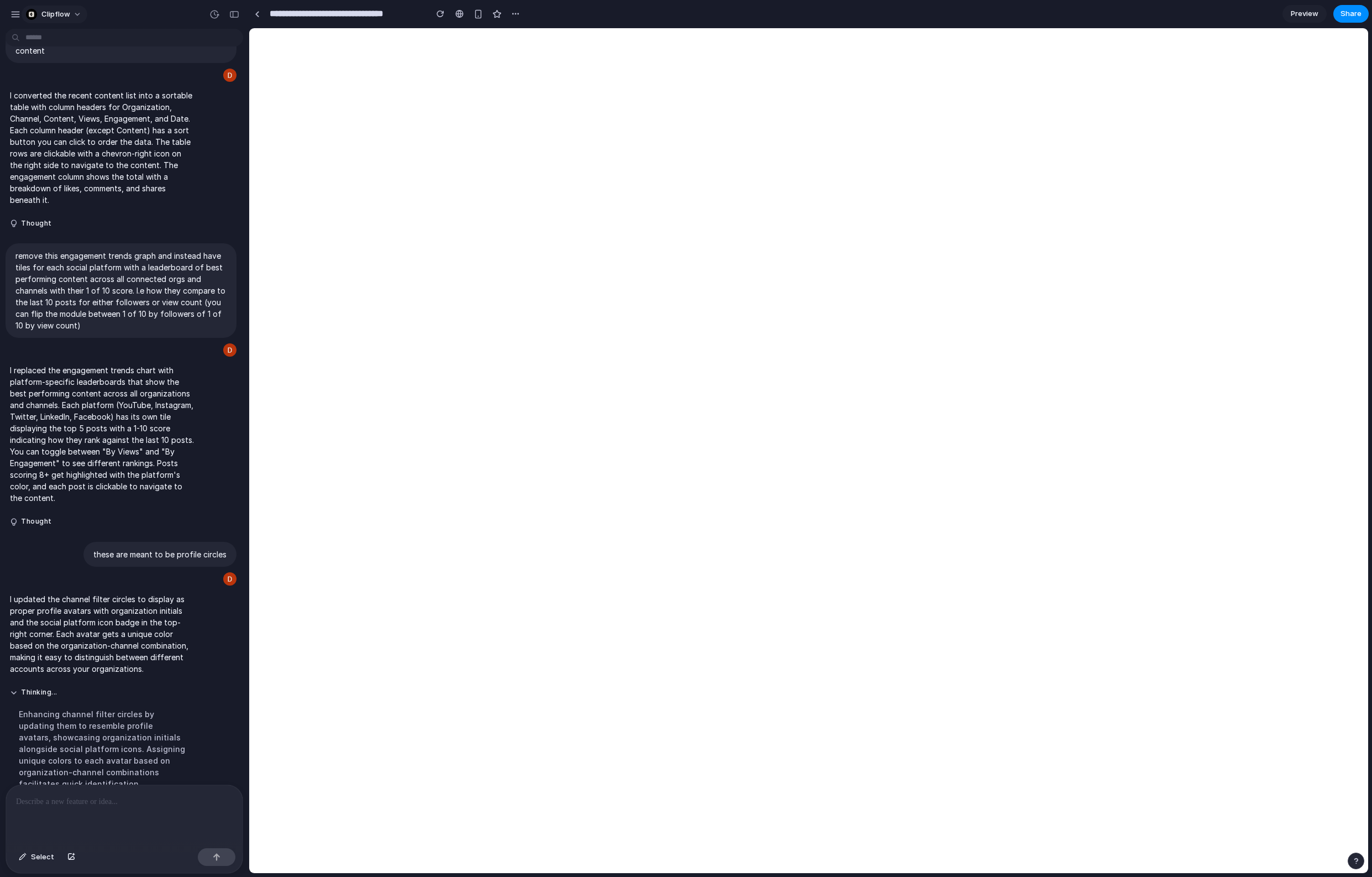
click at [63, 20] on button "Clipflow" at bounding box center [54, 14] width 66 height 18
click at [66, 14] on div "Settings Invite members Change theme Sign out" at bounding box center [686, 438] width 1372 height 877
click at [13, 12] on div "button" at bounding box center [15, 14] width 10 height 10
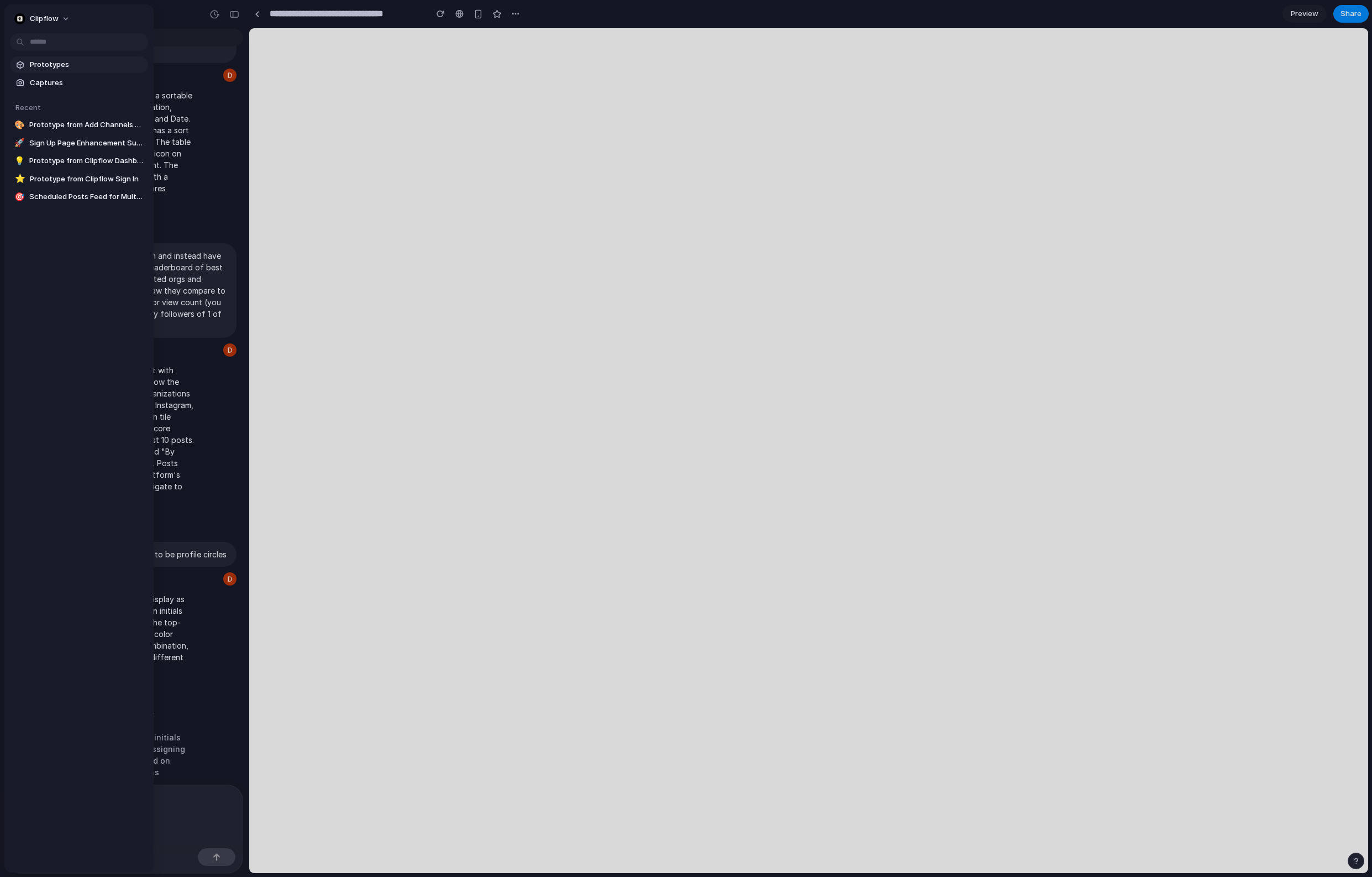
click at [56, 66] on span "Prototypes" at bounding box center [86, 65] width 114 height 11
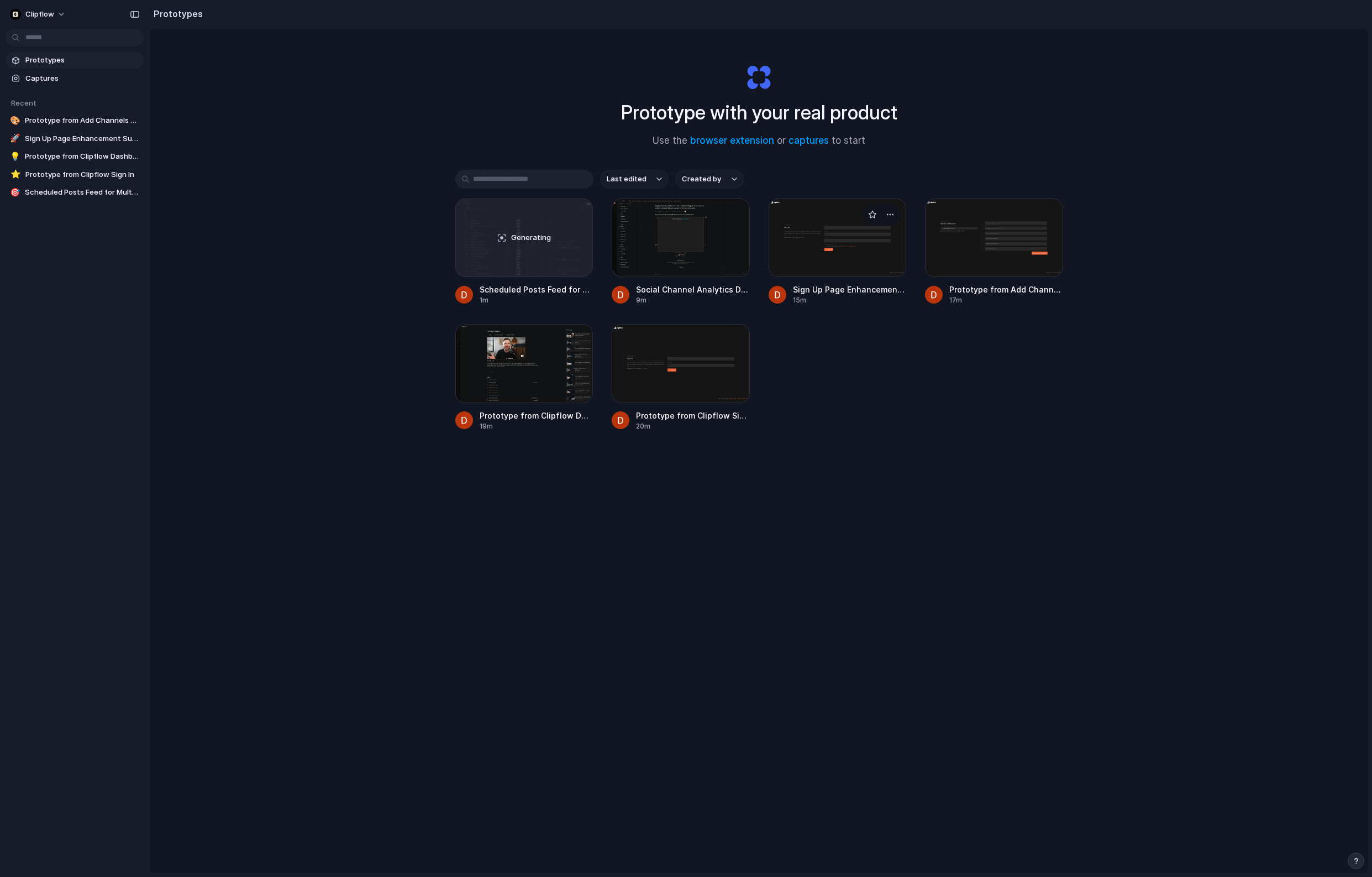
click at [866, 253] on div at bounding box center [837, 238] width 138 height 78
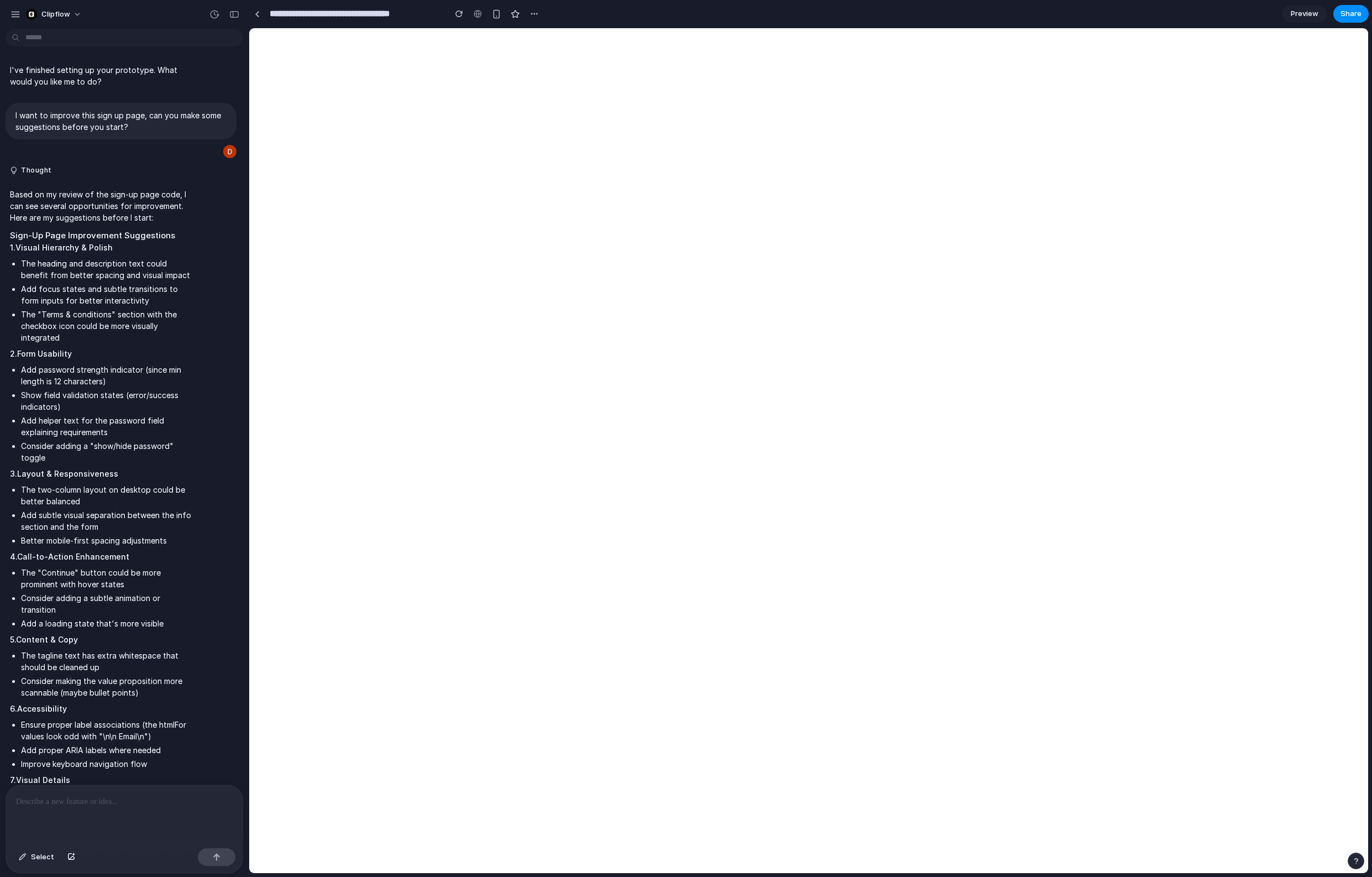
scroll to position [132, 0]
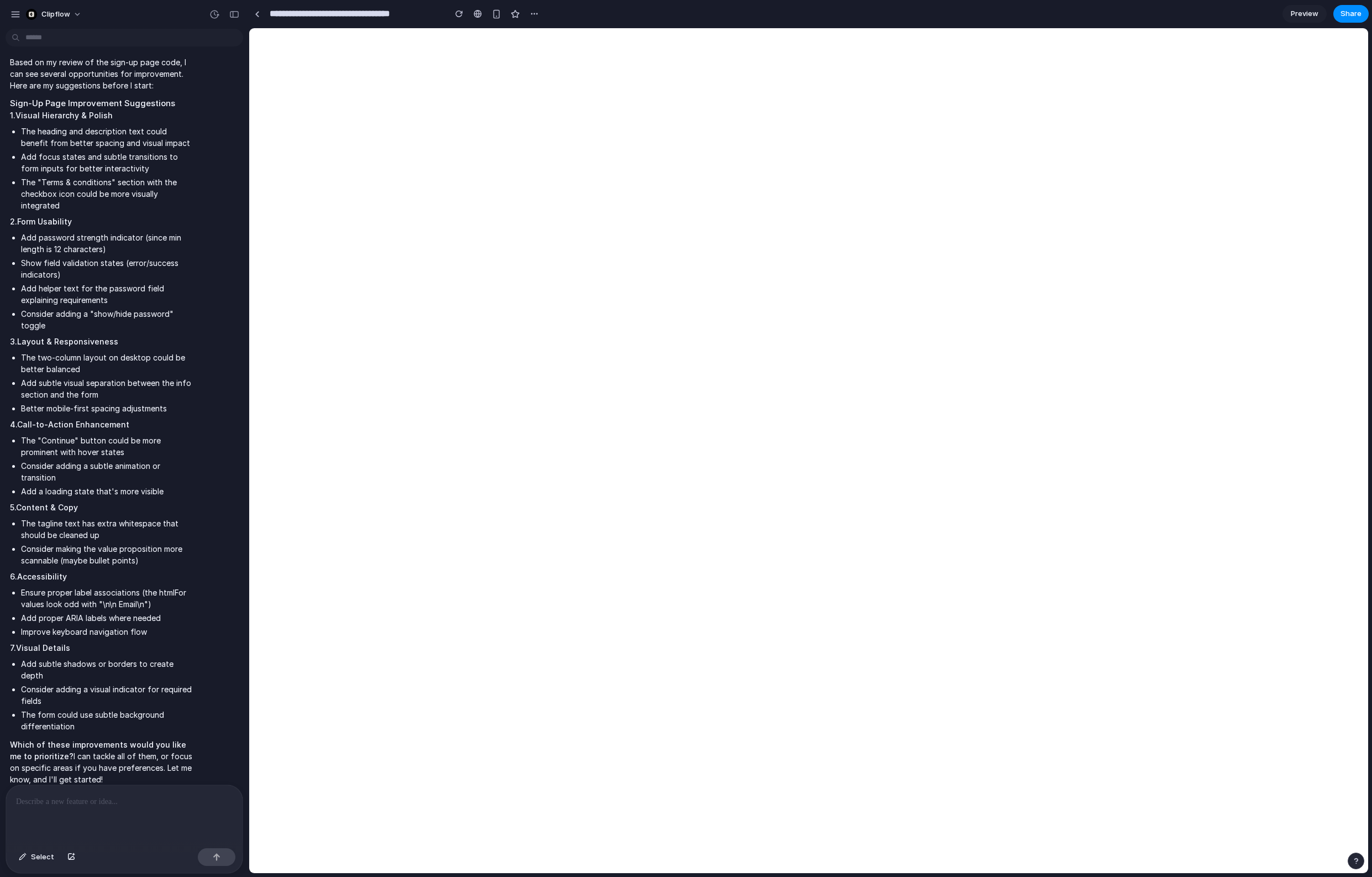
click at [107, 810] on div at bounding box center [124, 814] width 236 height 58
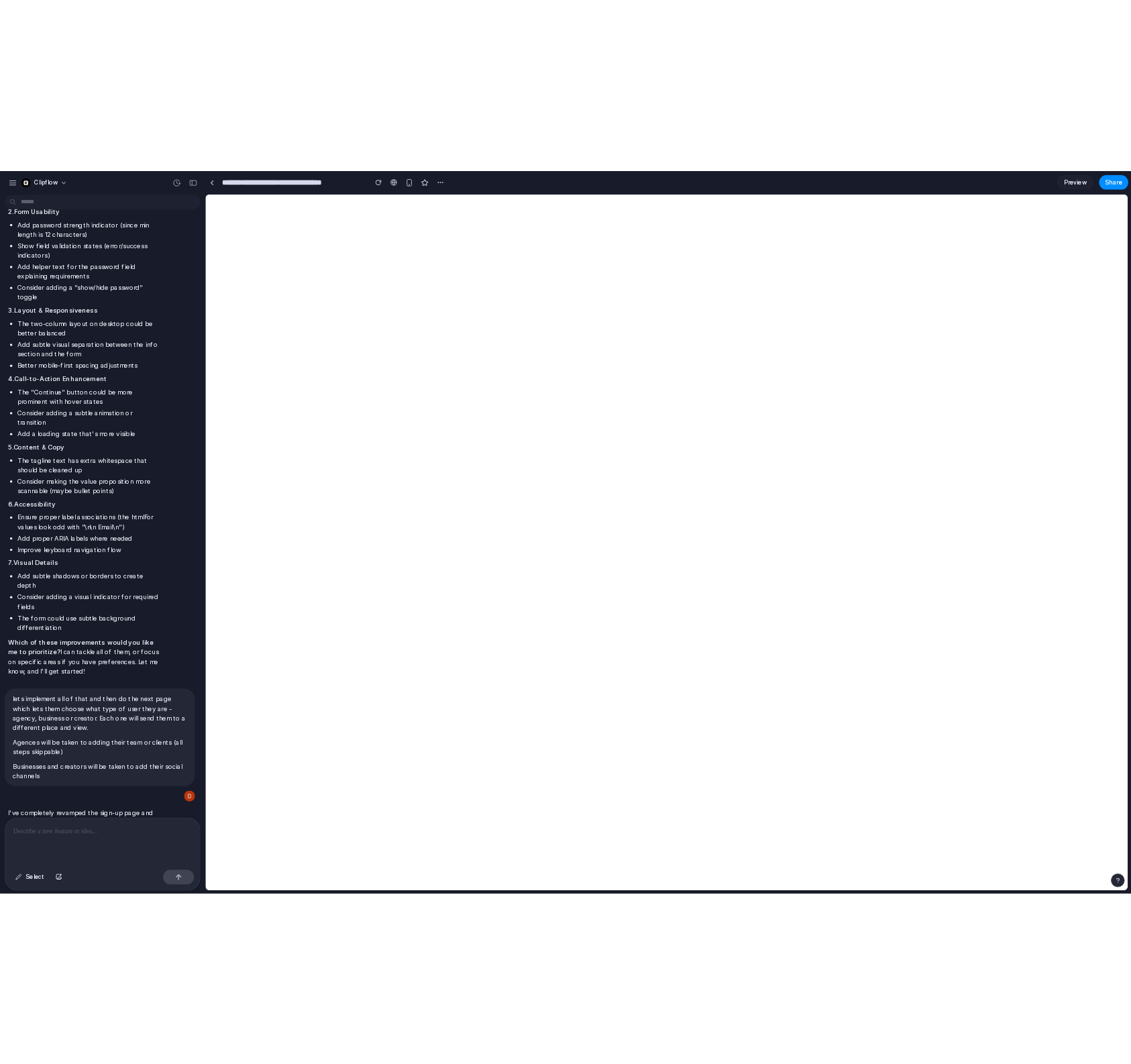
scroll to position [764, 0]
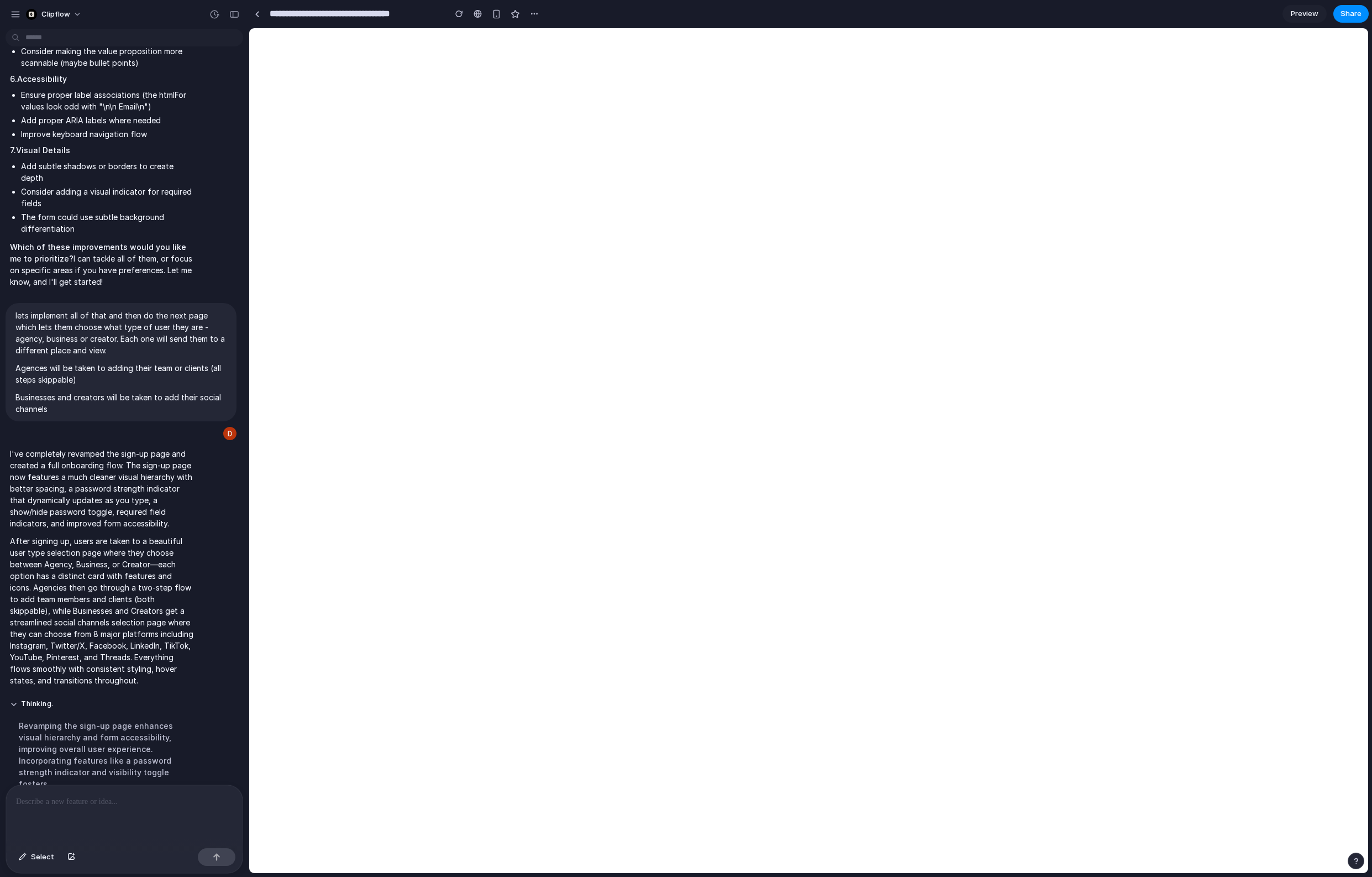
click at [84, 623] on p "After signing up, users are taken to a beautiful user type selection page where…" at bounding box center [102, 610] width 185 height 151
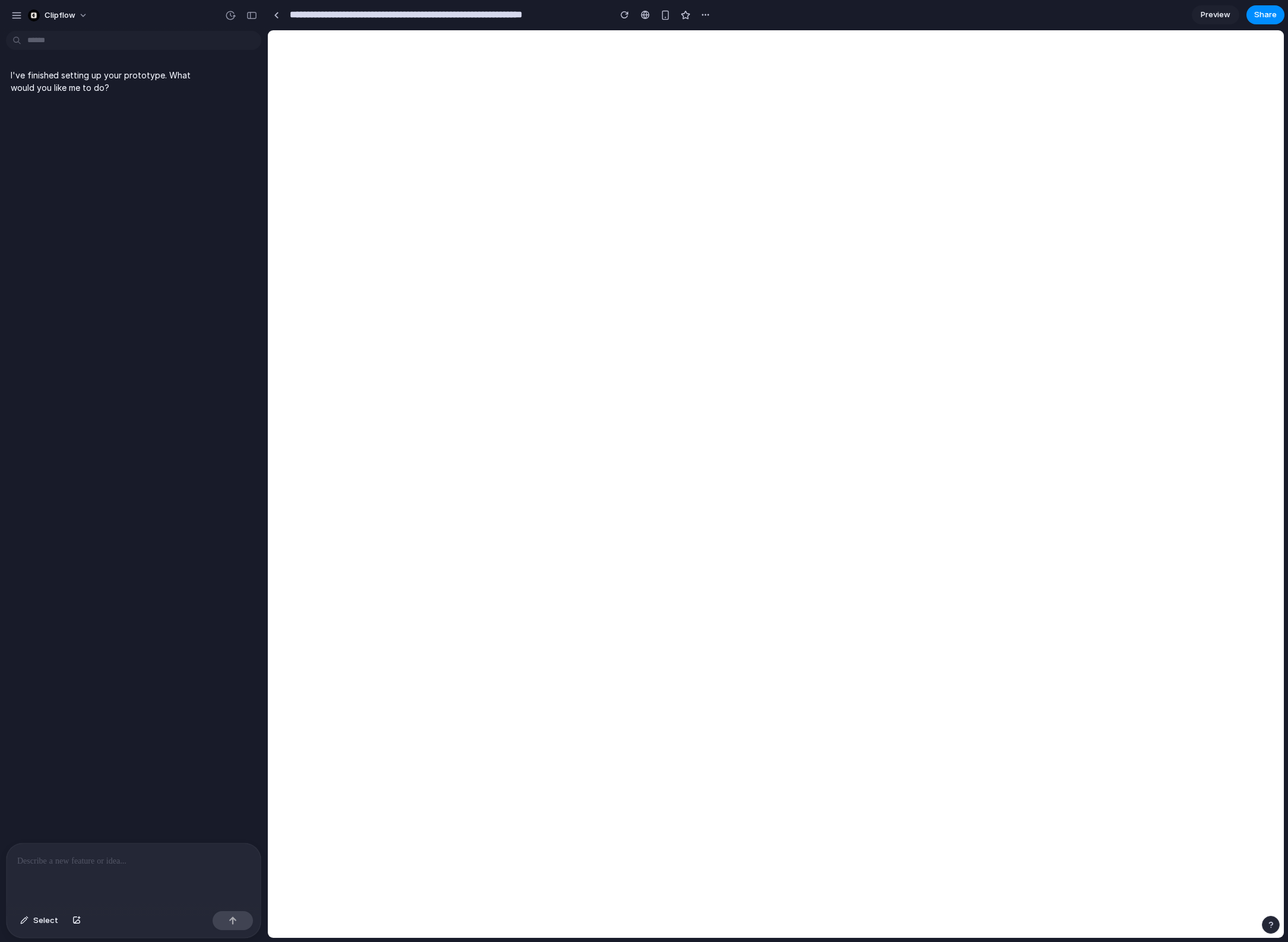
click at [148, 877] on div at bounding box center [133, 874] width 254 height 63
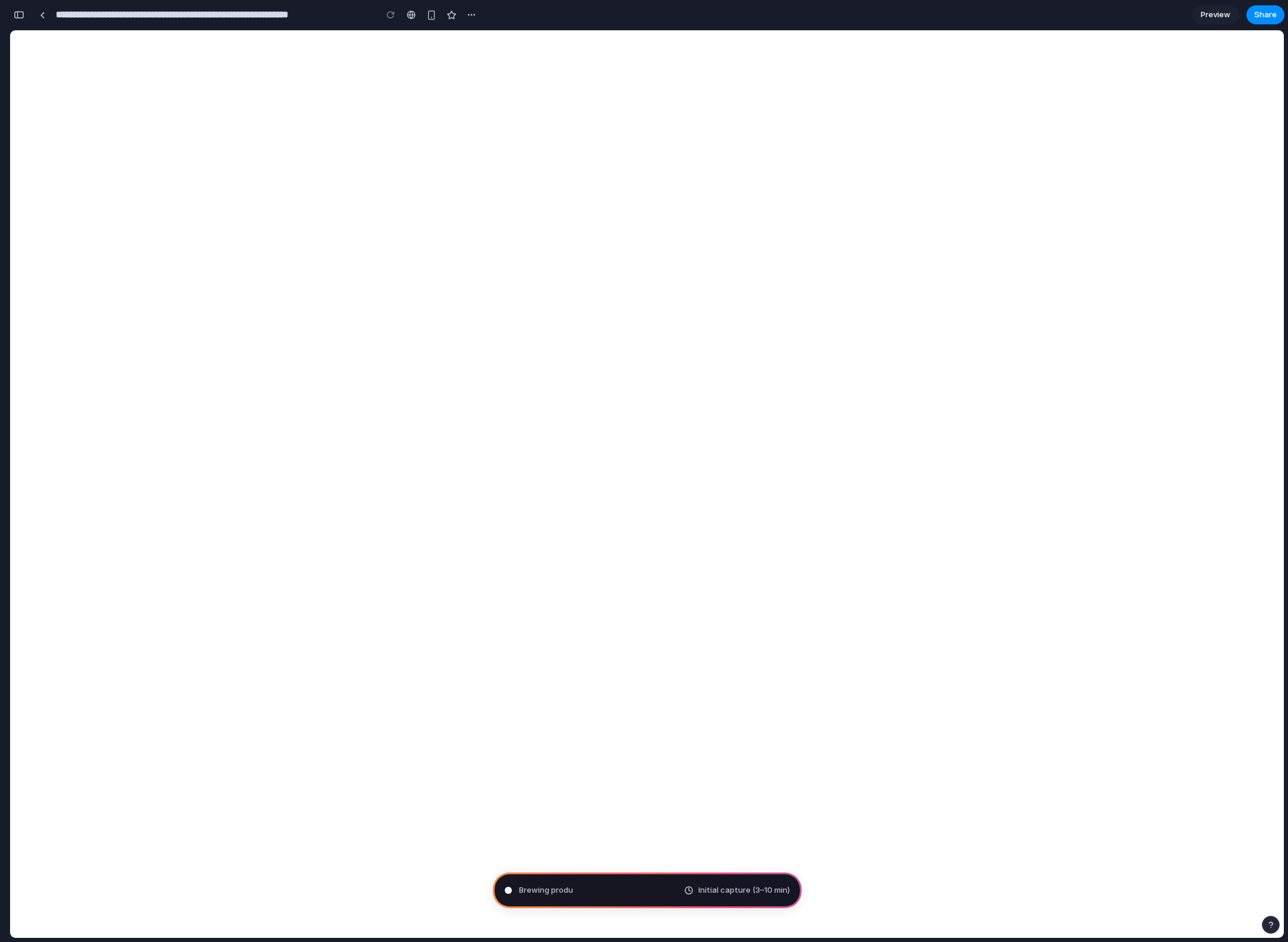
type input "**********"
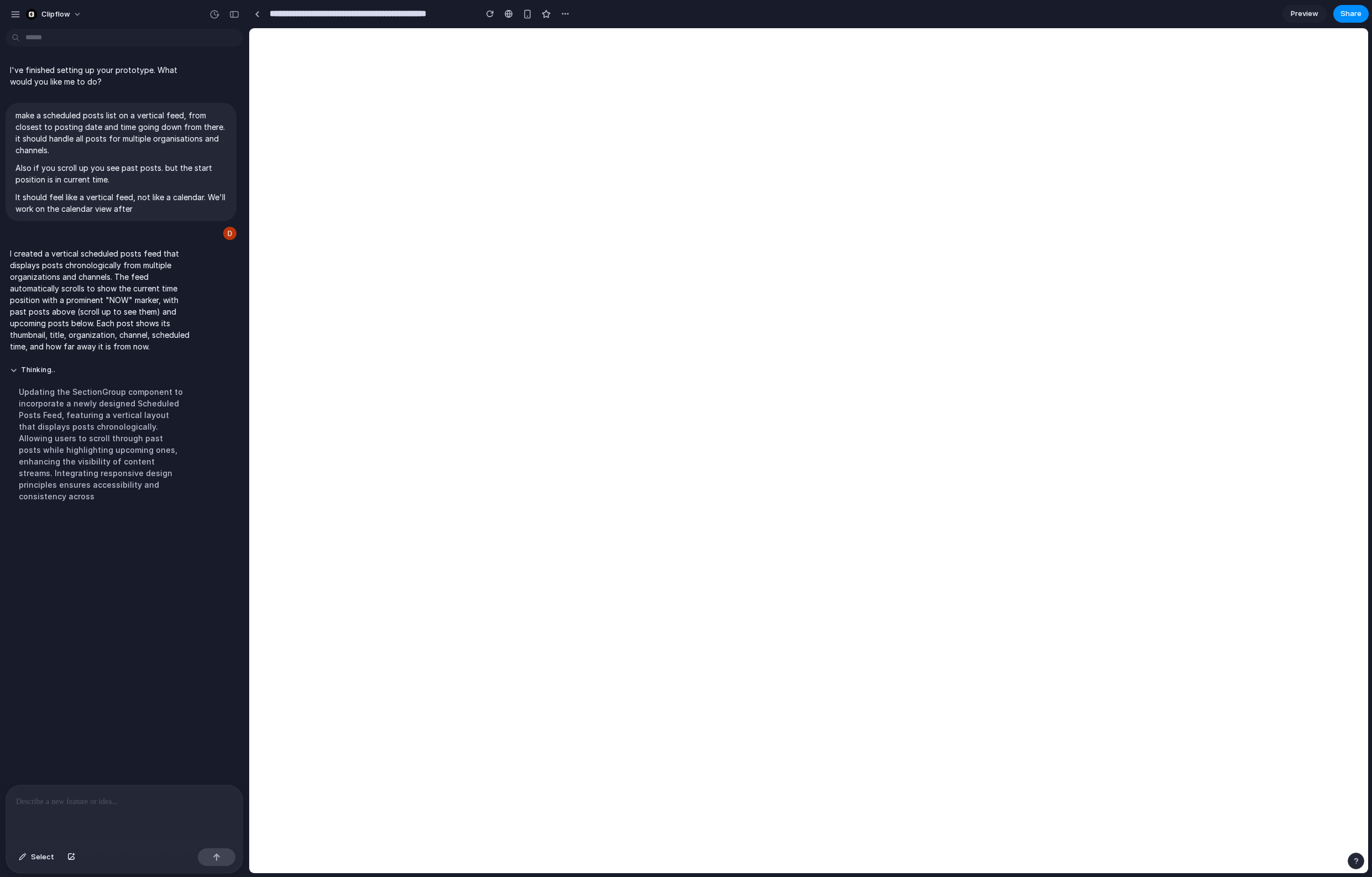
click at [81, 797] on p at bounding box center [124, 802] width 217 height 14
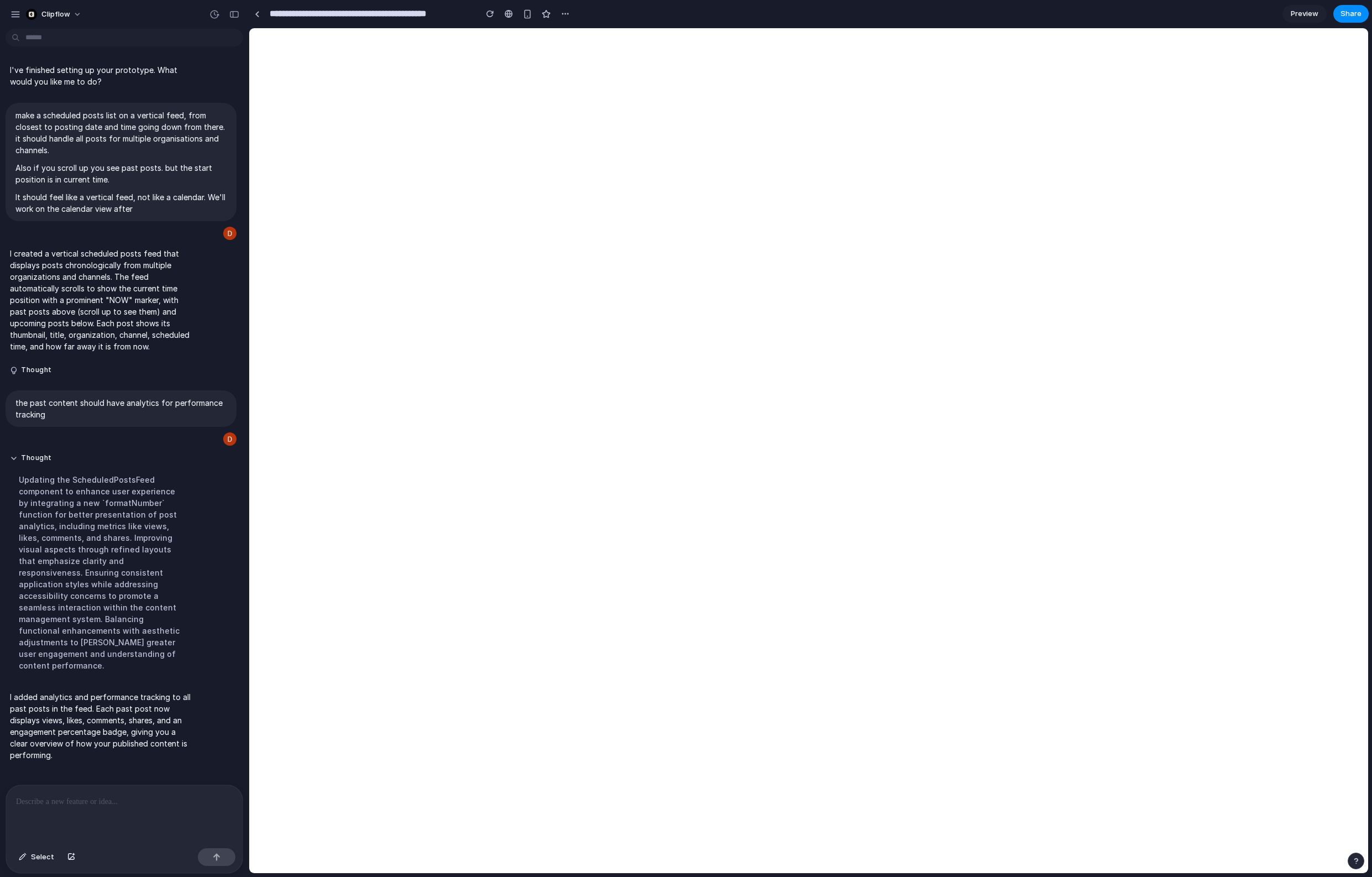
click at [58, 810] on div at bounding box center [124, 814] width 236 height 58
click at [127, 817] on div at bounding box center [124, 814] width 236 height 58
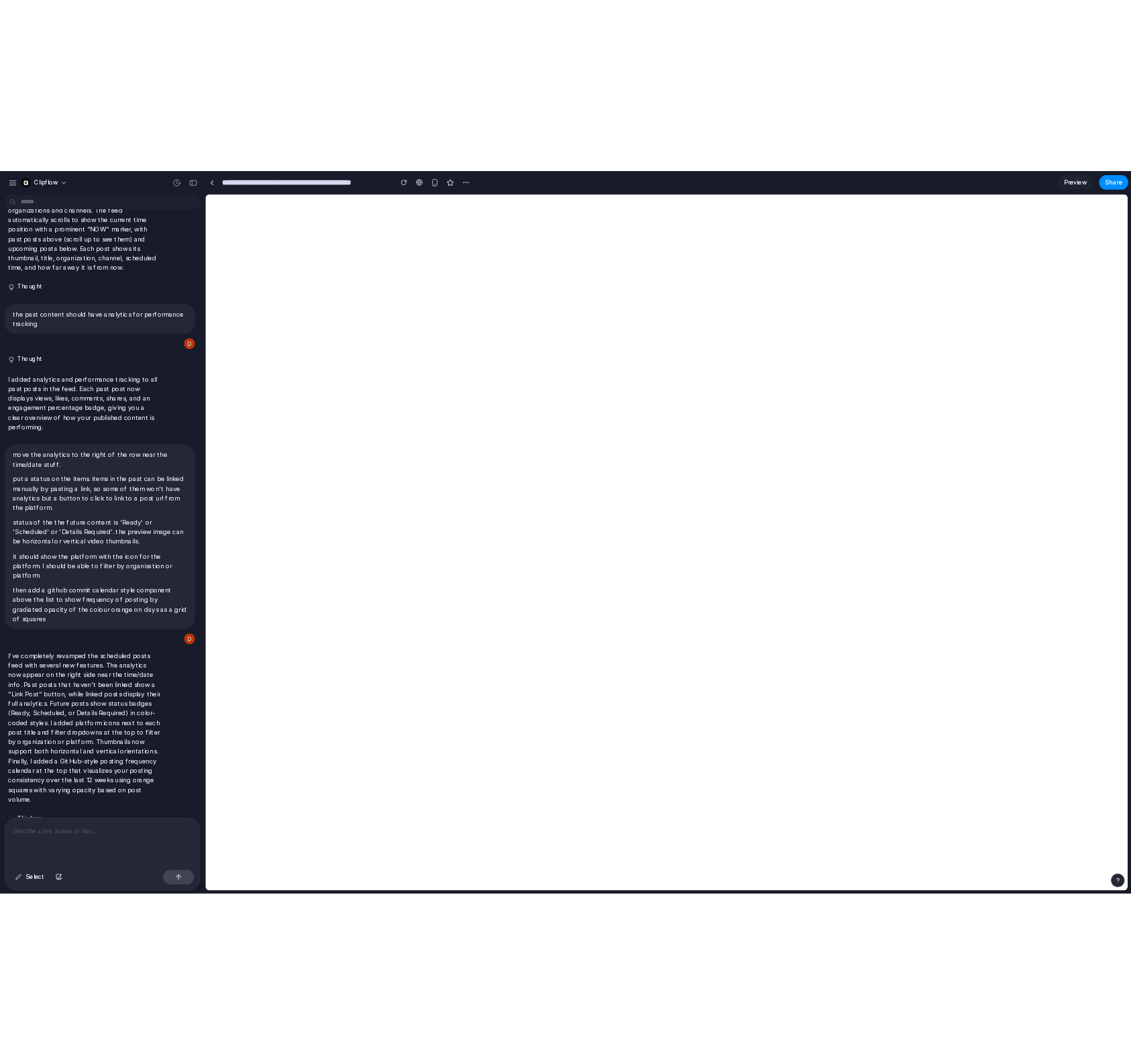
scroll to position [377, 0]
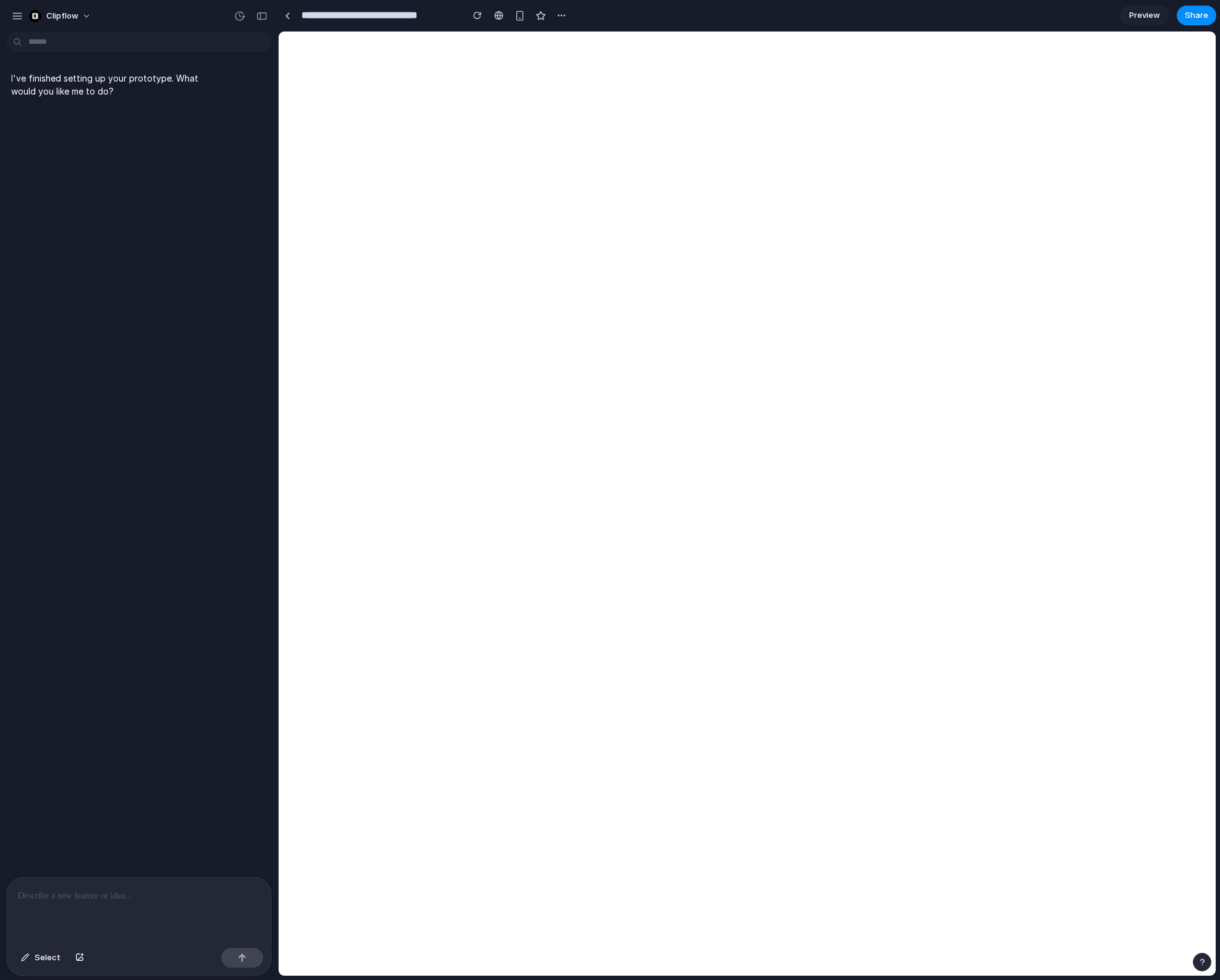
click at [175, 907] on div at bounding box center [139, 909] width 264 height 65
click at [145, 908] on div at bounding box center [139, 909] width 264 height 65
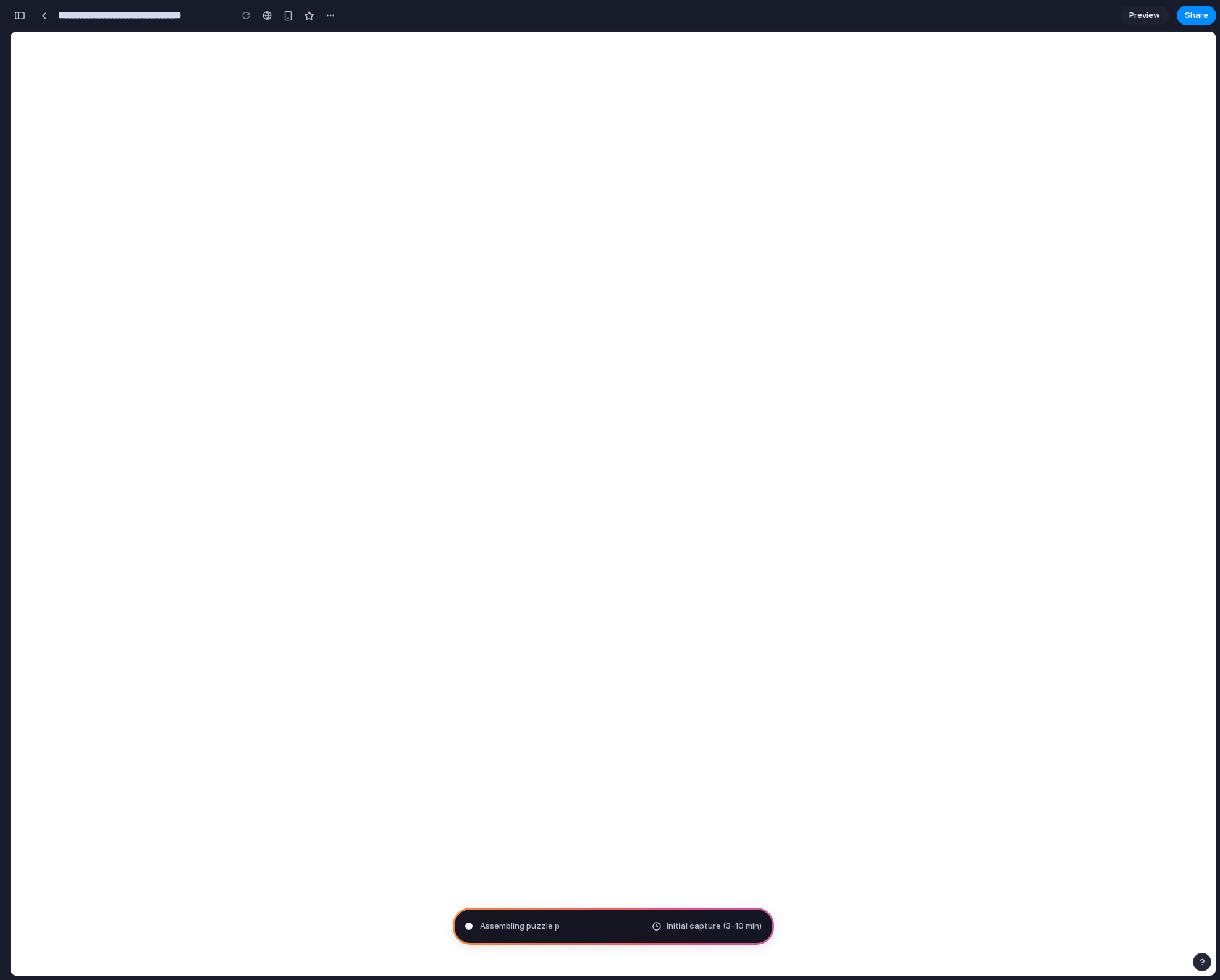
type input "**********"
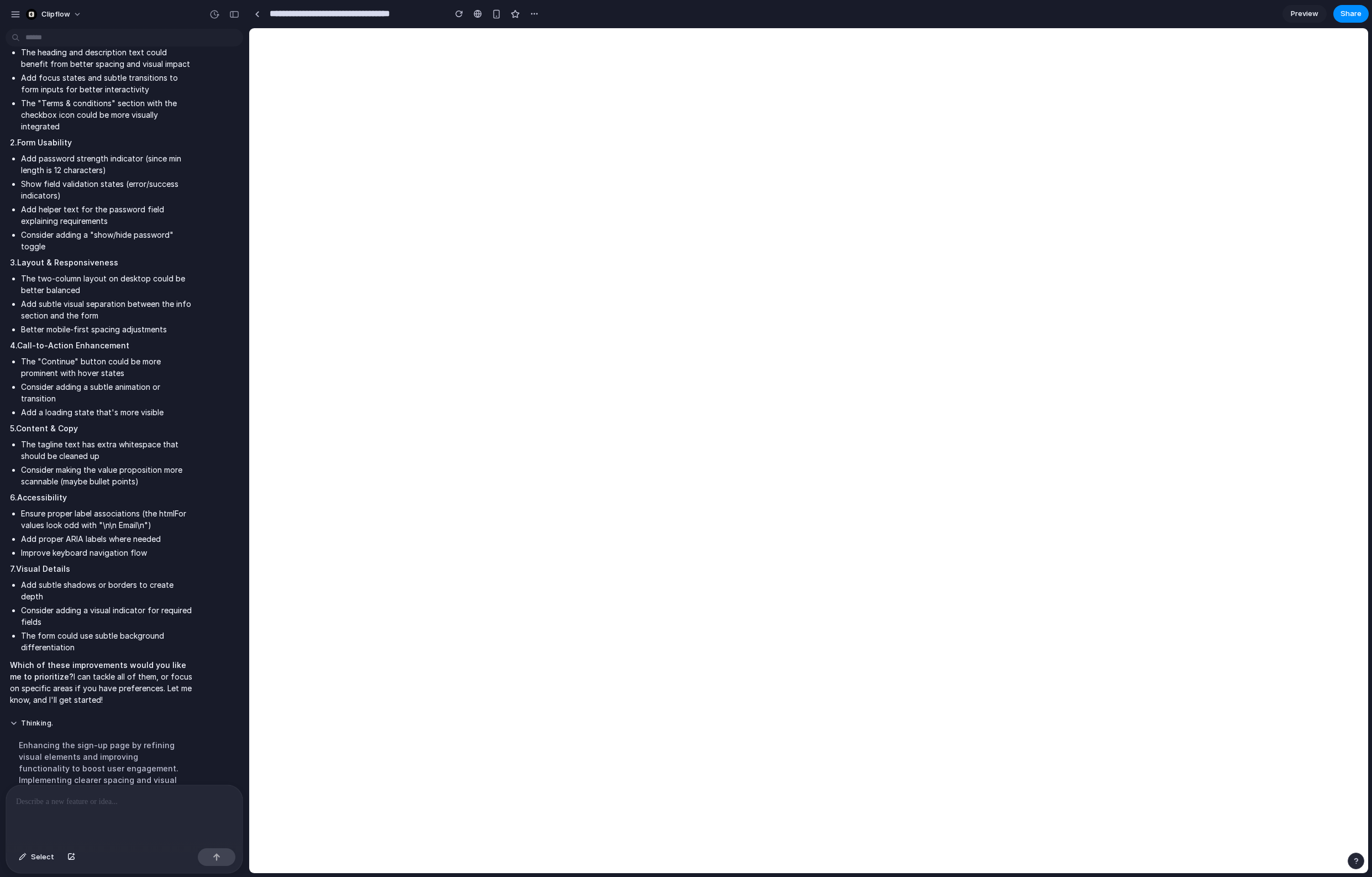
scroll to position [196, 0]
